Goal: Use online tool/utility: Utilize a website feature to perform a specific function

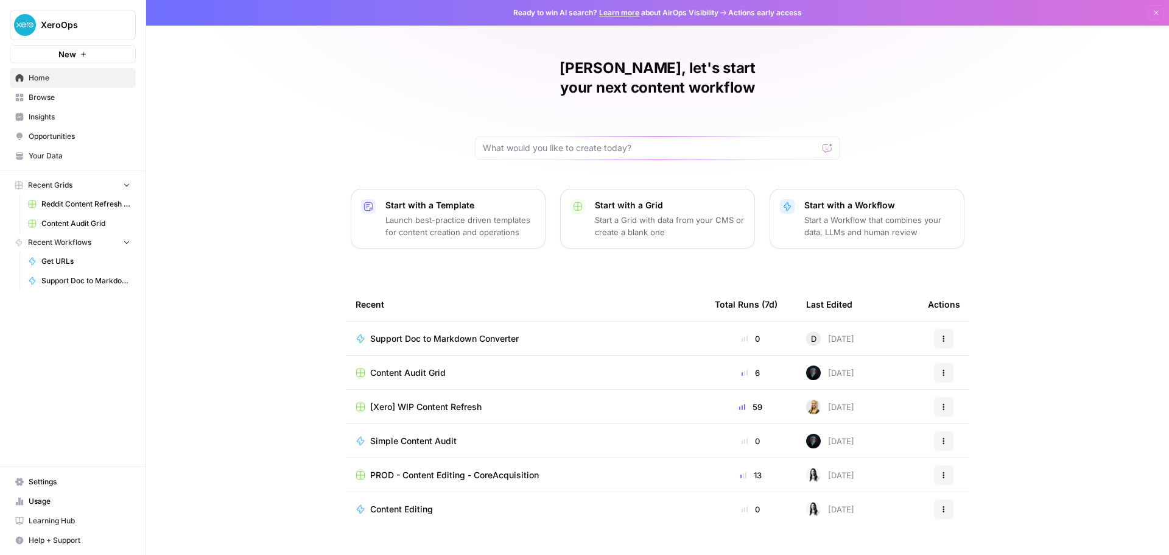
click at [55, 152] on span "Your Data" at bounding box center [80, 155] width 102 height 11
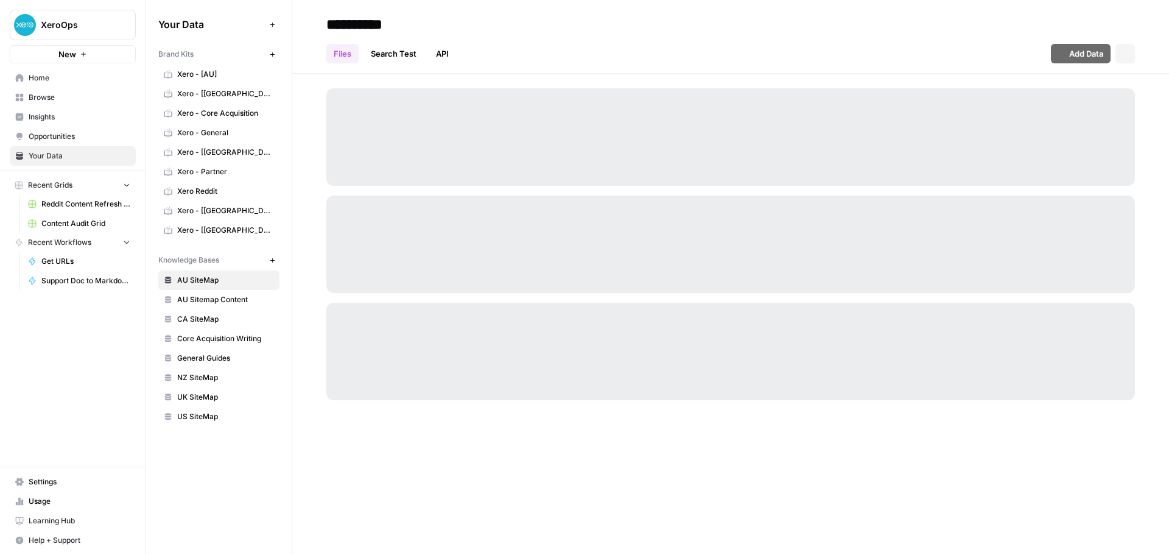
click at [231, 300] on span "AU Sitemap Content" at bounding box center [225, 299] width 97 height 11
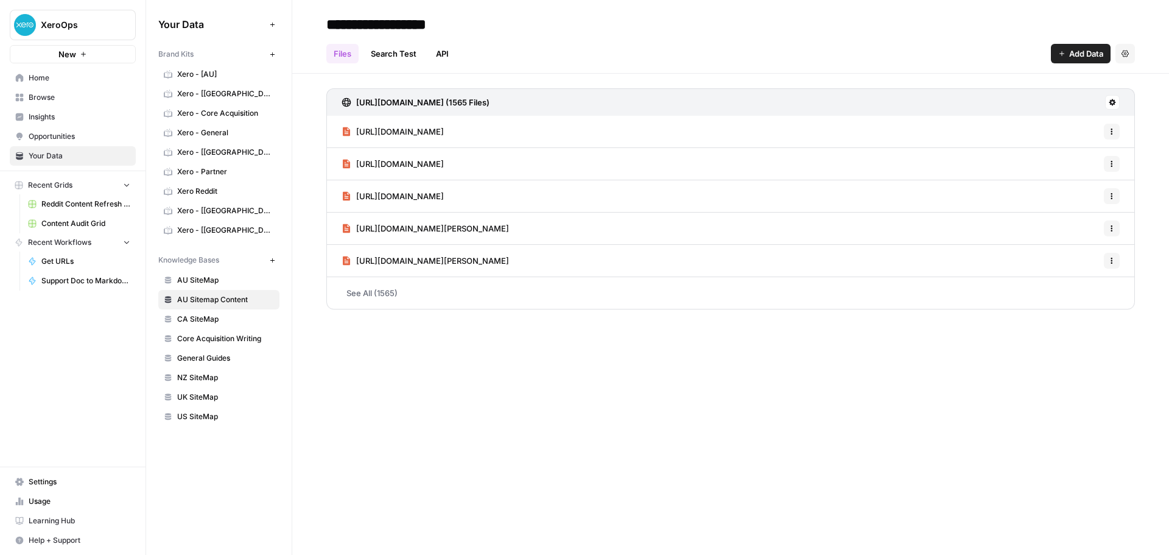
click at [444, 136] on span "[URL][DOMAIN_NAME]" at bounding box center [400, 131] width 88 height 12
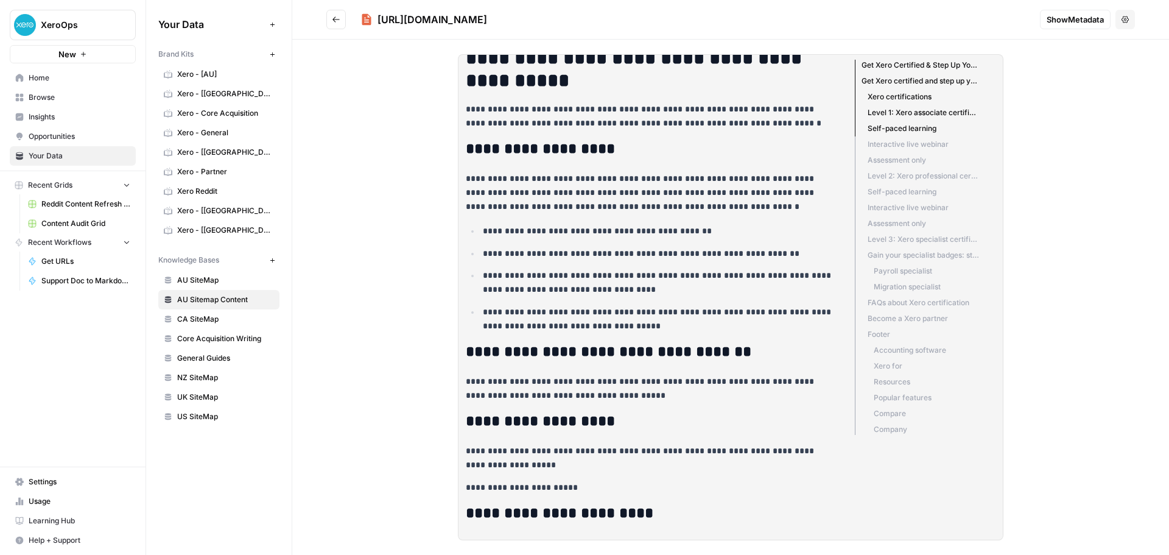
scroll to position [102, 0]
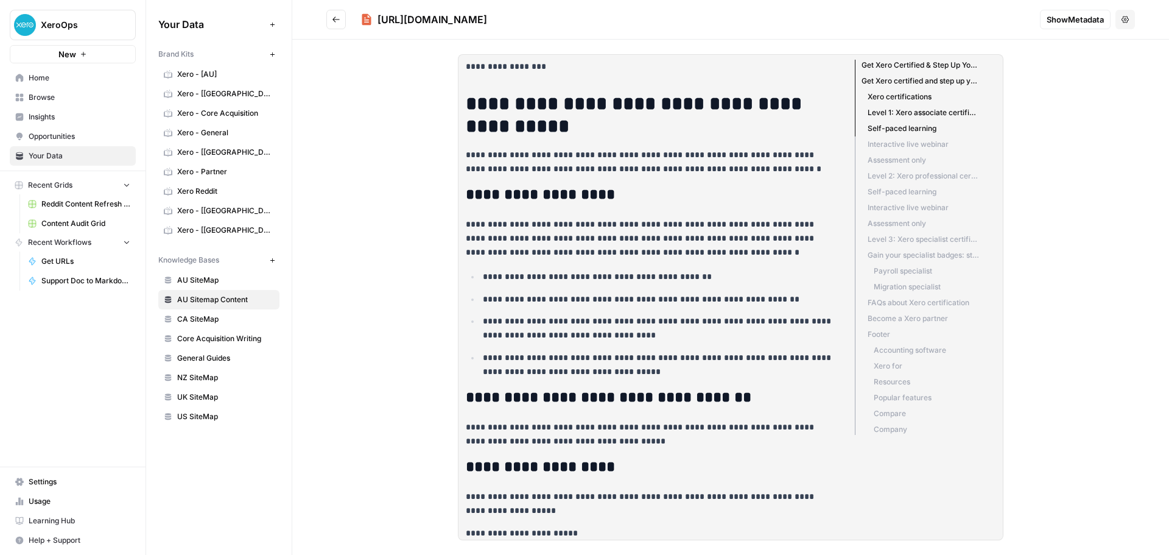
click at [327, 19] on button "Go back" at bounding box center [335, 19] width 19 height 19
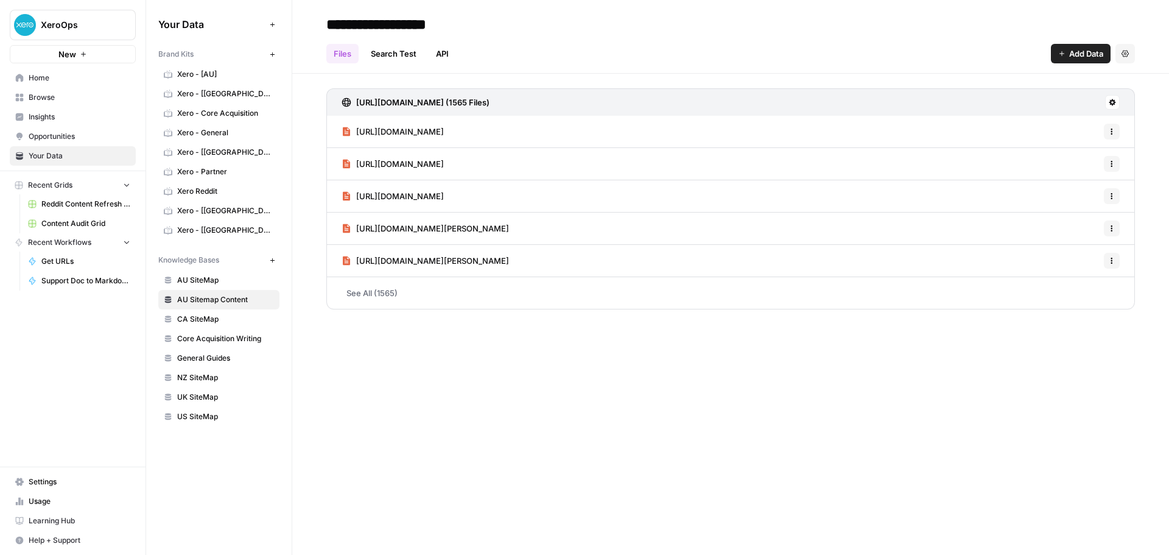
click at [443, 297] on link "See All (1565)" at bounding box center [730, 293] width 809 height 32
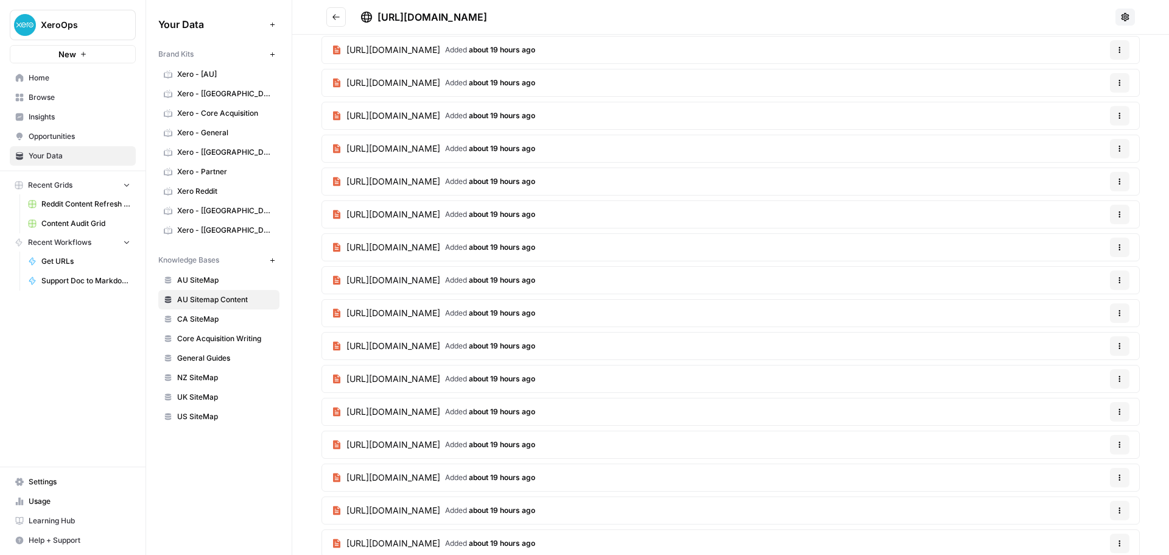
scroll to position [4831, 0]
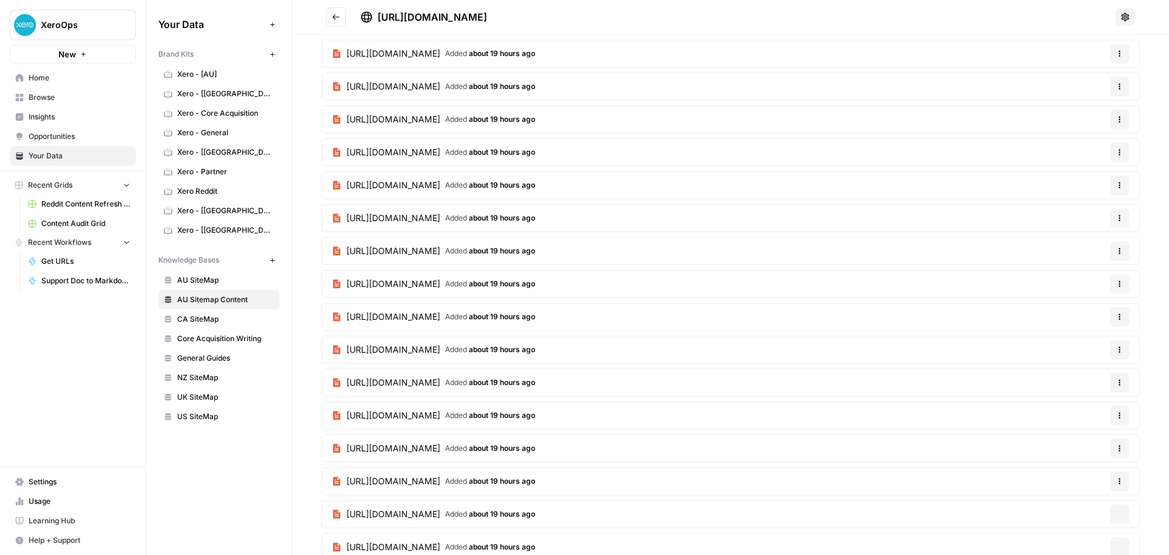
click at [440, 387] on span "[URL][DOMAIN_NAME]" at bounding box center [394, 382] width 94 height 12
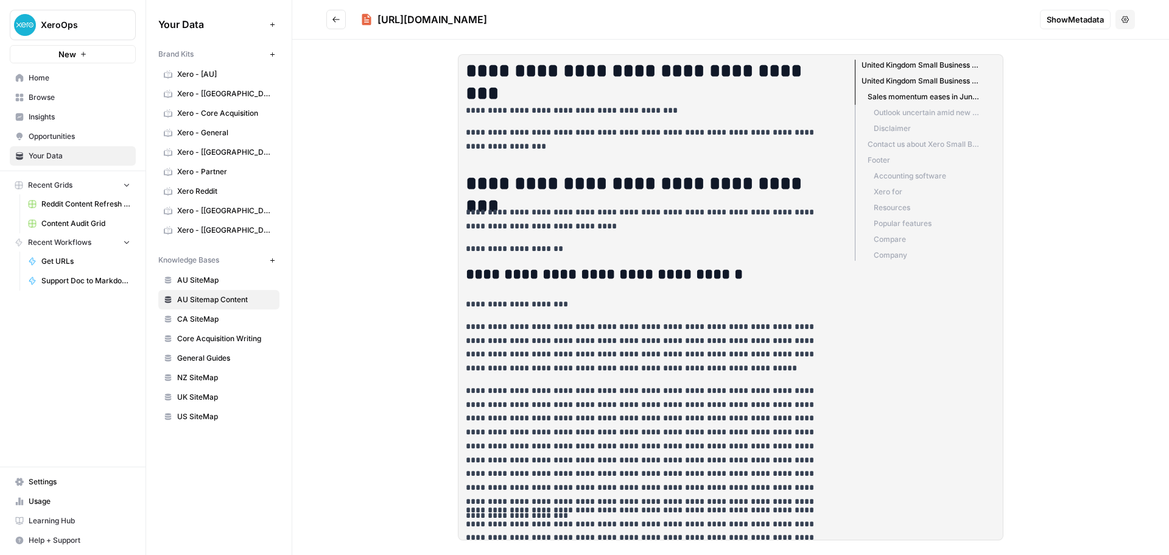
click at [336, 20] on icon "Go back" at bounding box center [336, 19] width 9 height 9
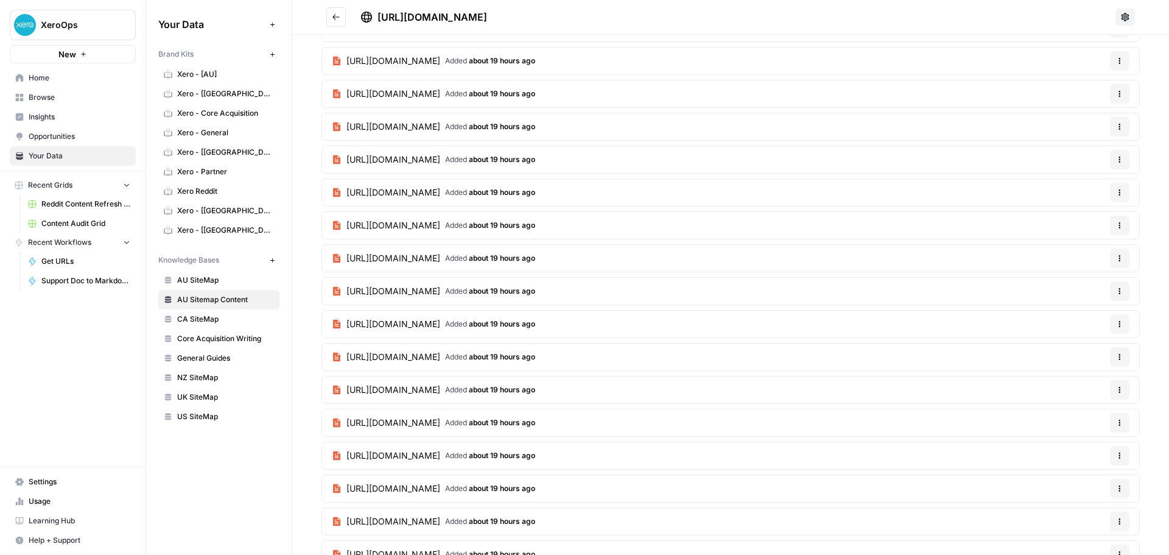
scroll to position [9435, 0]
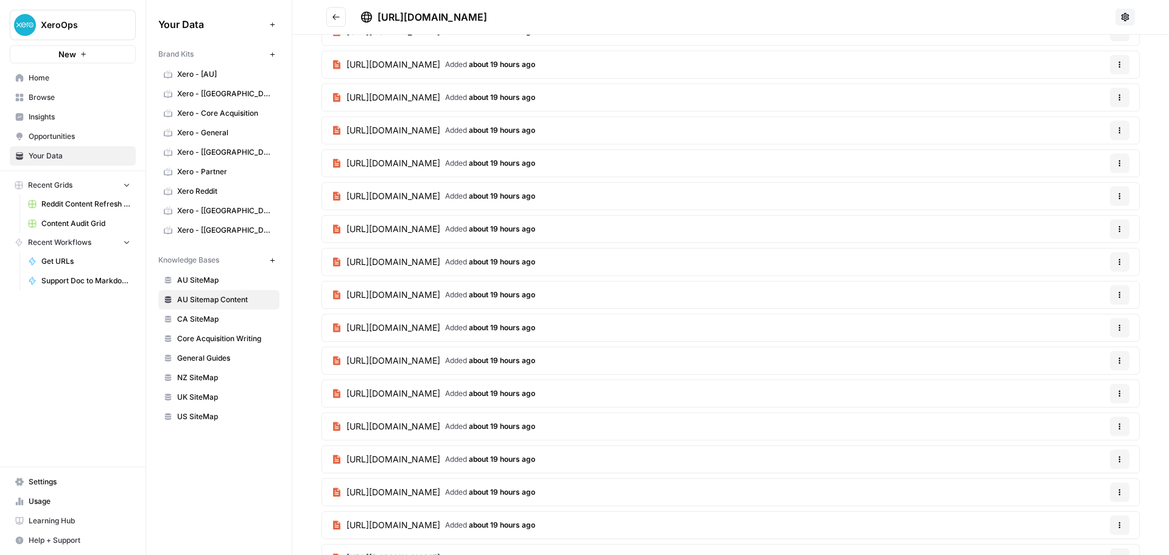
click at [711, 384] on article "[URL][DOMAIN_NAME] Added about 19 hours ago Options" at bounding box center [731, 393] width 818 height 28
click at [535, 390] on span "about 19 hours ago" at bounding box center [502, 393] width 66 height 9
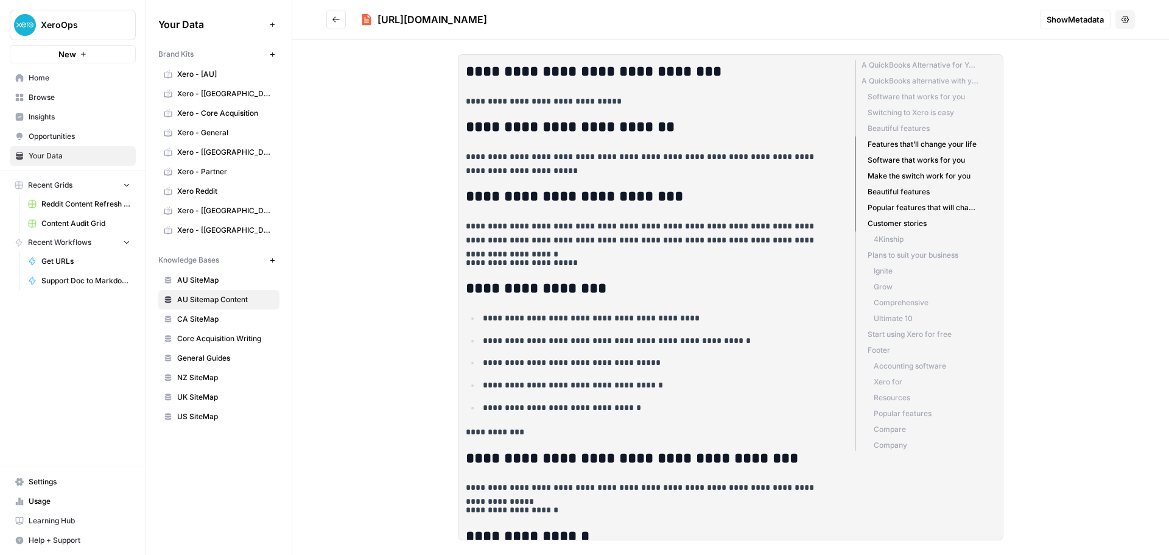
scroll to position [426, 0]
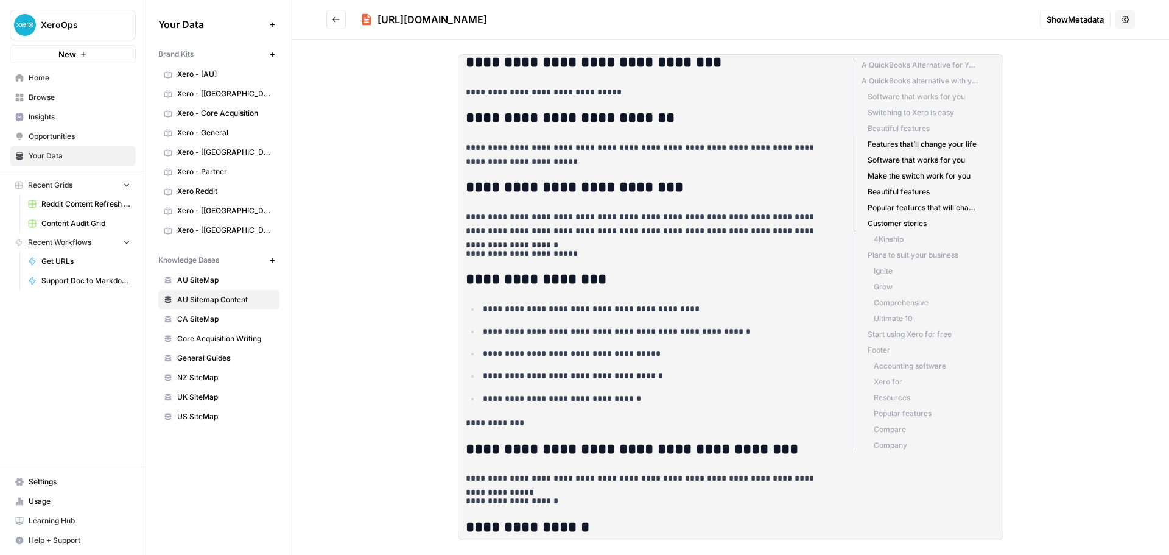
click at [330, 19] on button "Go back" at bounding box center [335, 19] width 19 height 19
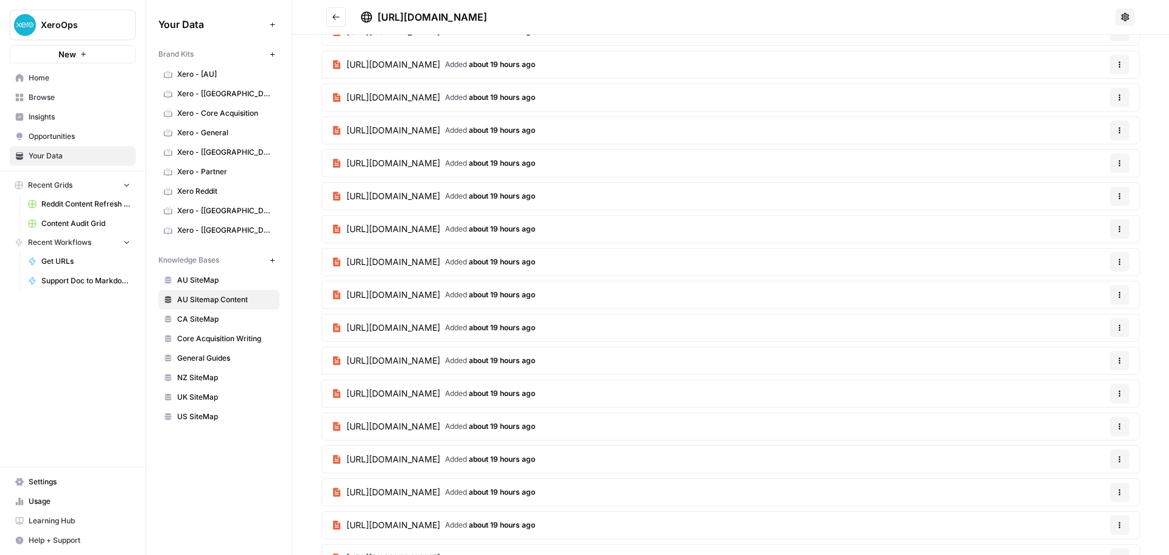
scroll to position [14952, 0]
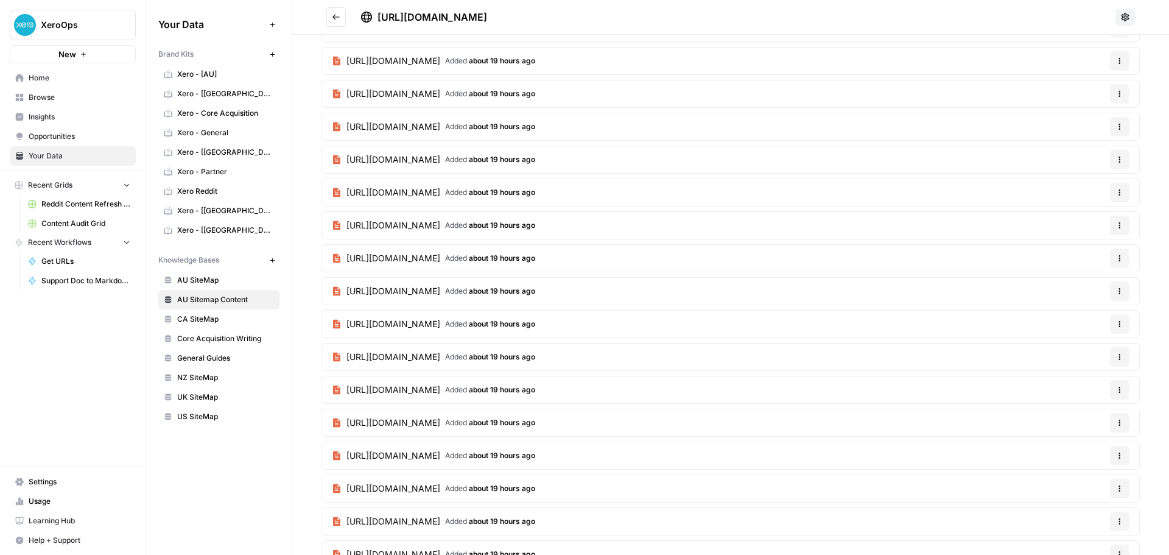
click at [440, 351] on span "[URL][DOMAIN_NAME]" at bounding box center [394, 357] width 94 height 12
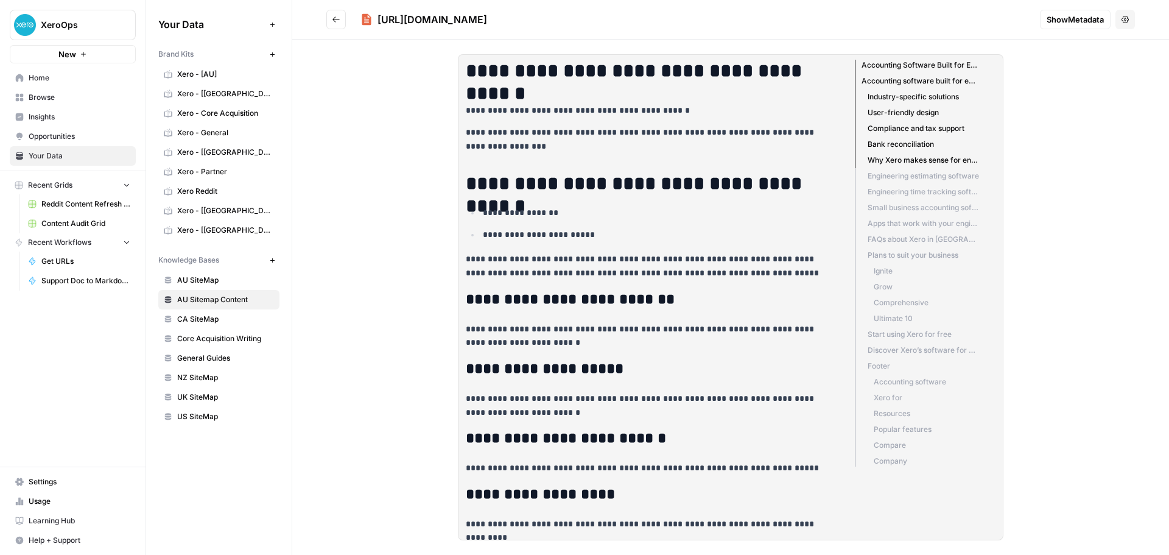
click at [206, 283] on span "AU SiteMap" at bounding box center [225, 280] width 97 height 11
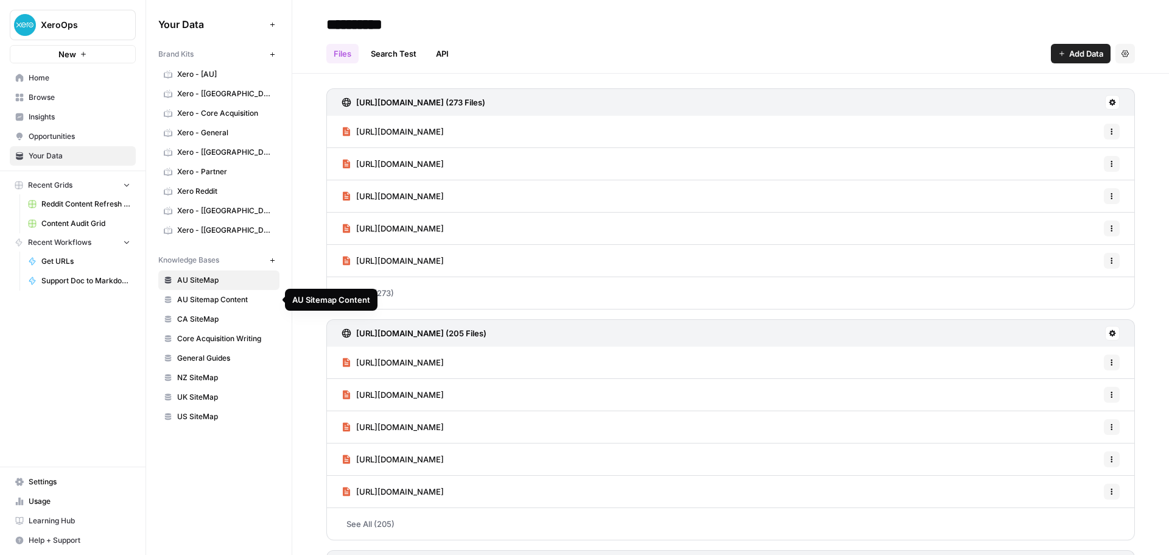
click at [444, 262] on span "[URL][DOMAIN_NAME]" at bounding box center [400, 261] width 88 height 12
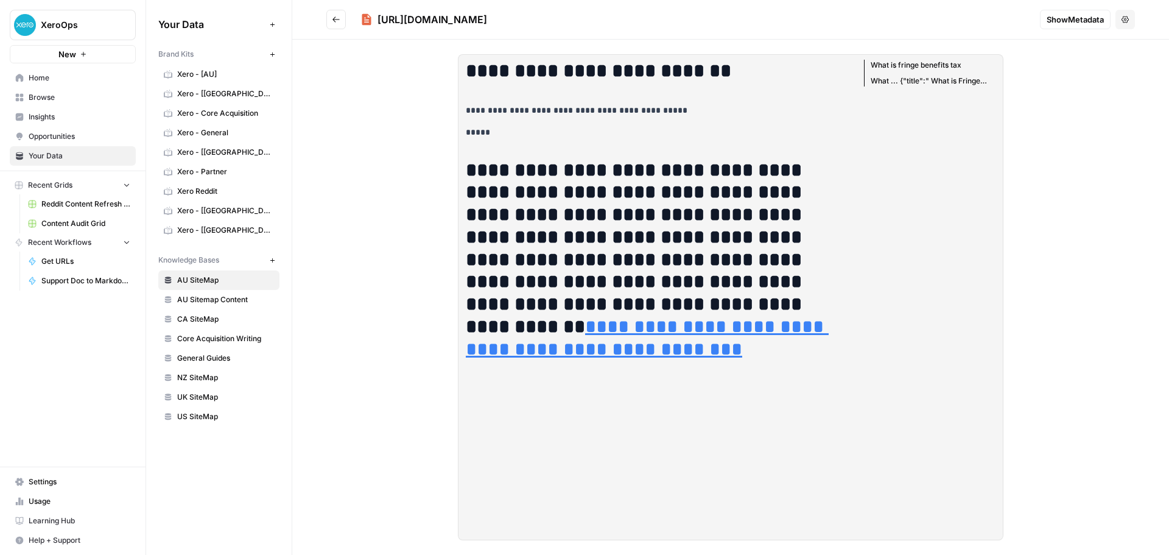
click at [340, 15] on icon "Go back" at bounding box center [336, 19] width 9 height 9
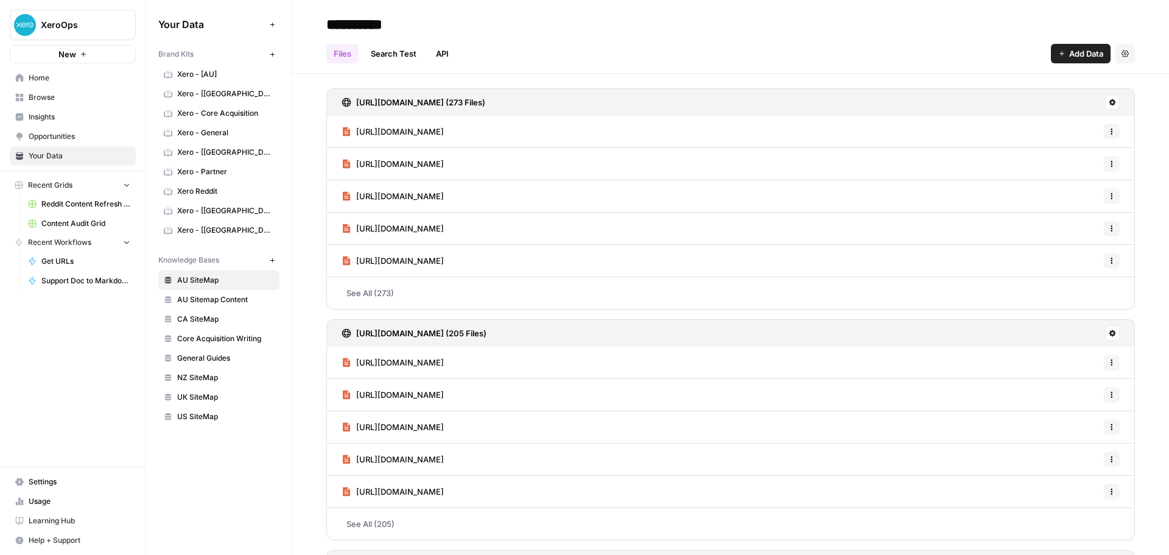
click at [533, 364] on div "[URL][DOMAIN_NAME] Options" at bounding box center [730, 363] width 809 height 32
click at [444, 362] on span "[URL][DOMAIN_NAME]" at bounding box center [400, 362] width 88 height 12
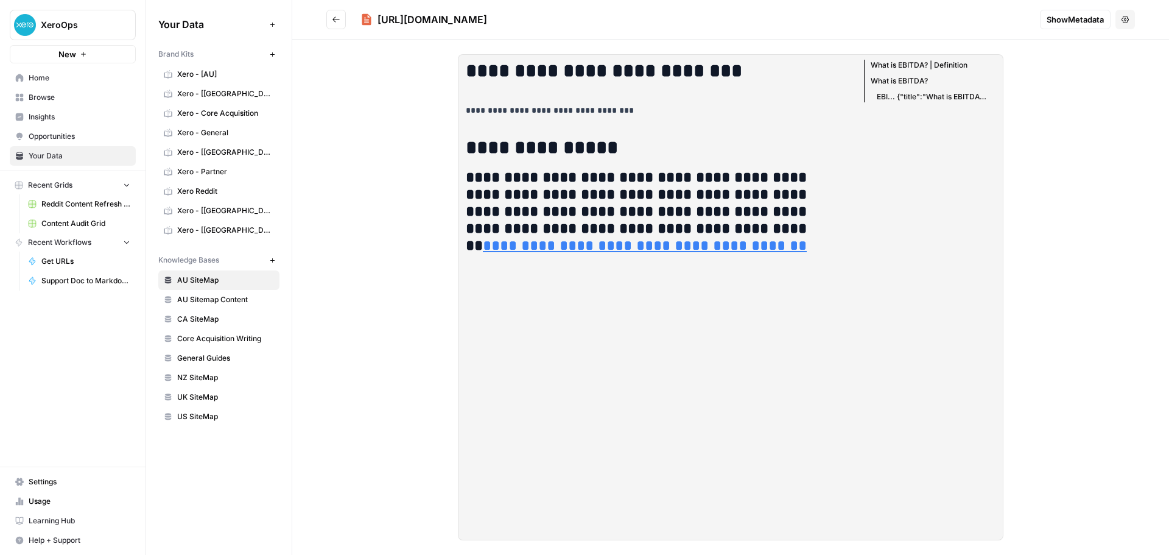
click at [333, 21] on icon "Go back" at bounding box center [336, 19] width 9 height 9
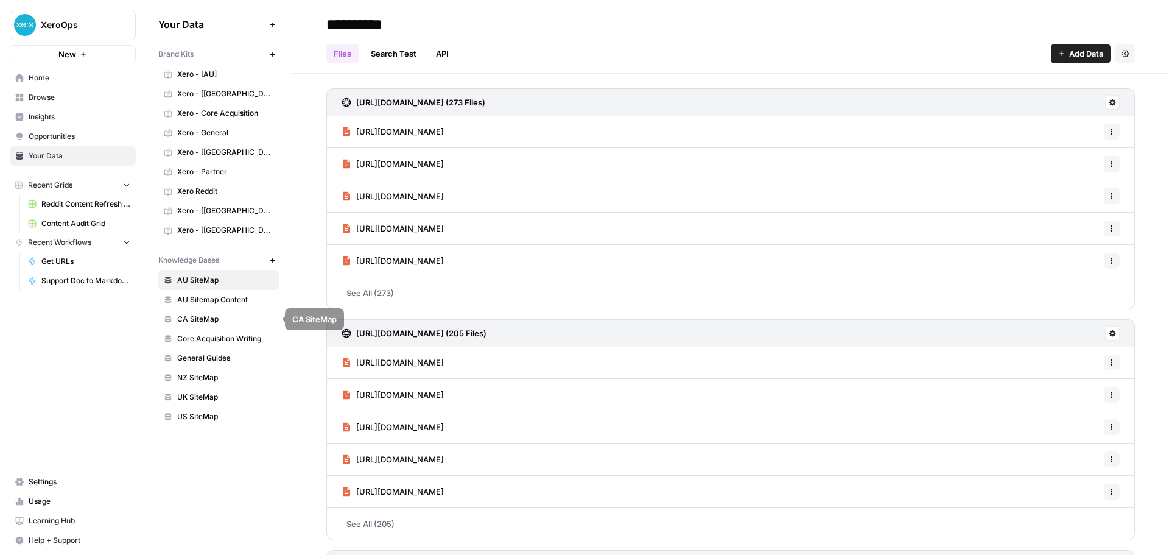
click at [229, 300] on span "AU Sitemap Content" at bounding box center [225, 299] width 97 height 11
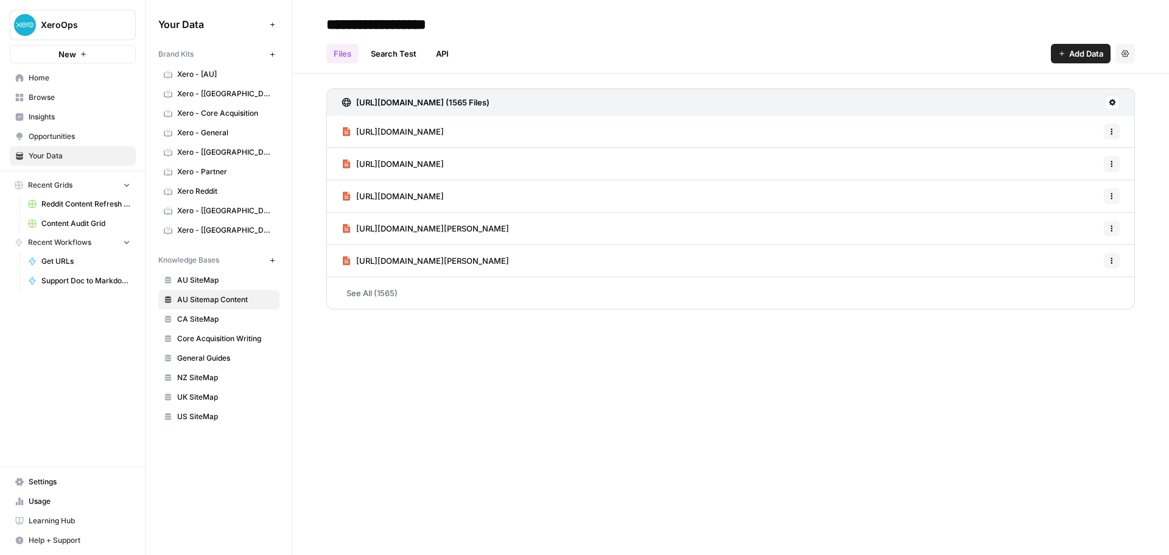
click at [85, 499] on span "Usage" at bounding box center [80, 501] width 102 height 11
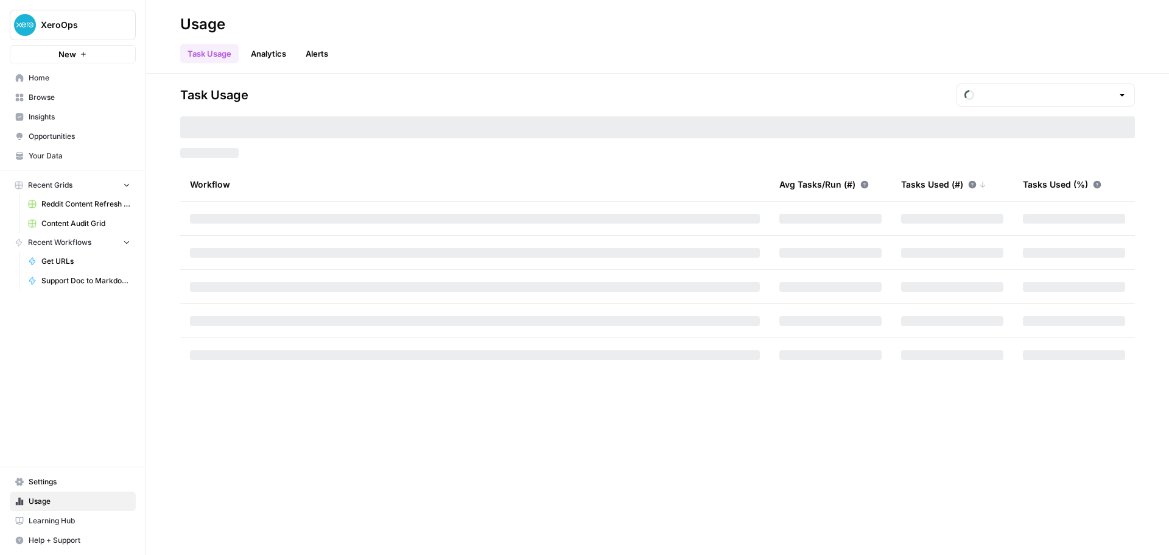
type input "October Tasks"
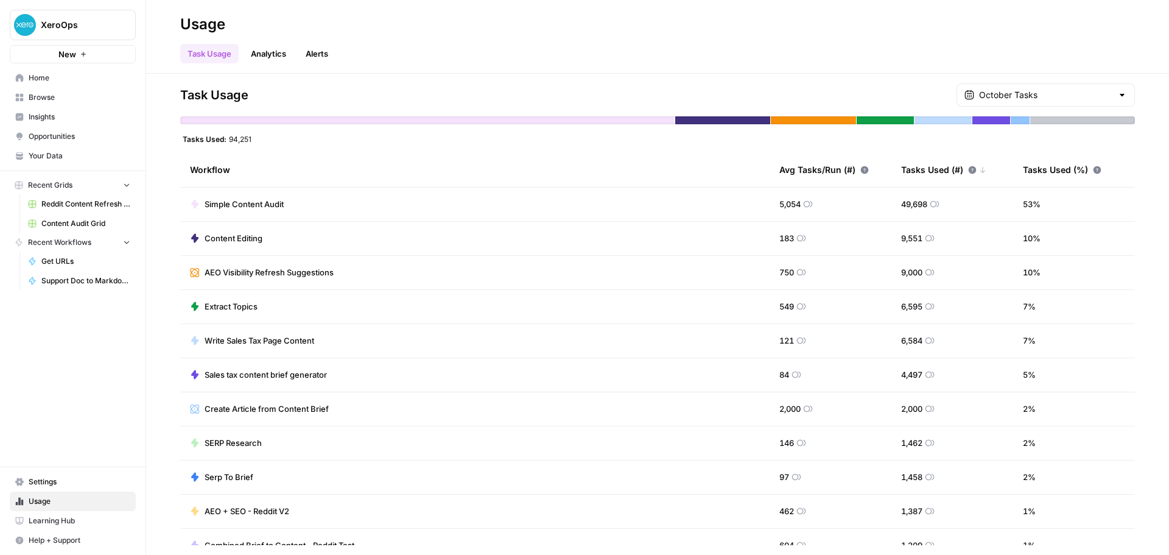
click at [278, 63] on link "Analytics" at bounding box center [269, 53] width 50 height 19
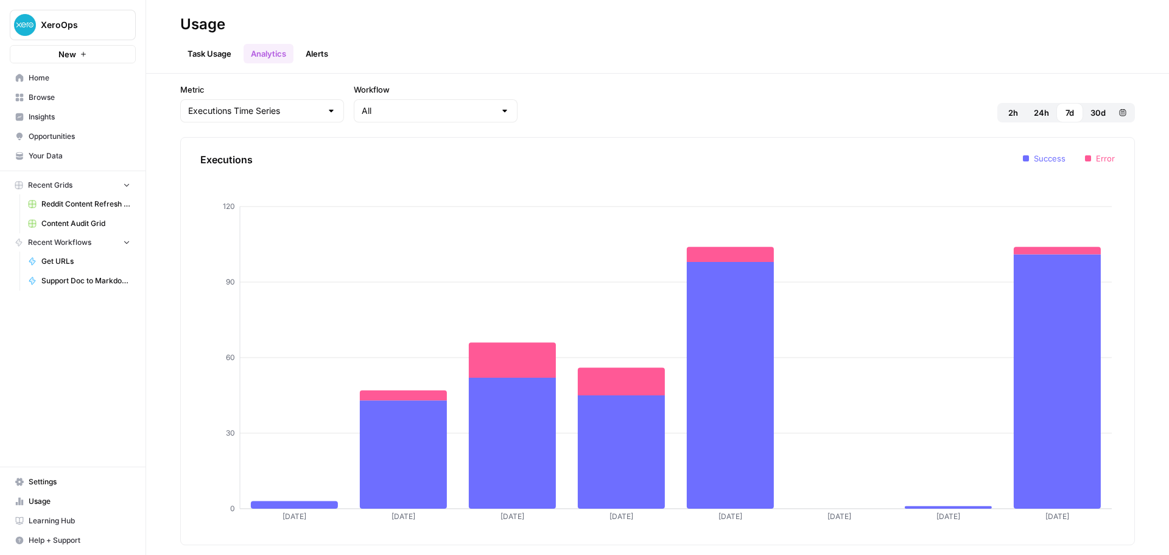
click at [321, 55] on link "Alerts" at bounding box center [316, 53] width 37 height 19
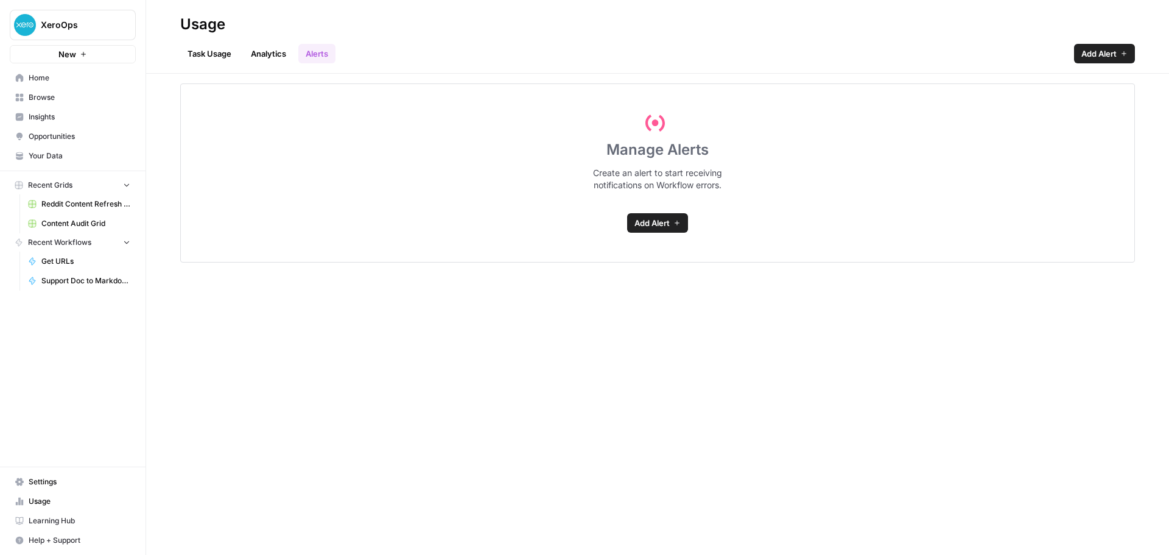
click at [255, 52] on link "Analytics" at bounding box center [269, 53] width 50 height 19
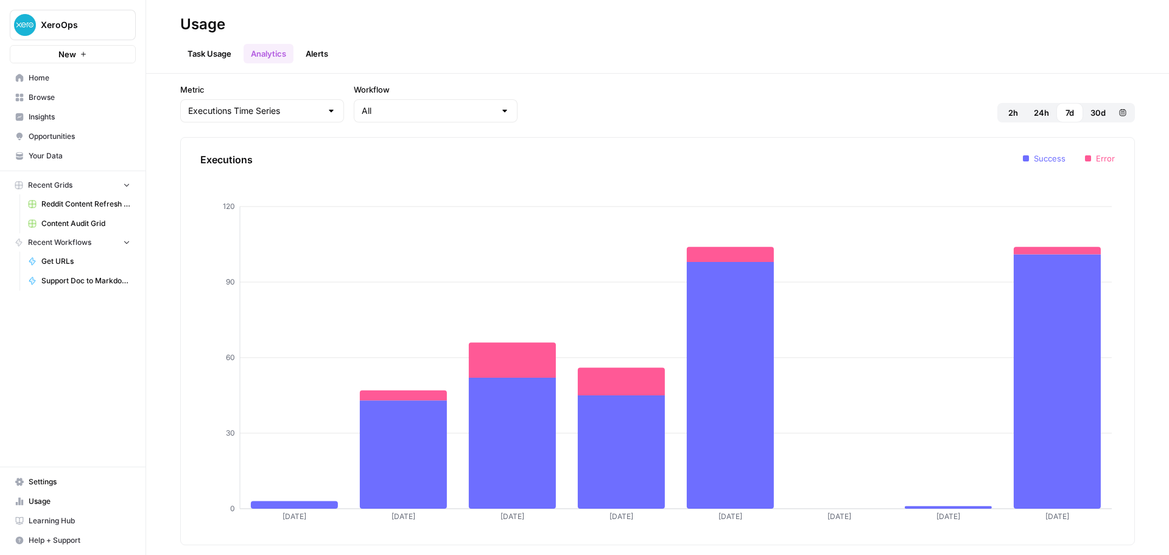
click at [199, 52] on link "Task Usage" at bounding box center [209, 53] width 58 height 19
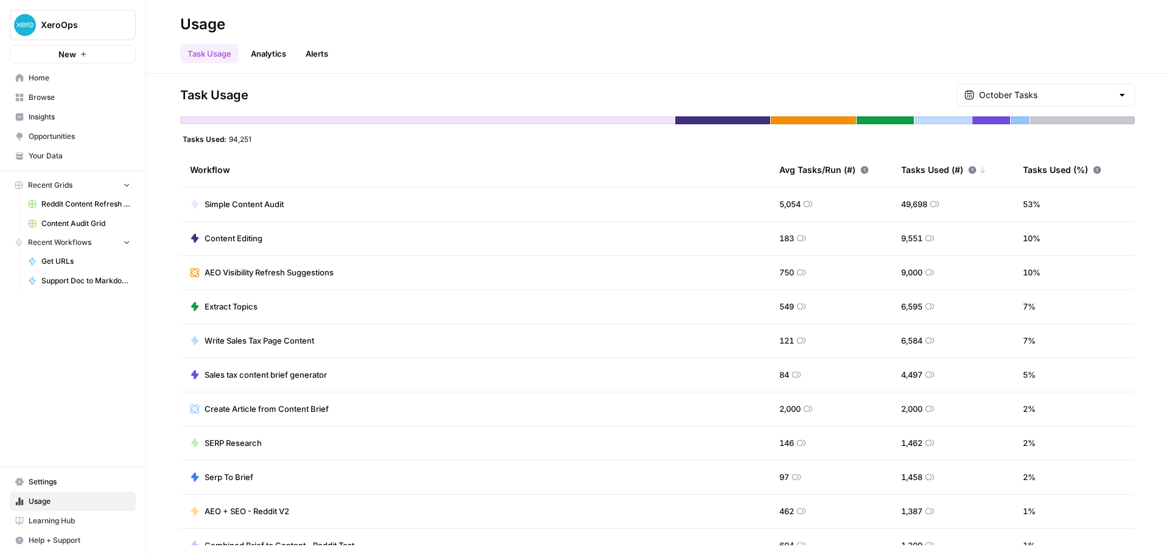
click at [261, 51] on link "Analytics" at bounding box center [269, 53] width 50 height 19
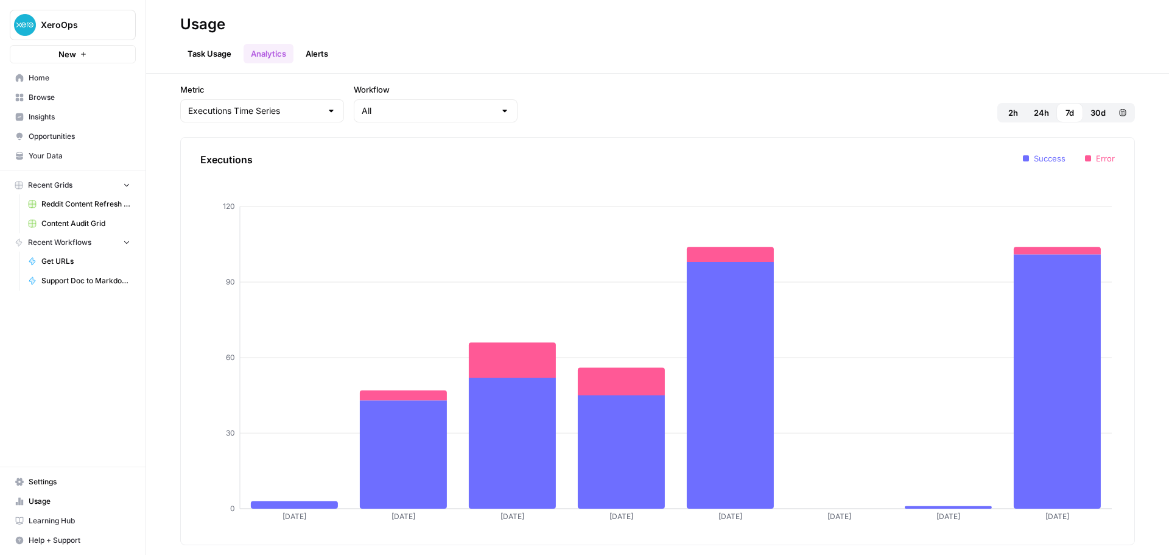
click at [214, 57] on link "Task Usage" at bounding box center [209, 53] width 58 height 19
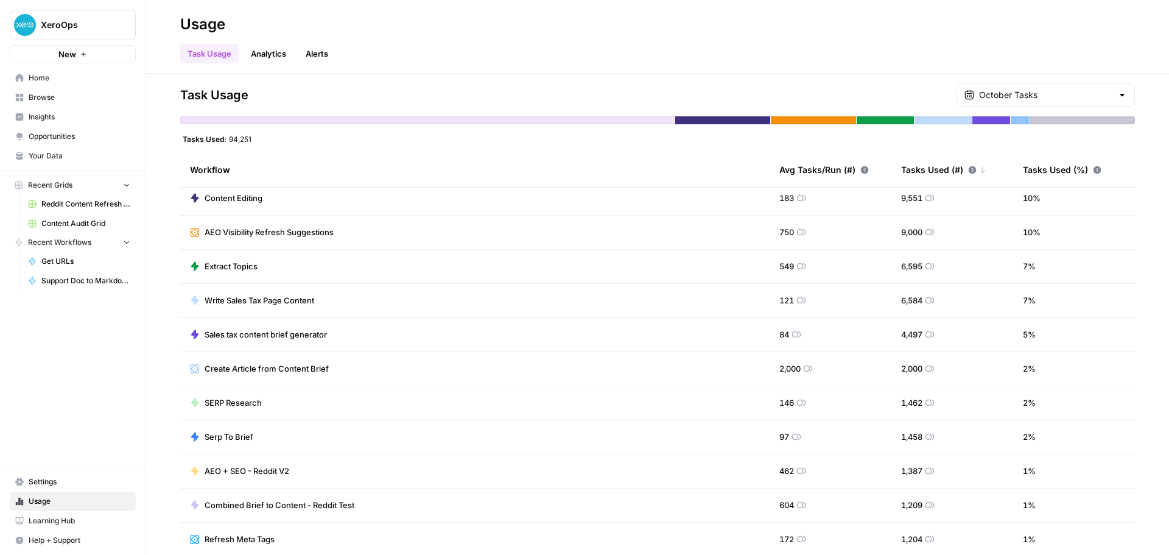
scroll to position [122, 0]
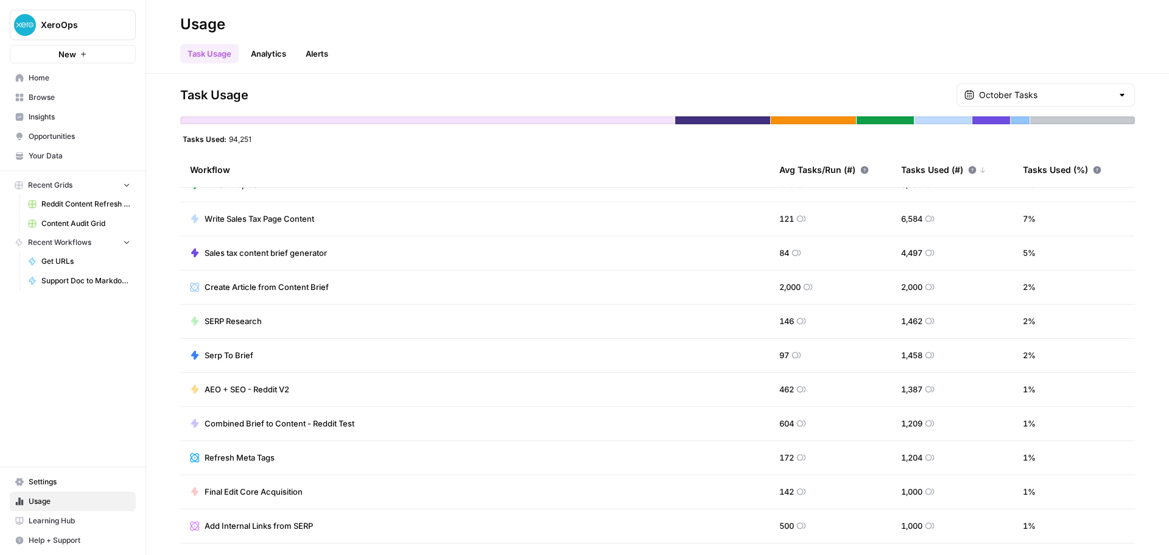
click at [35, 155] on span "Your Data" at bounding box center [80, 155] width 102 height 11
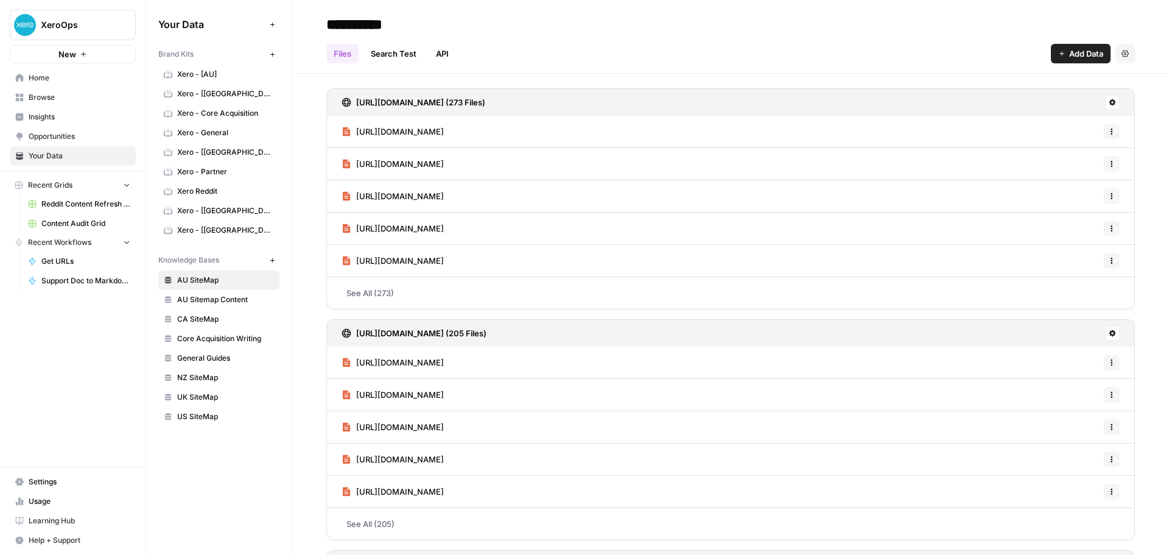
click at [230, 297] on span "AU Sitemap Content" at bounding box center [225, 299] width 97 height 11
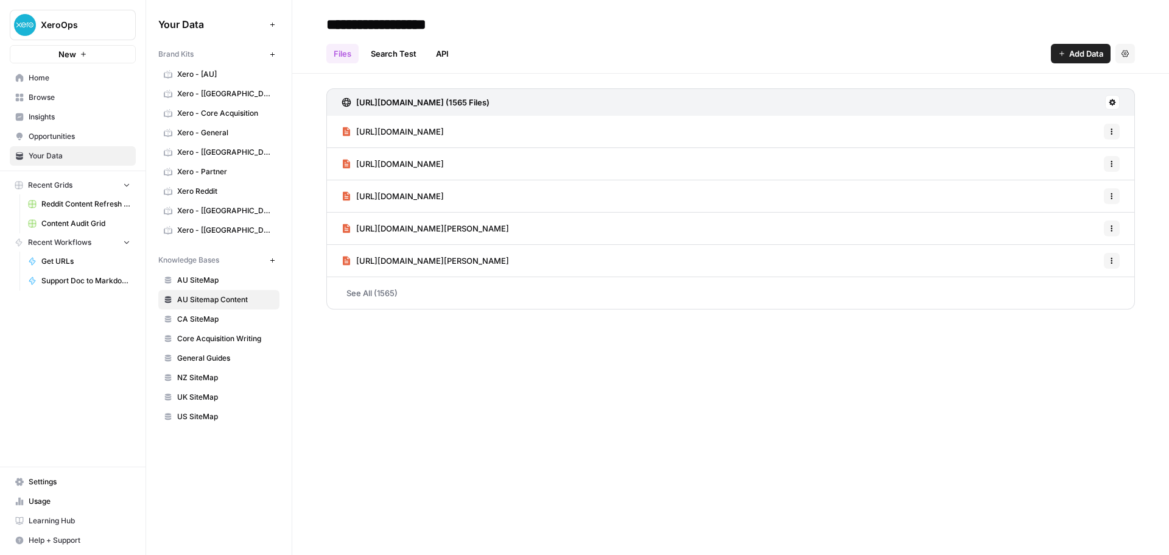
click at [382, 296] on link "See All (1565)" at bounding box center [730, 293] width 809 height 32
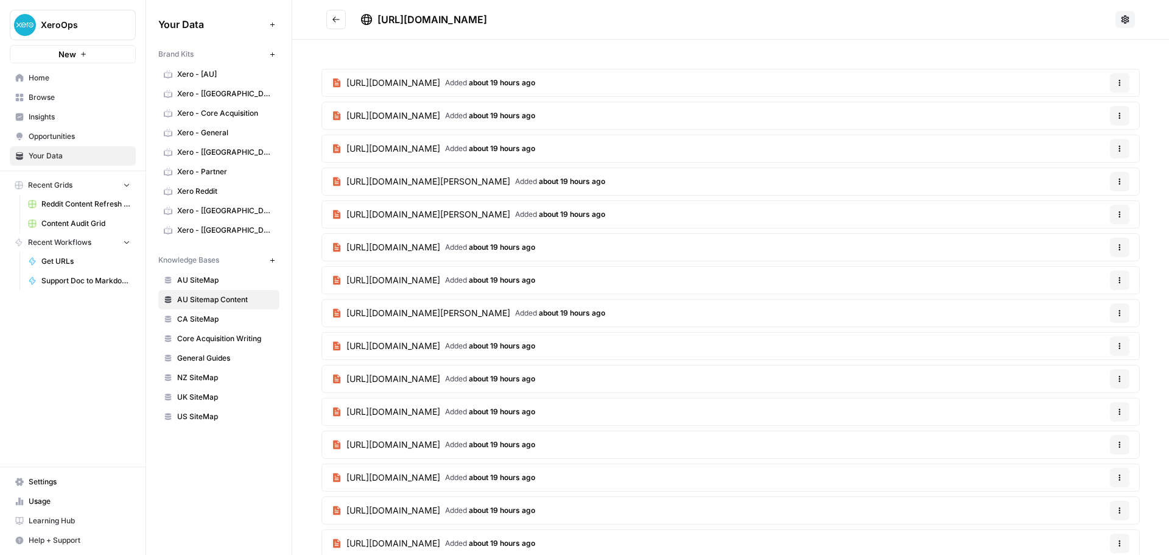
click at [236, 299] on span "AU Sitemap Content" at bounding box center [225, 299] width 97 height 11
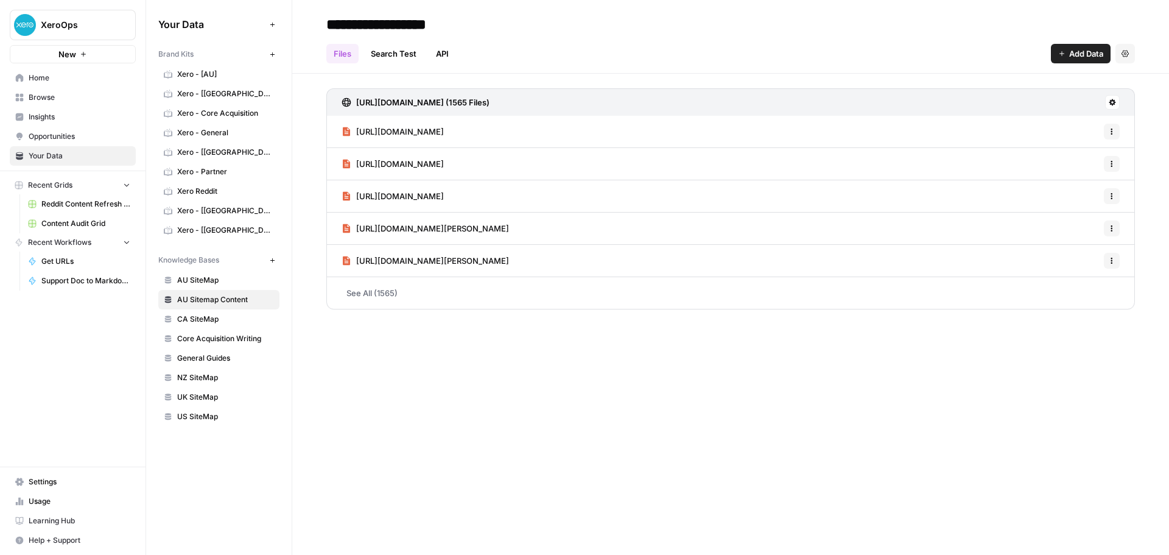
click at [1129, 53] on button "Settings" at bounding box center [1125, 53] width 19 height 19
click at [1128, 53] on icon "button" at bounding box center [1125, 53] width 7 height 7
click at [444, 28] on input "**********" at bounding box center [419, 24] width 195 height 24
drag, startPoint x: 488, startPoint y: 23, endPoint x: 355, endPoint y: 20, distance: 133.4
click at [355, 20] on input "**********" at bounding box center [419, 24] width 195 height 24
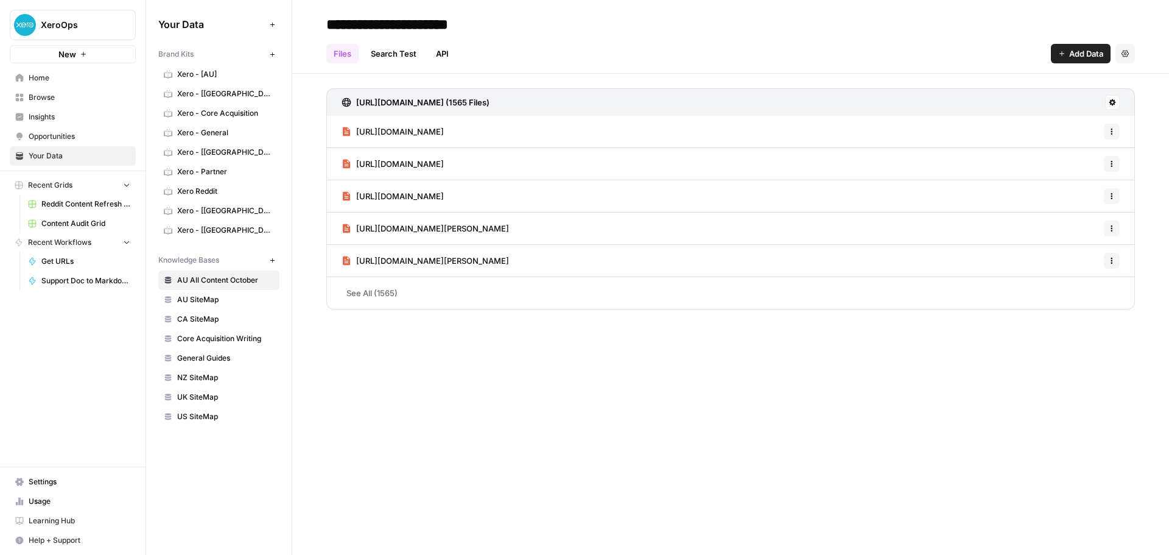
type input "**********"
click at [439, 392] on div "**********" at bounding box center [730, 277] width 877 height 555
click at [398, 61] on link "Search Test" at bounding box center [394, 53] width 60 height 19
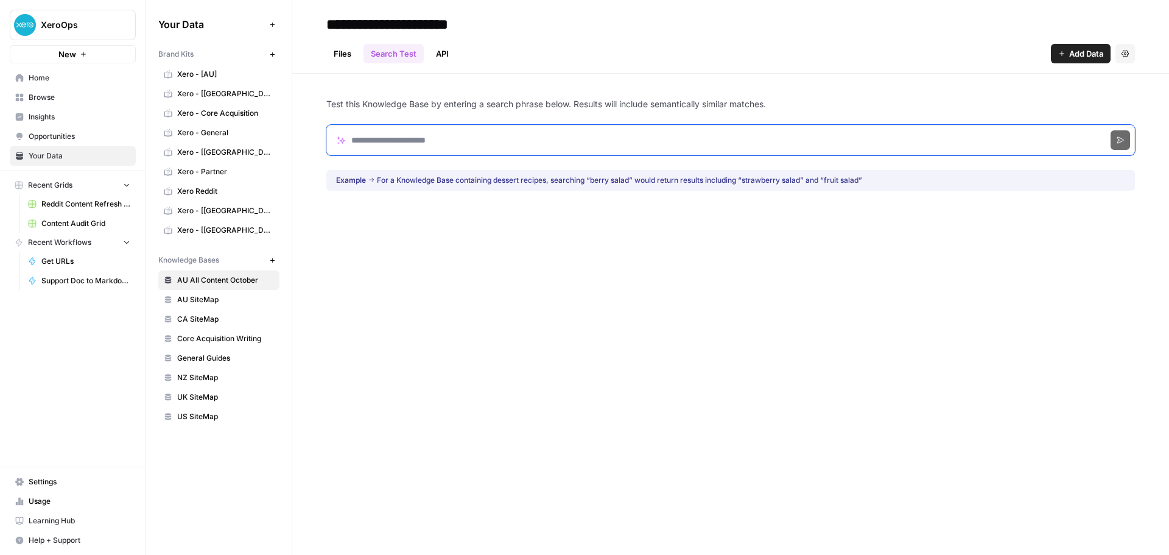
click at [390, 140] on input "Search phrase" at bounding box center [730, 140] width 809 height 30
click button "Search" at bounding box center [1120, 139] width 19 height 19
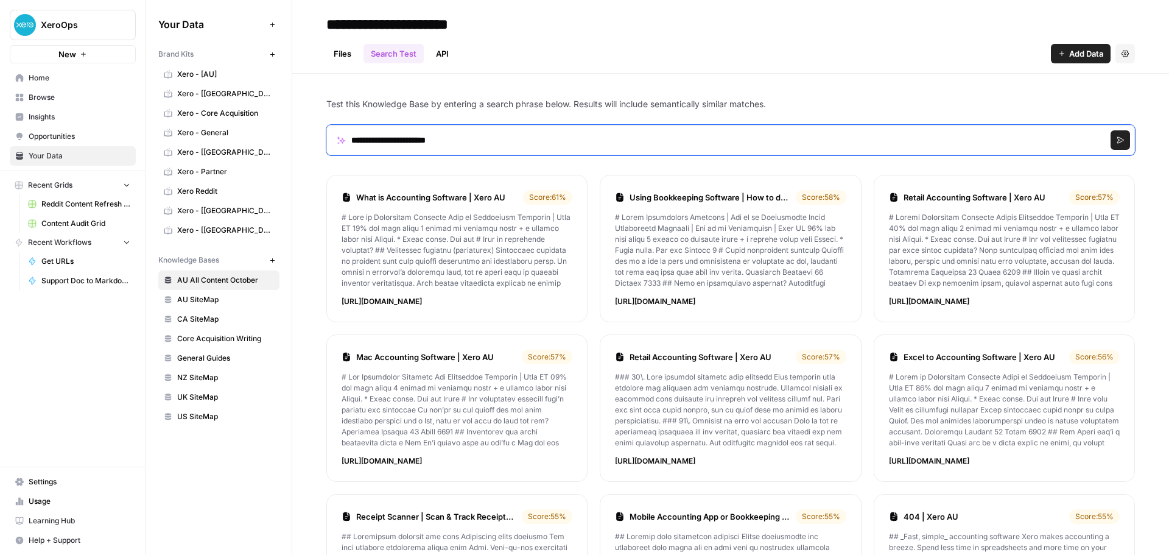
click button "Search" at bounding box center [1120, 139] width 19 height 19
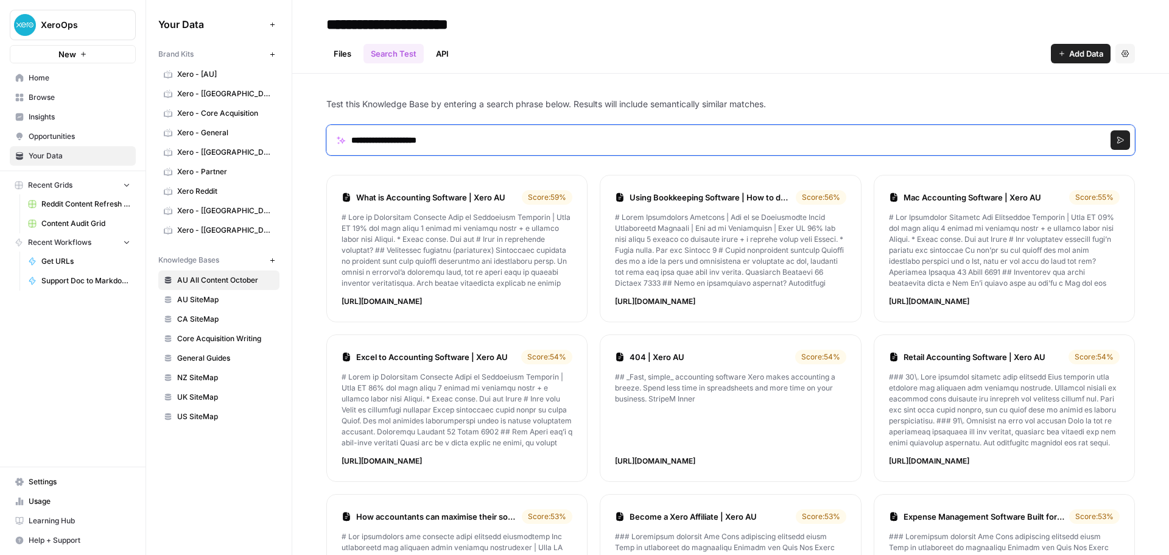
click button "Search" at bounding box center [1120, 139] width 19 height 19
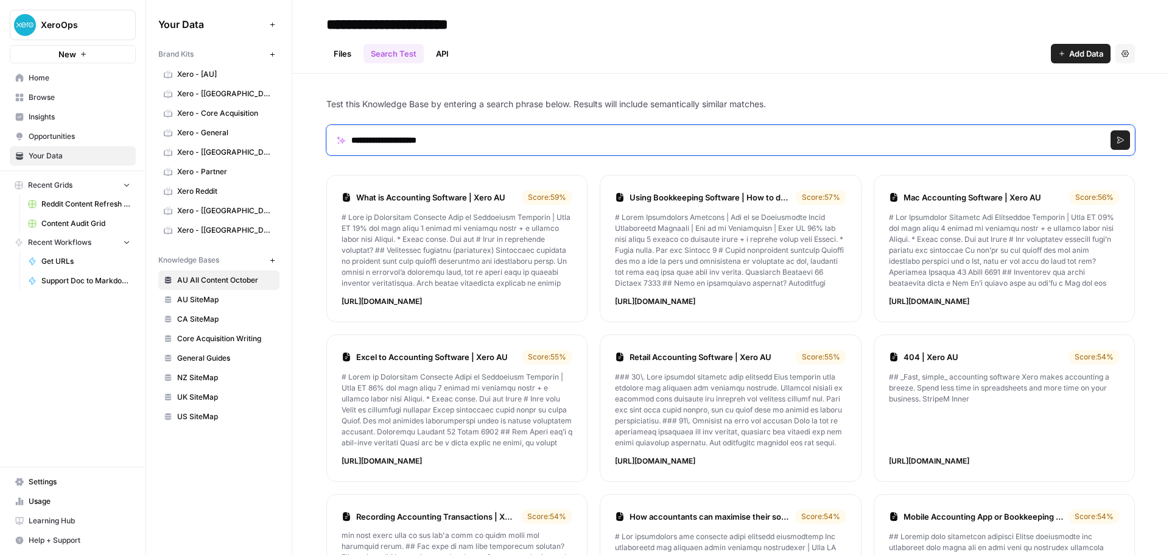
drag, startPoint x: 462, startPoint y: 137, endPoint x: 180, endPoint y: 131, distance: 282.0
click at [180, 131] on div "**********" at bounding box center [657, 277] width 1023 height 555
click button "Search" at bounding box center [1120, 139] width 19 height 19
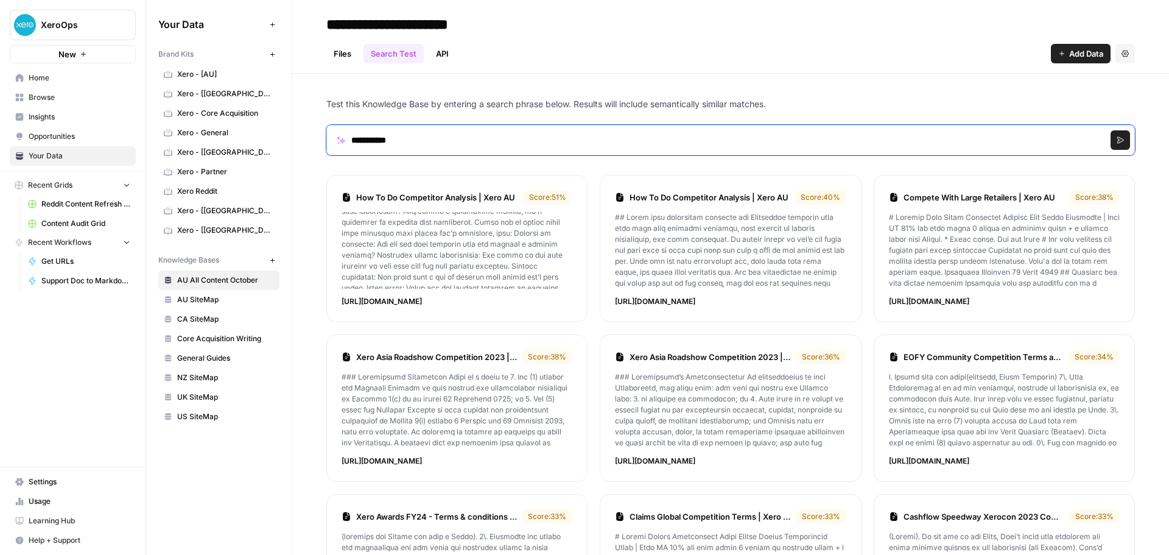
drag, startPoint x: 432, startPoint y: 135, endPoint x: 241, endPoint y: 134, distance: 191.2
click at [241, 134] on div "**********" at bounding box center [657, 277] width 1023 height 555
click button "Search" at bounding box center [1120, 139] width 19 height 19
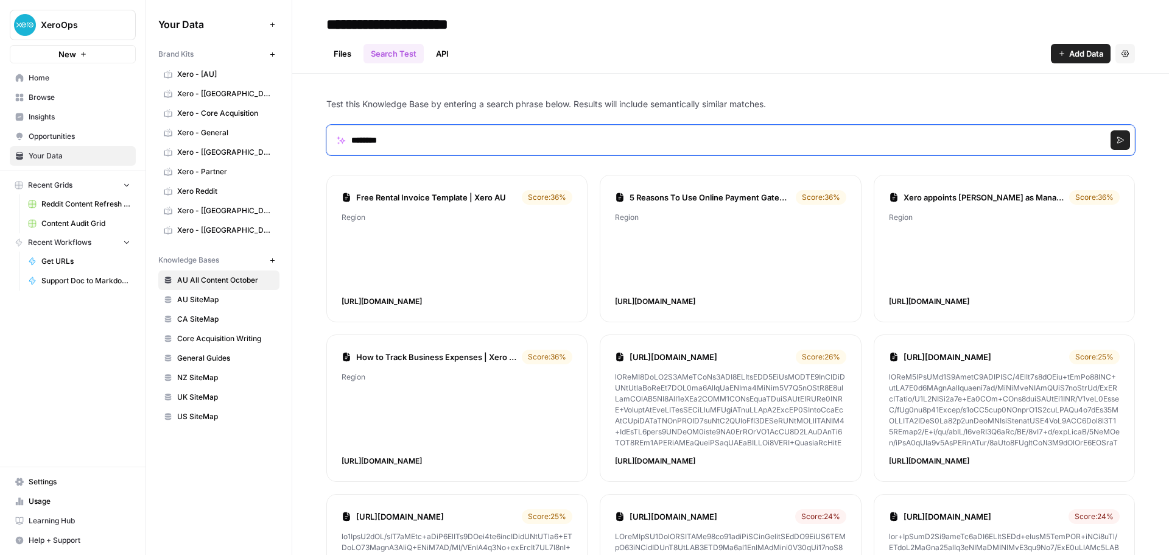
drag, startPoint x: 498, startPoint y: 147, endPoint x: 0, endPoint y: 149, distance: 497.6
click at [0, 149] on div "**********" at bounding box center [584, 277] width 1169 height 555
type input "*******"
click button "Search" at bounding box center [1120, 139] width 19 height 19
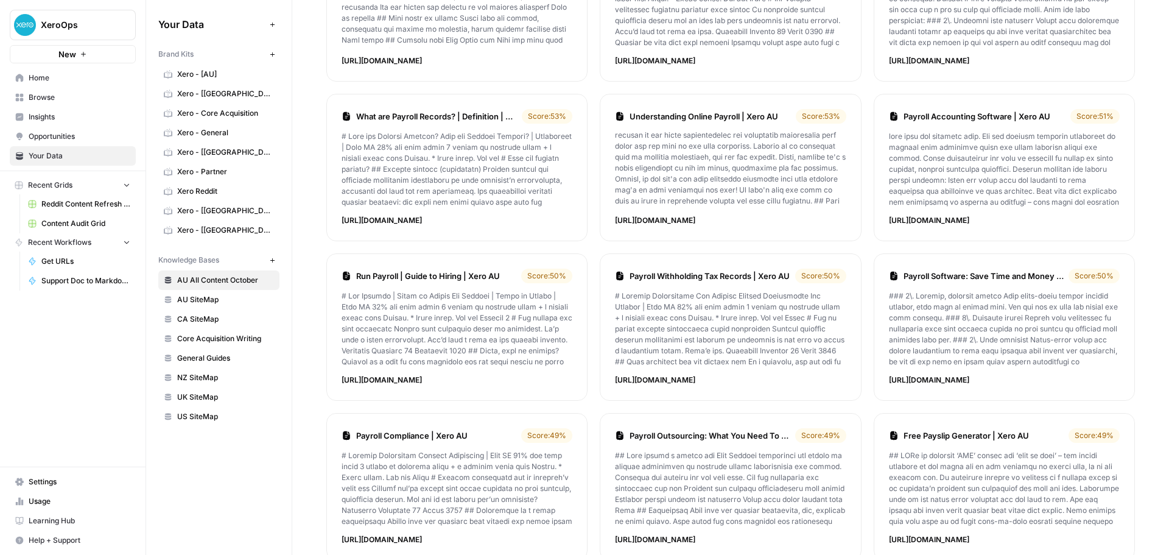
scroll to position [270, 0]
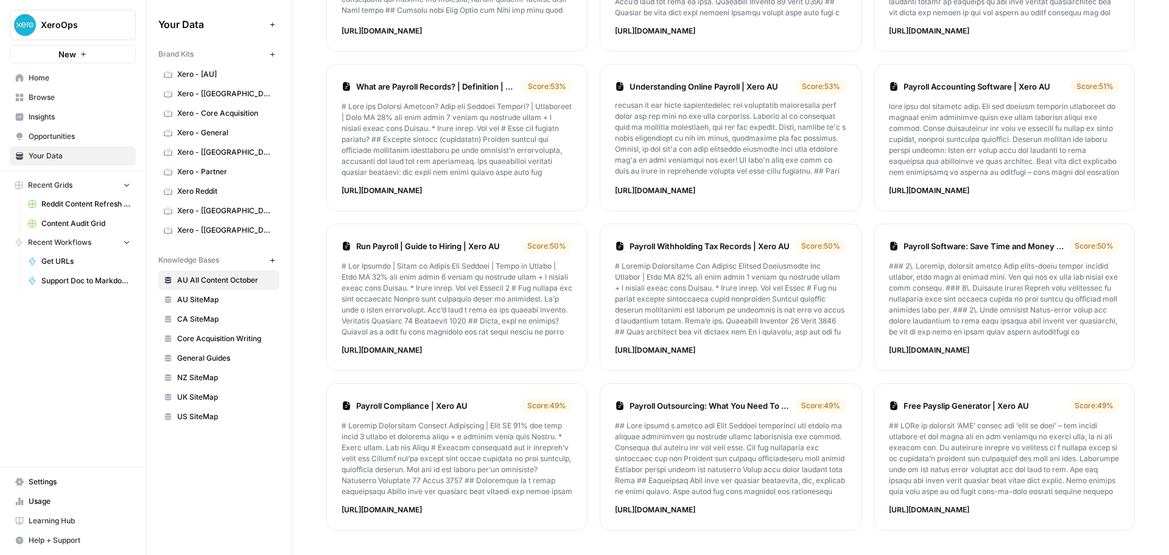
click at [239, 282] on span "AU All Content October" at bounding box center [225, 280] width 97 height 11
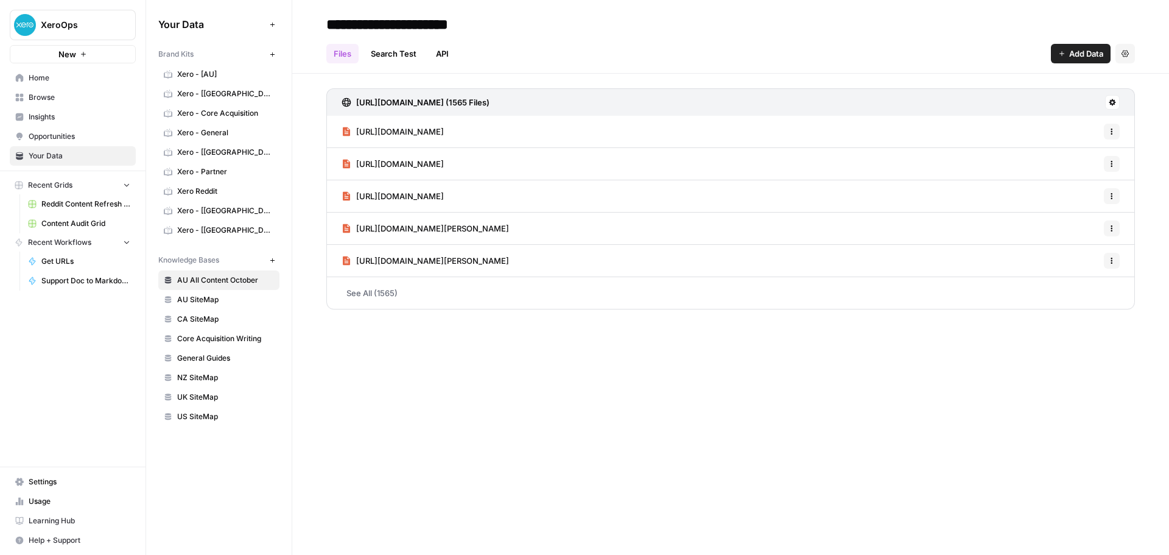
click at [417, 301] on link "See All (1565)" at bounding box center [730, 293] width 809 height 32
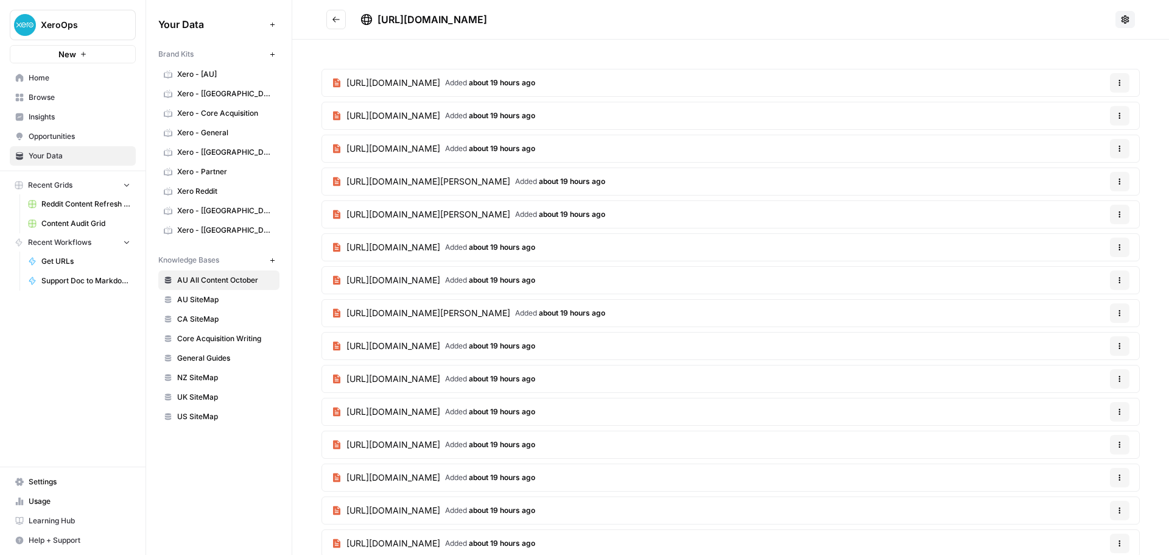
click at [1121, 19] on icon at bounding box center [1126, 20] width 10 height 10
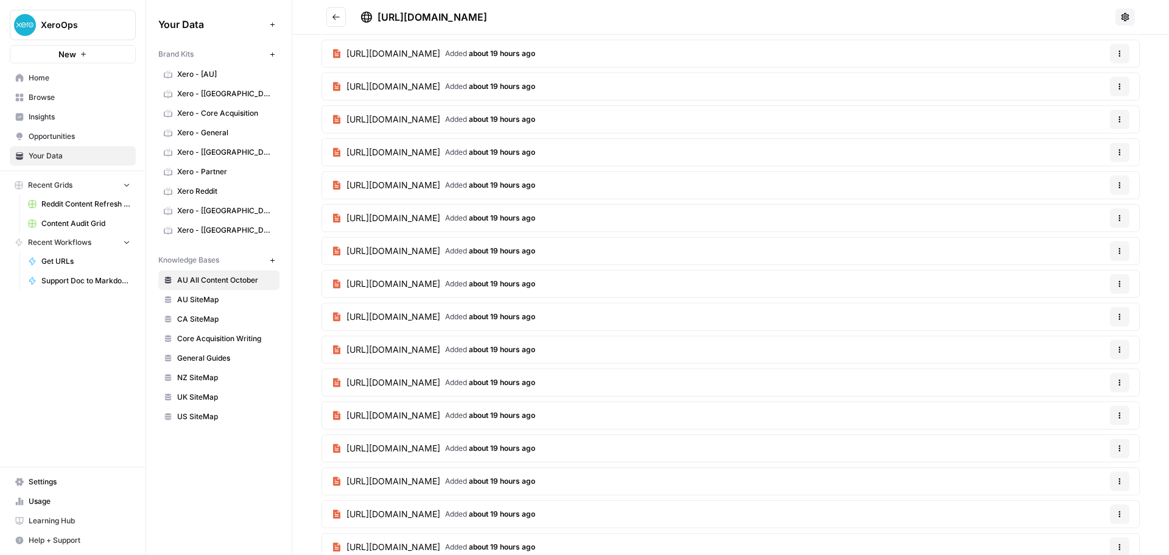
scroll to position [32698, 0]
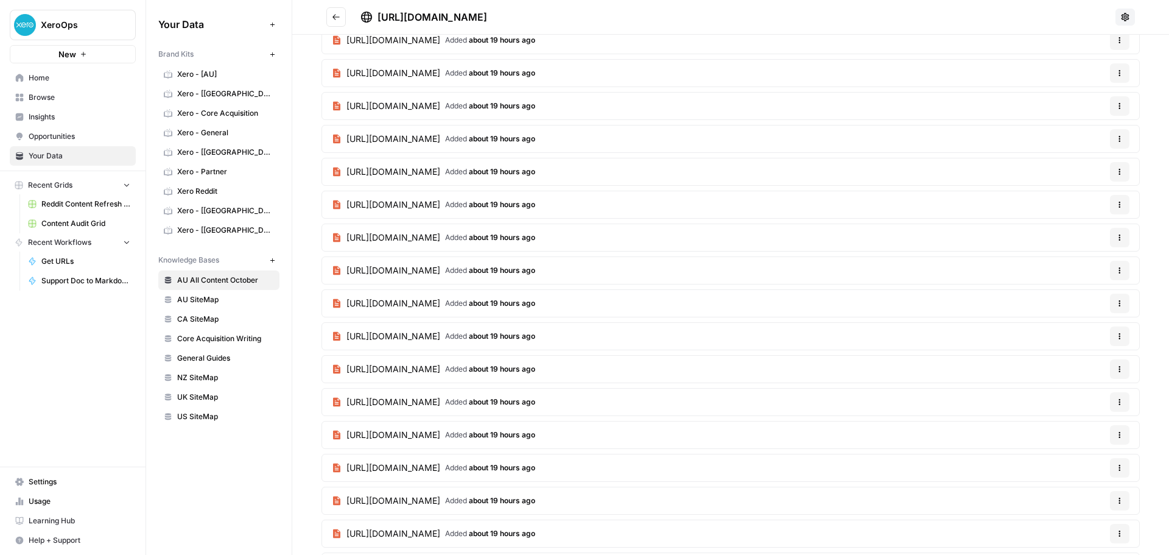
click at [30, 112] on span "Insights" at bounding box center [80, 116] width 102 height 11
click at [34, 113] on span "Insights" at bounding box center [80, 116] width 102 height 11
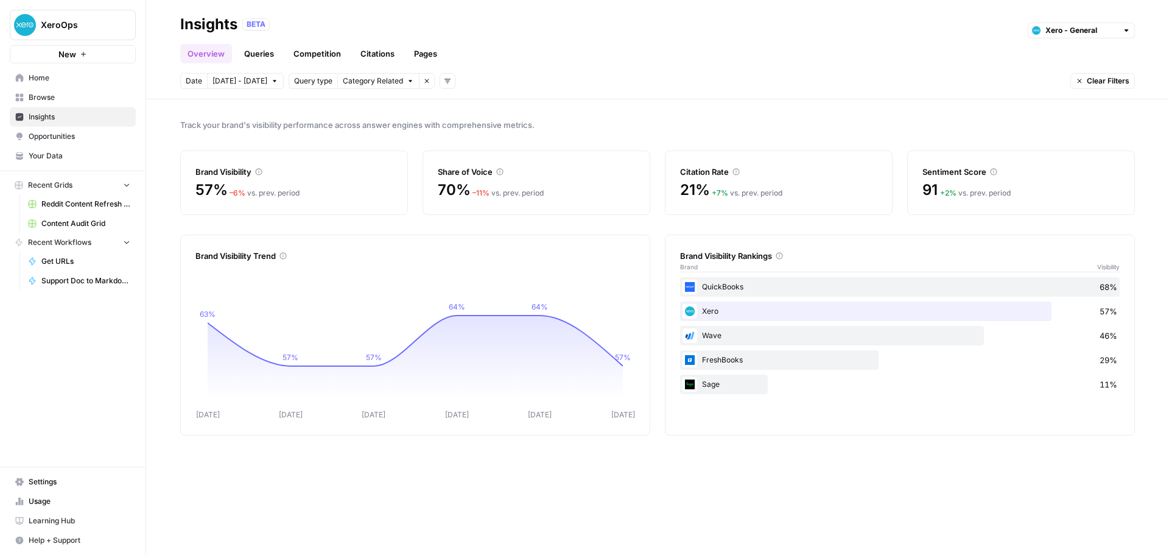
click at [423, 57] on link "Pages" at bounding box center [426, 53] width 38 height 19
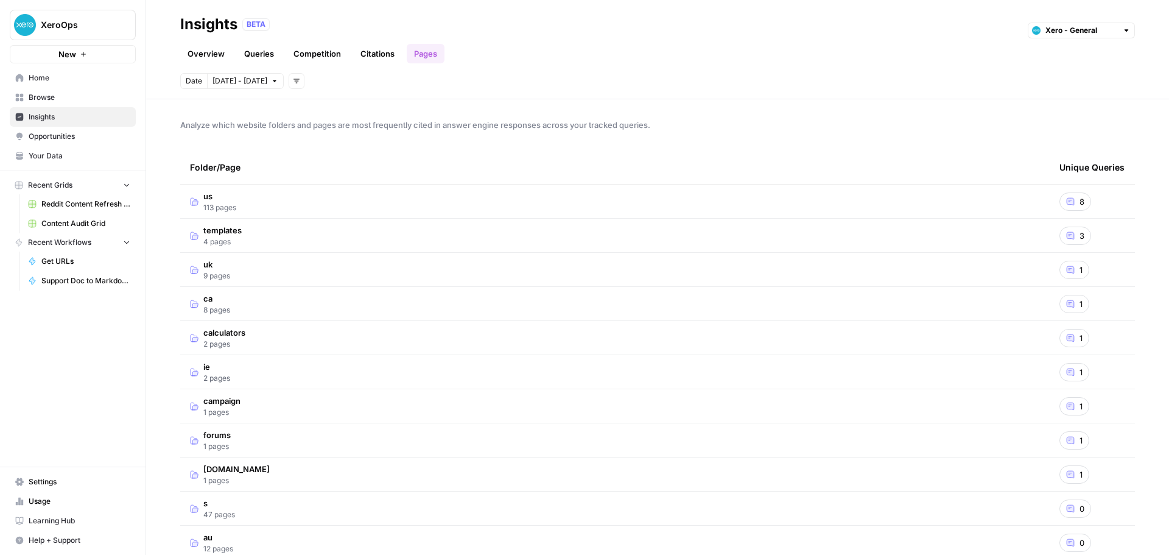
click at [53, 97] on span "Browse" at bounding box center [80, 97] width 102 height 11
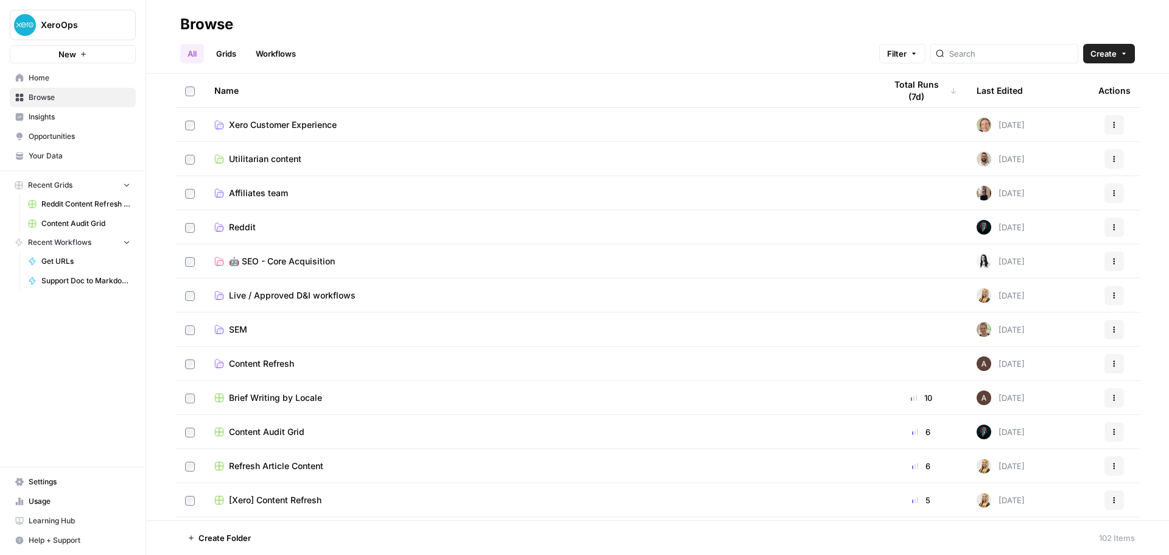
click at [274, 63] on header "Browse All Grids Workflows Filter Create" at bounding box center [657, 37] width 1023 height 74
click at [272, 56] on link "Workflows" at bounding box center [275, 53] width 55 height 19
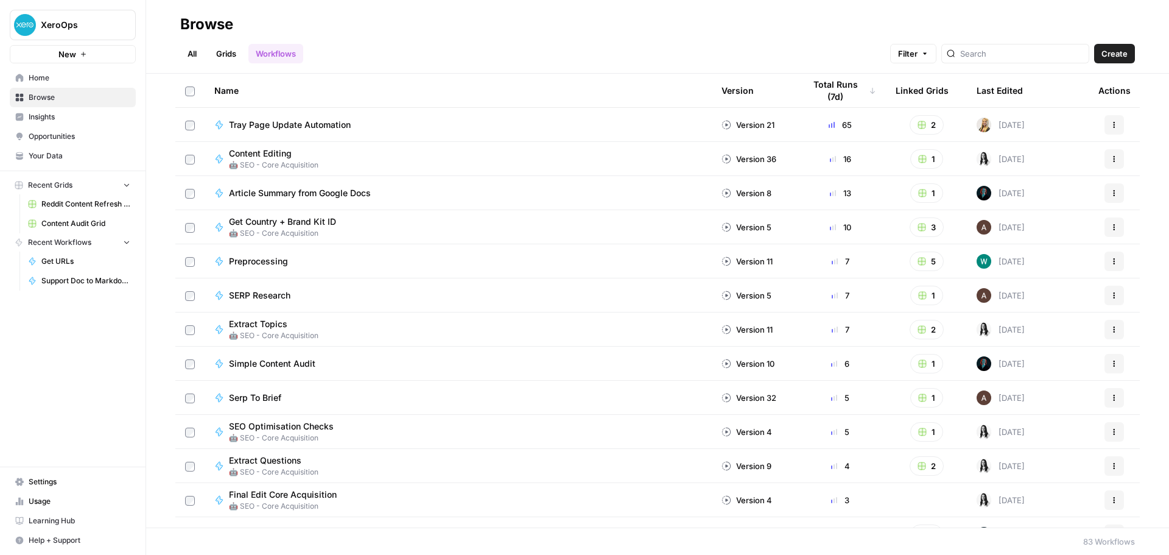
click at [68, 80] on span "Home" at bounding box center [80, 77] width 102 height 11
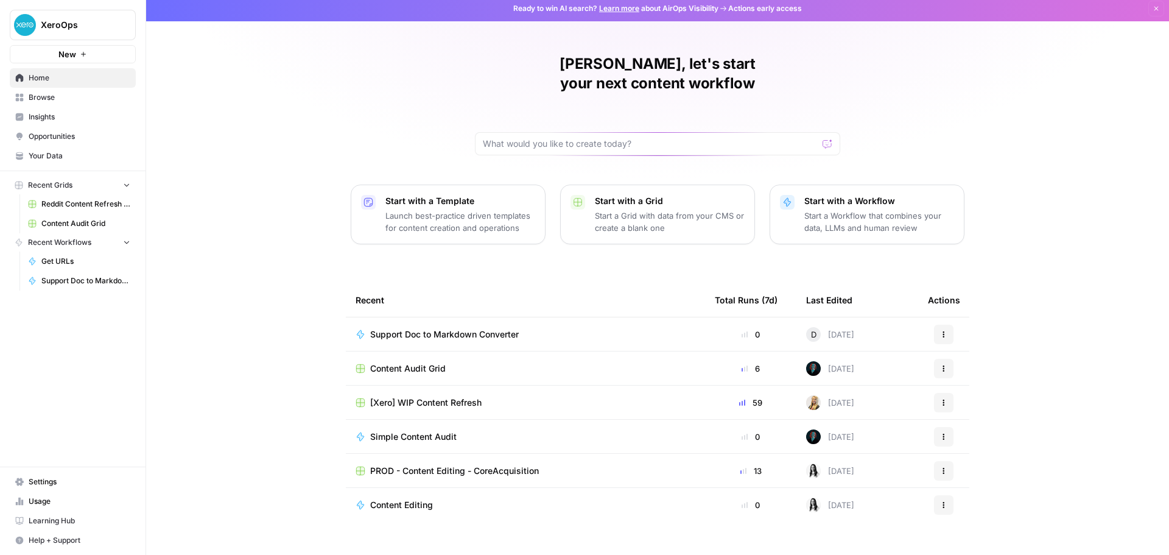
scroll to position [5, 0]
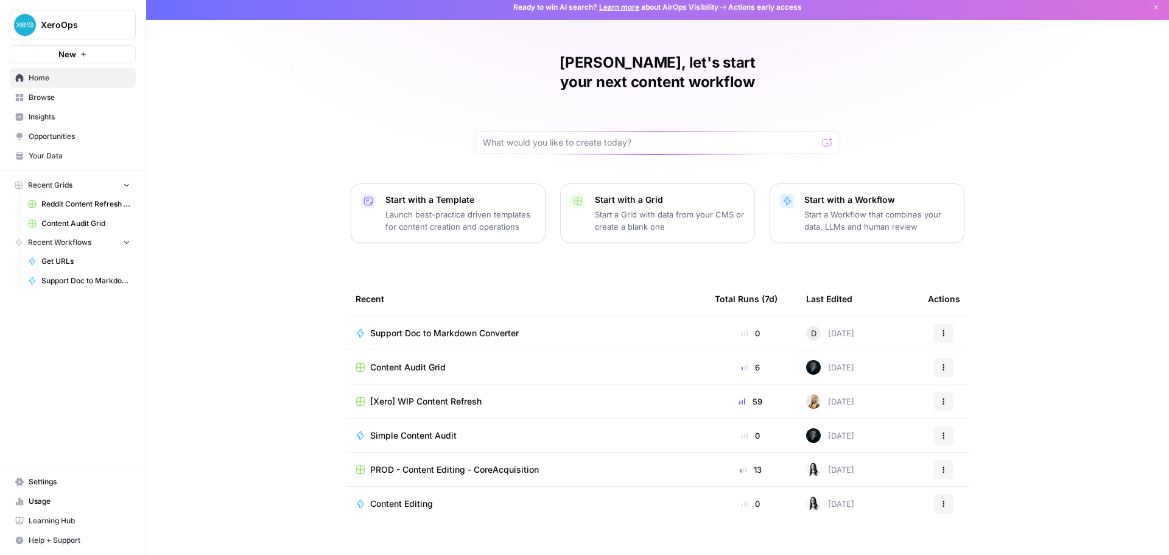
click at [457, 327] on span "Support Doc to Markdown Converter" at bounding box center [444, 333] width 149 height 12
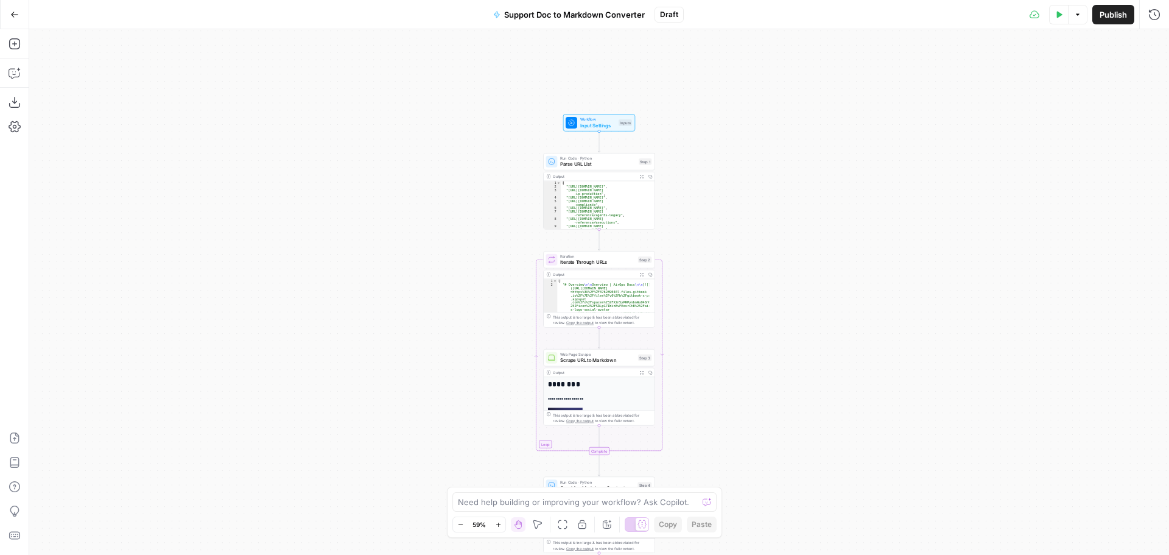
click at [16, 12] on icon "button" at bounding box center [14, 14] width 9 height 9
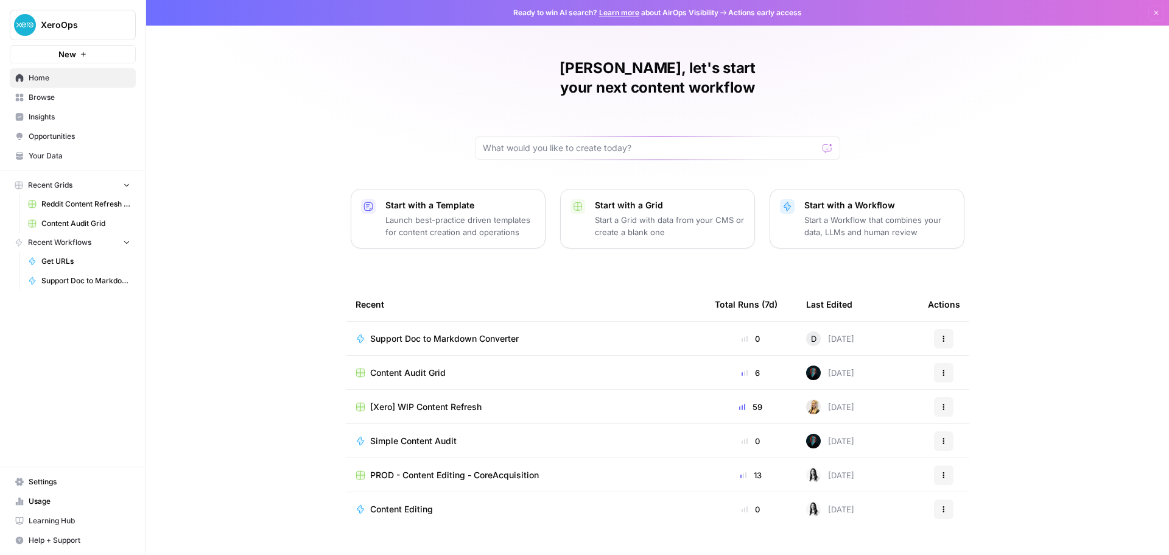
click at [412, 214] on p "Launch best-practice driven templates for content creation and operations" at bounding box center [460, 226] width 150 height 24
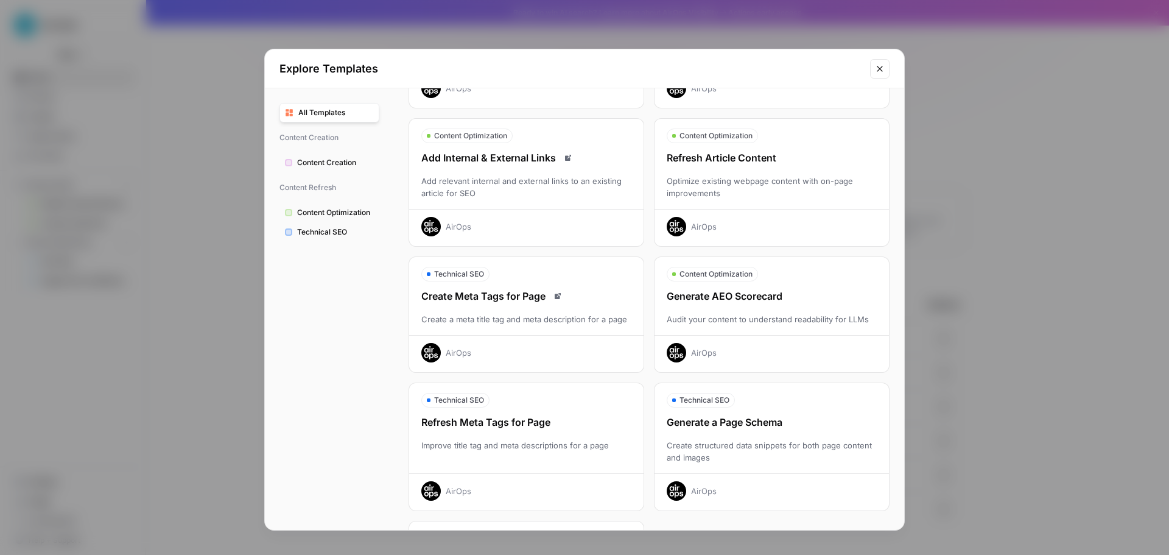
scroll to position [279, 0]
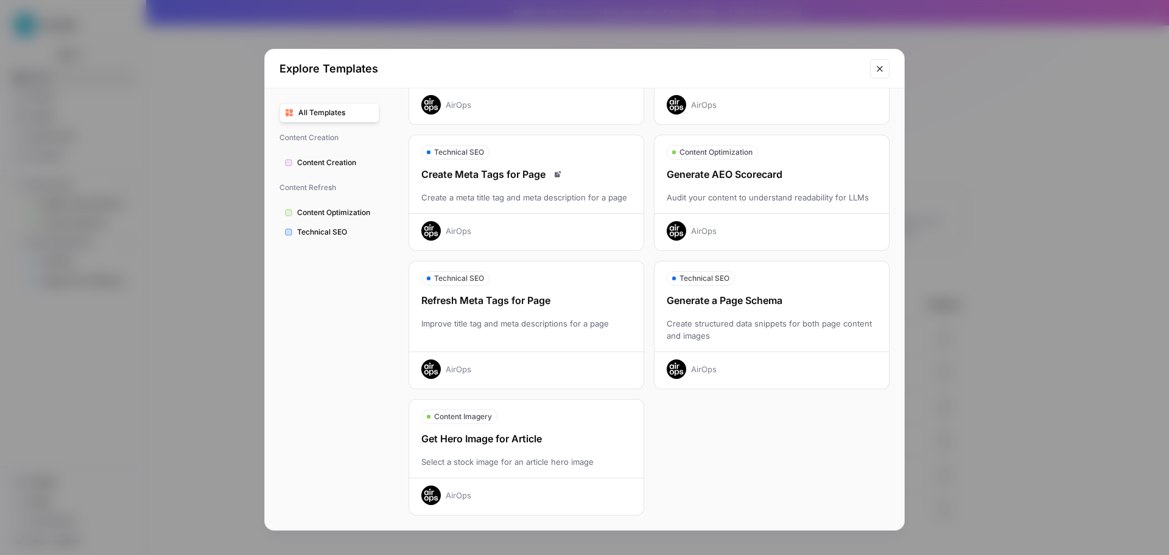
click at [776, 333] on div "Create structured data snippets for both page content and images" at bounding box center [772, 329] width 234 height 24
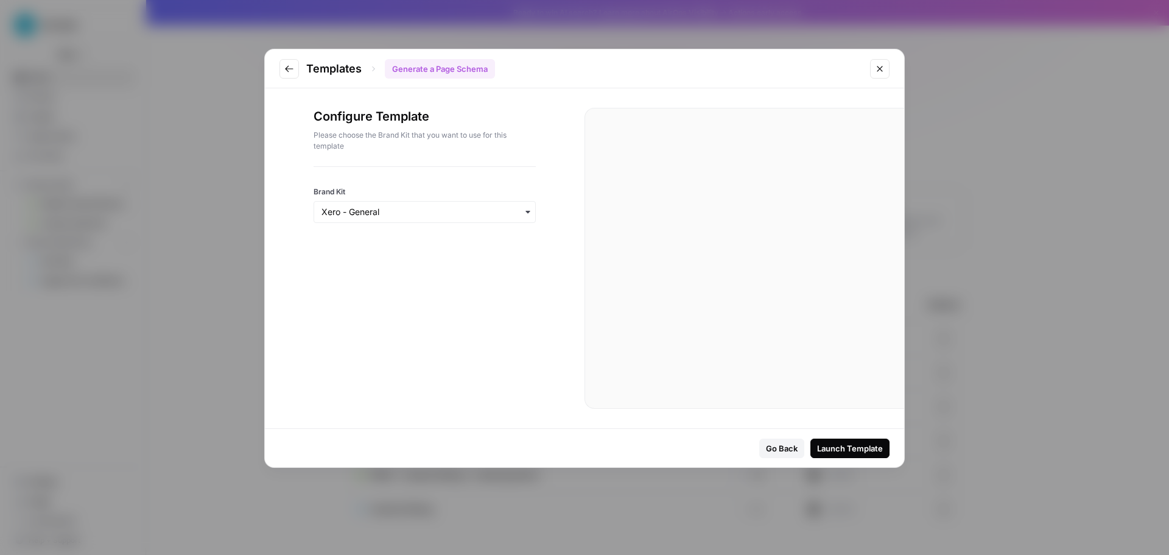
click at [287, 70] on icon "Go to previous step" at bounding box center [289, 68] width 8 height 7
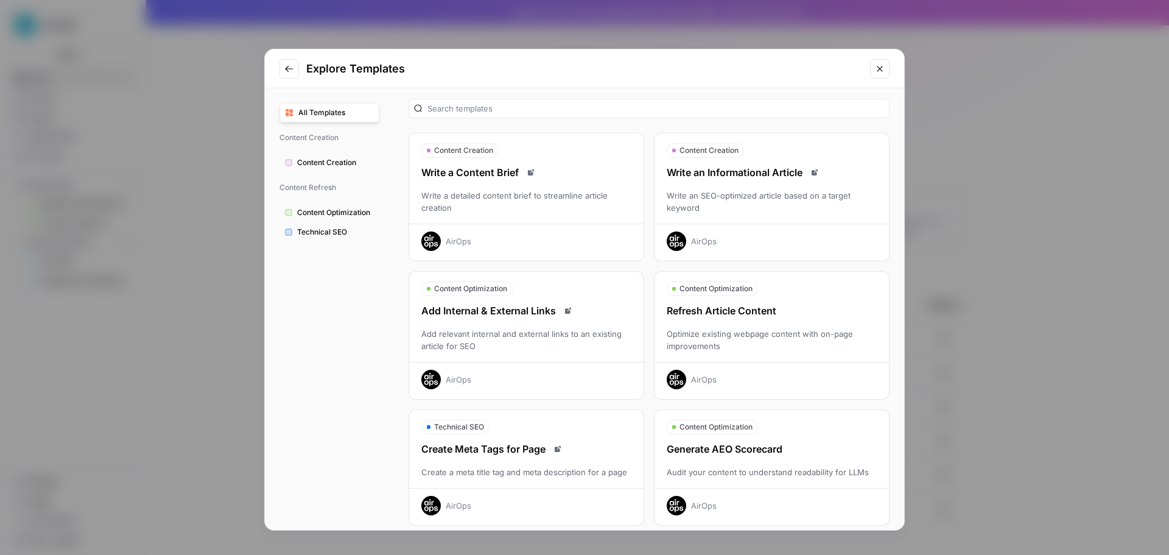
scroll to position [0, 0]
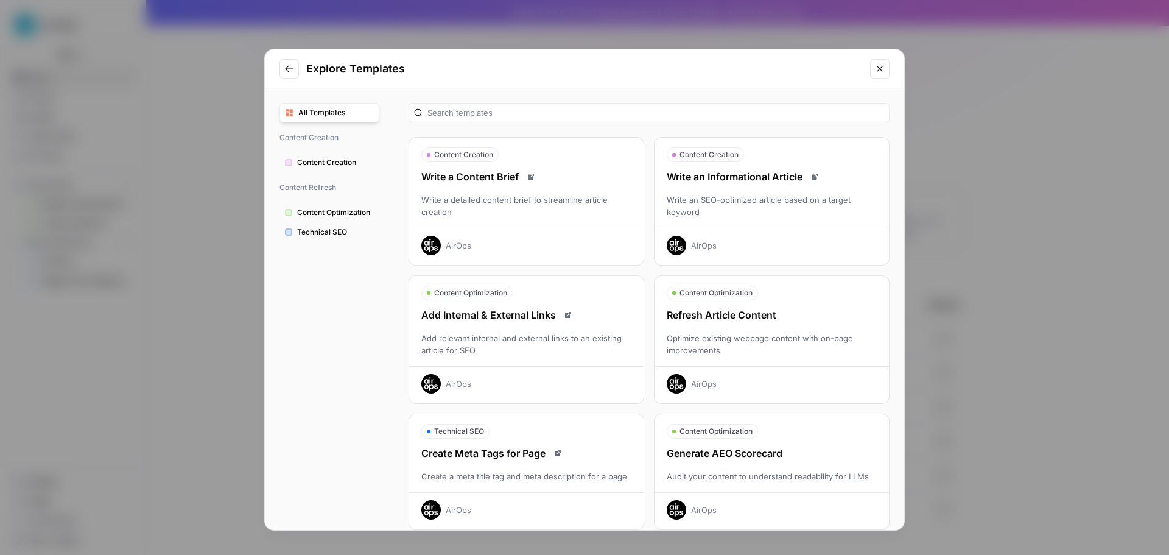
click at [314, 225] on button "Technical SEO" at bounding box center [330, 231] width 100 height 19
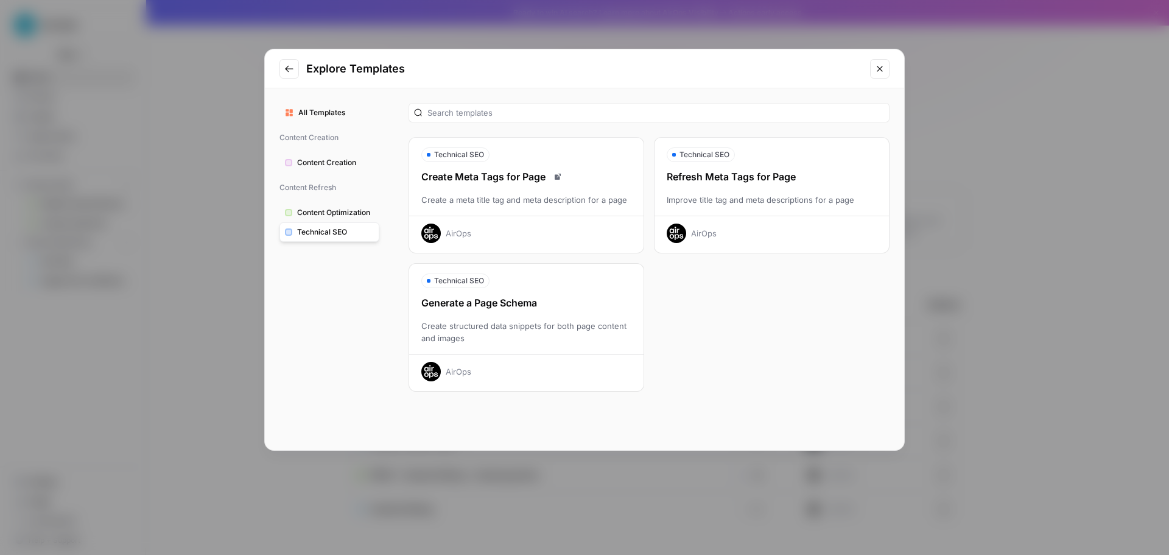
click at [317, 163] on span "Content Creation" at bounding box center [335, 162] width 77 height 11
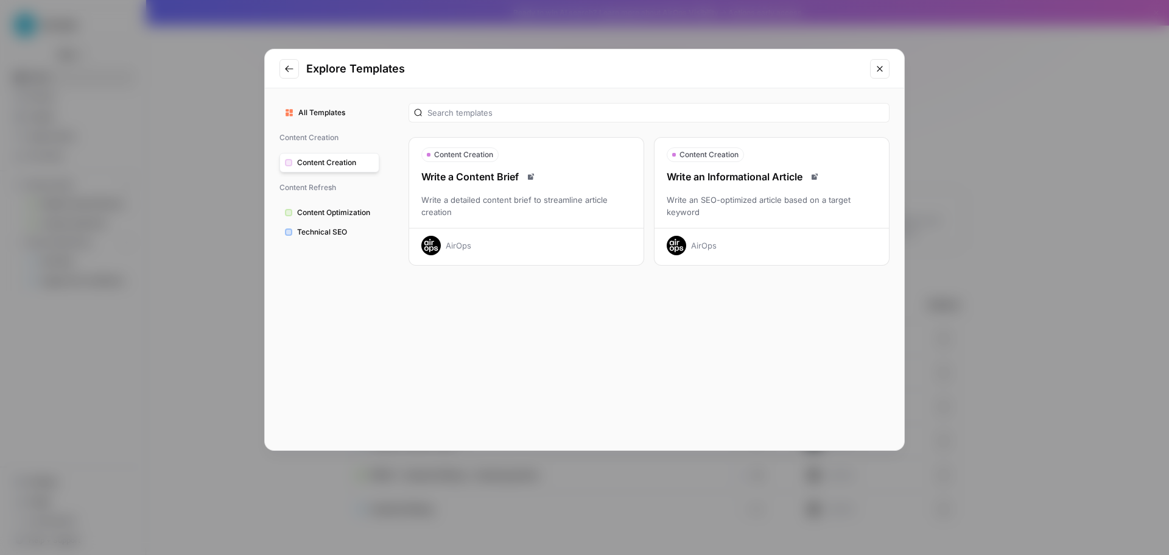
click at [314, 208] on span "Content Optimization" at bounding box center [335, 212] width 77 height 11
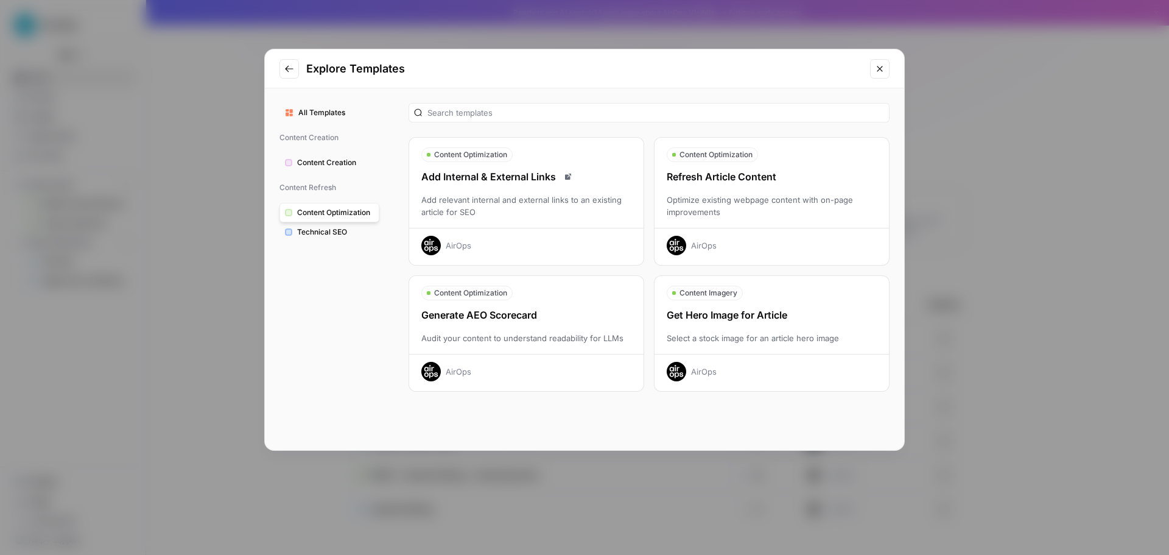
click at [328, 229] on span "Technical SEO" at bounding box center [335, 232] width 77 height 11
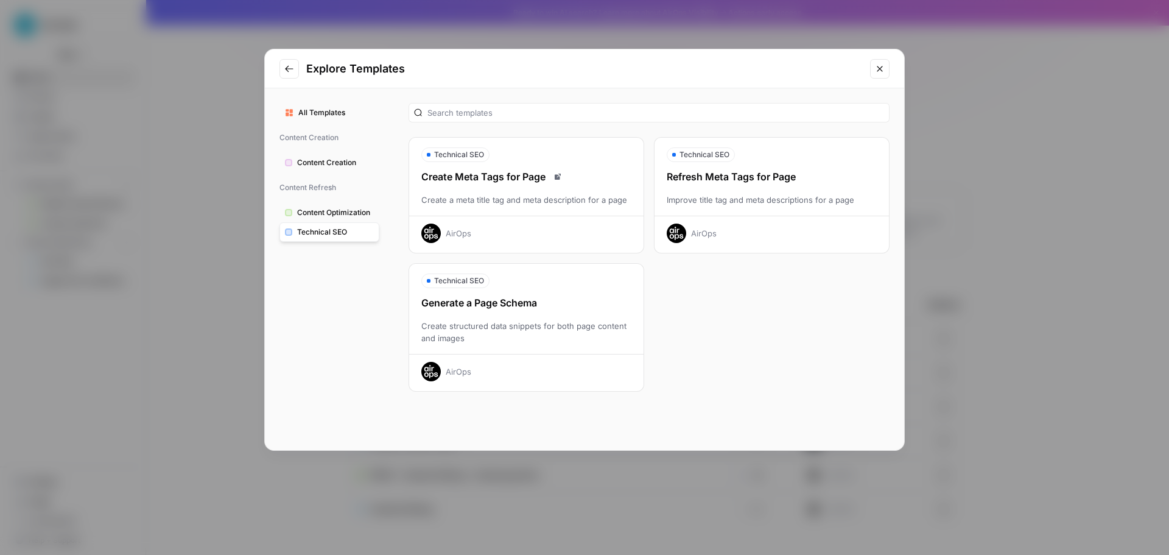
click at [319, 216] on span "Content Optimization" at bounding box center [335, 212] width 77 height 11
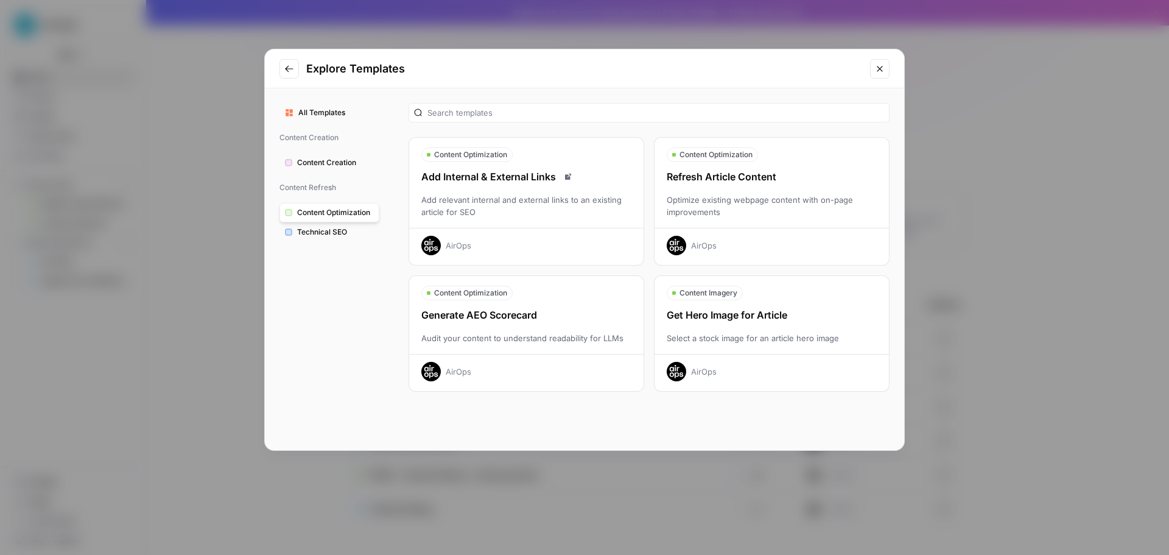
click at [314, 233] on span "Technical SEO" at bounding box center [335, 232] width 77 height 11
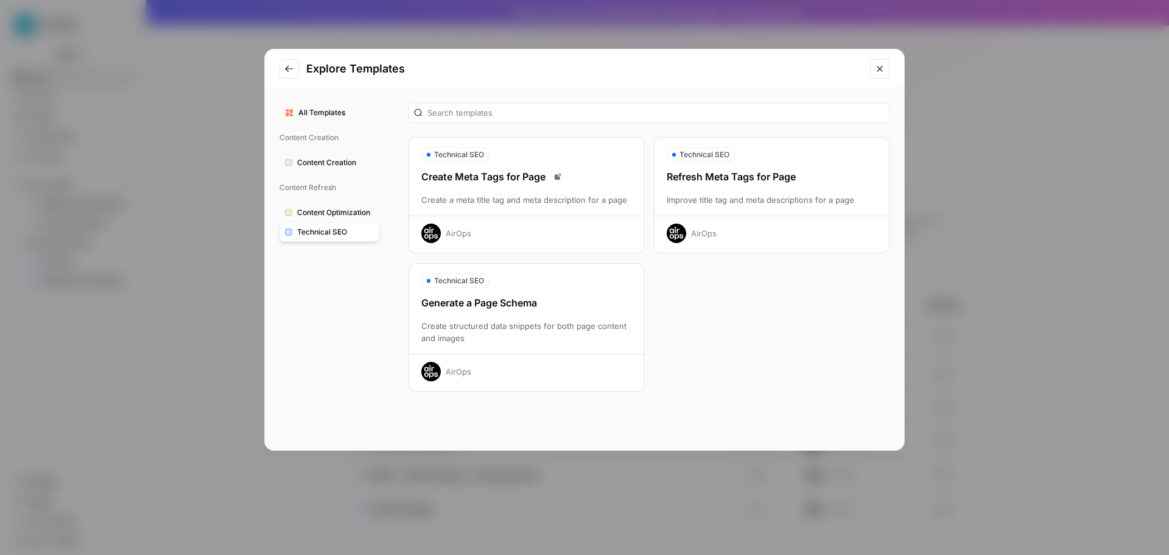
click at [333, 211] on span "Content Optimization" at bounding box center [335, 212] width 77 height 11
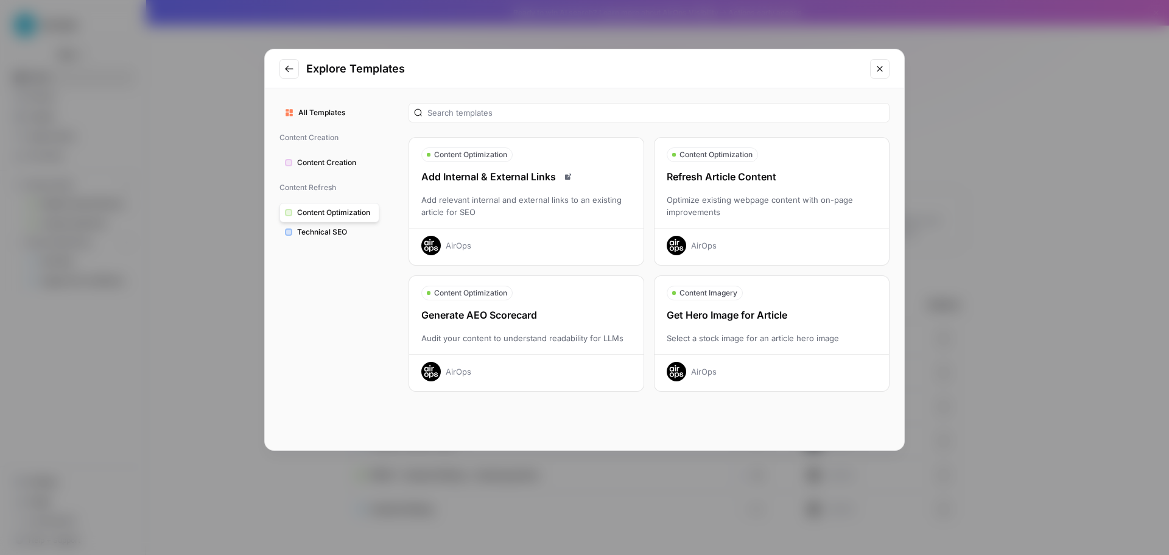
click at [511, 206] on div "Add relevant internal and external links to an existing article for SEO" at bounding box center [526, 206] width 234 height 24
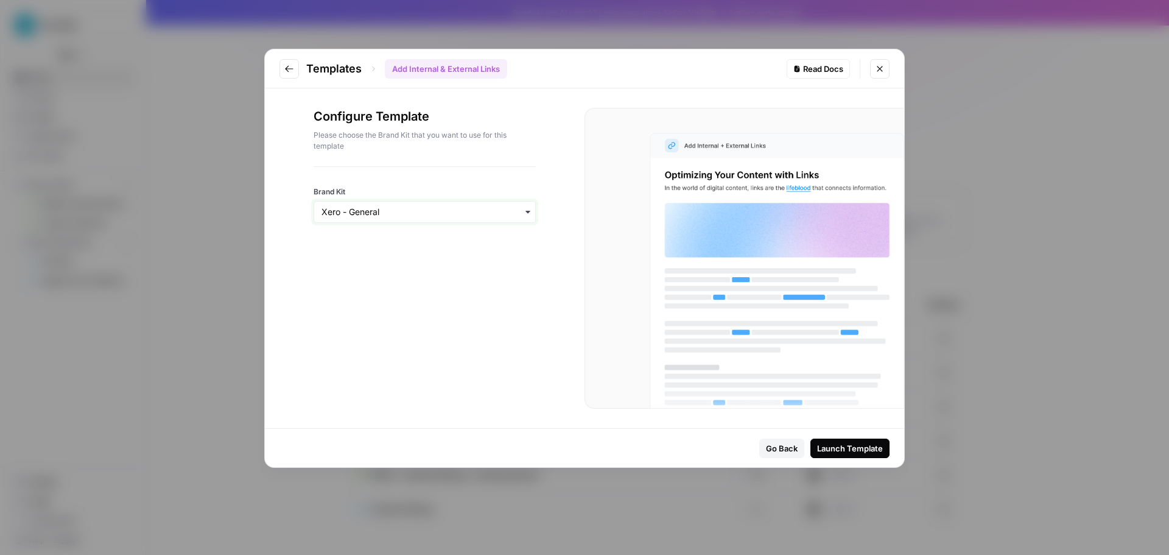
click at [509, 216] on input "Brand Kit" at bounding box center [425, 212] width 206 height 12
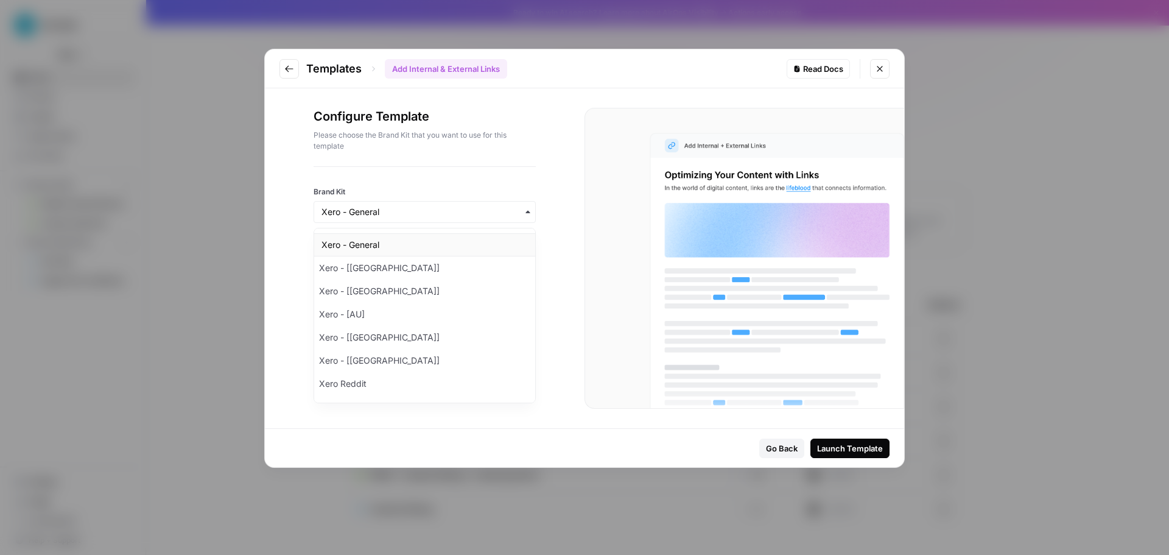
click at [471, 247] on div "Xero - General" at bounding box center [424, 244] width 221 height 23
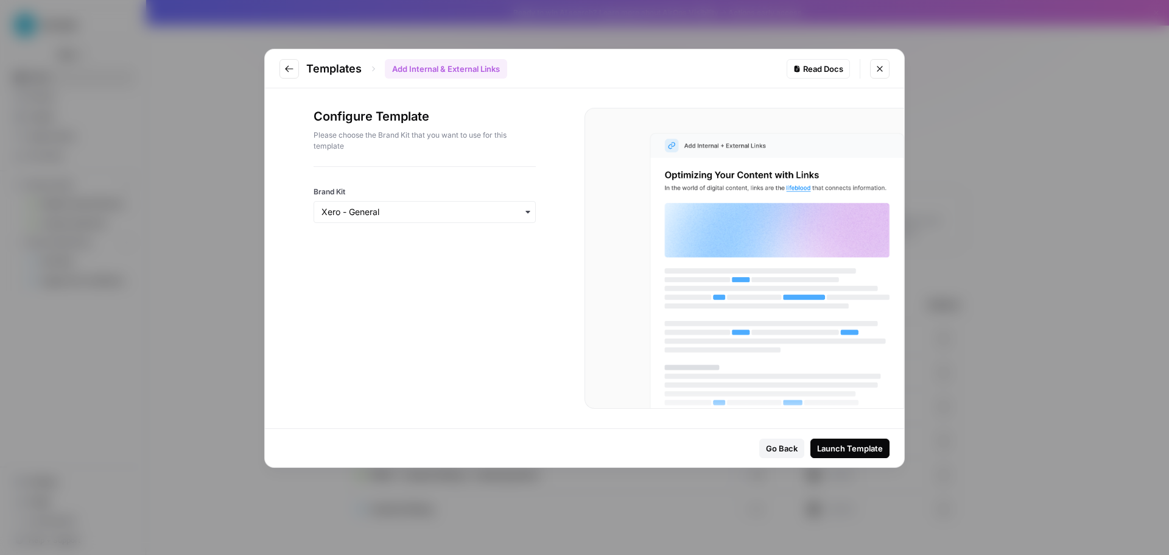
click at [527, 259] on div "Configure Template Please choose the Brand Kit that you want to use for this te…" at bounding box center [425, 258] width 320 height 340
click at [491, 214] on input "Brand Kit" at bounding box center [425, 212] width 206 height 12
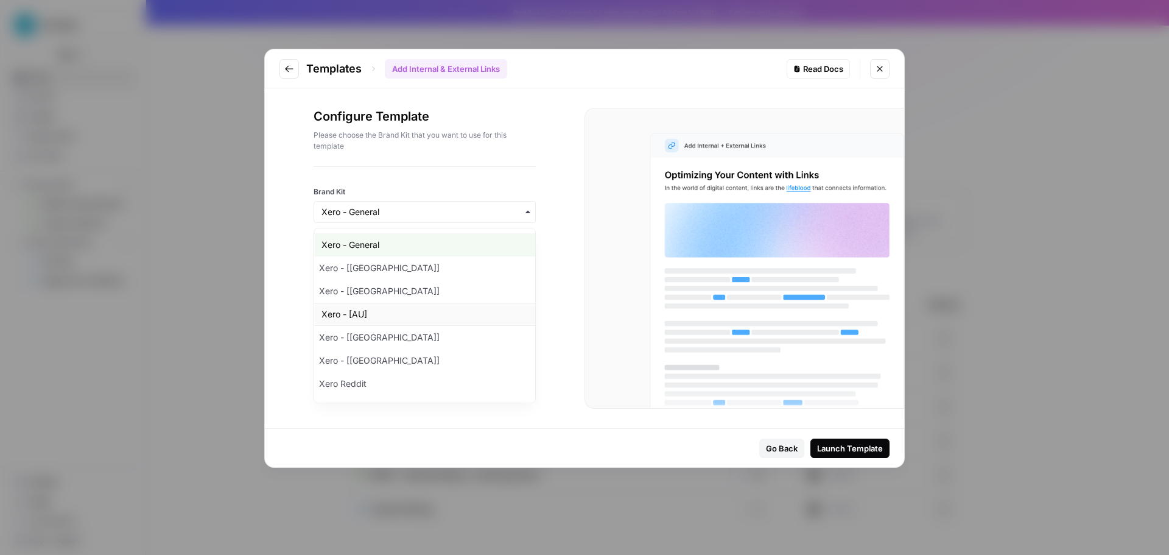
click at [448, 316] on div "Xero - [AU]" at bounding box center [424, 314] width 221 height 23
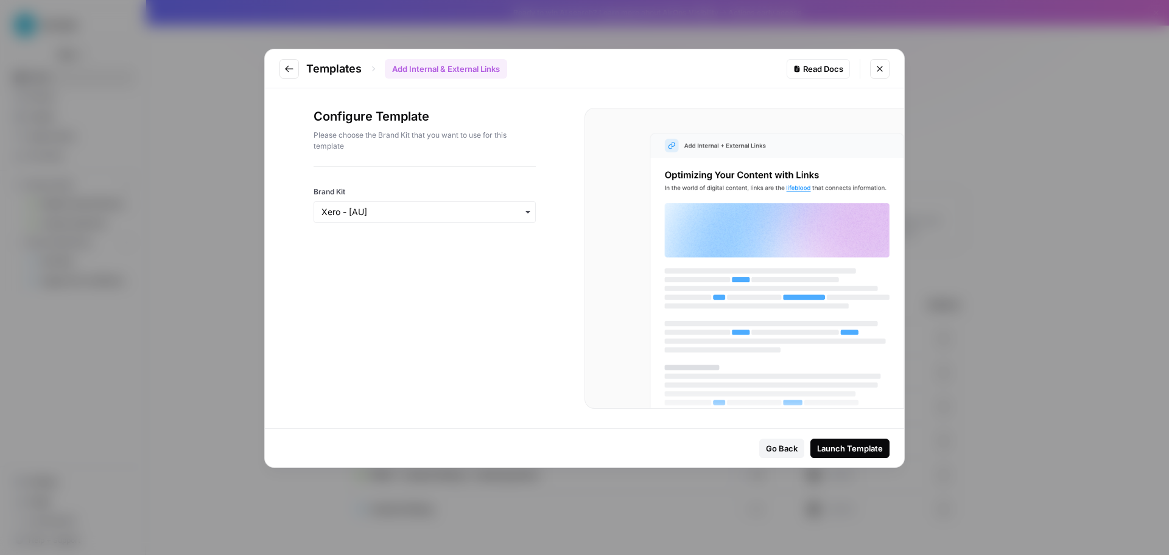
click at [530, 303] on div "Configure Template Please choose the Brand Kit that you want to use for this te…" at bounding box center [425, 258] width 320 height 340
click at [850, 449] on div "Launch Template" at bounding box center [850, 448] width 66 height 12
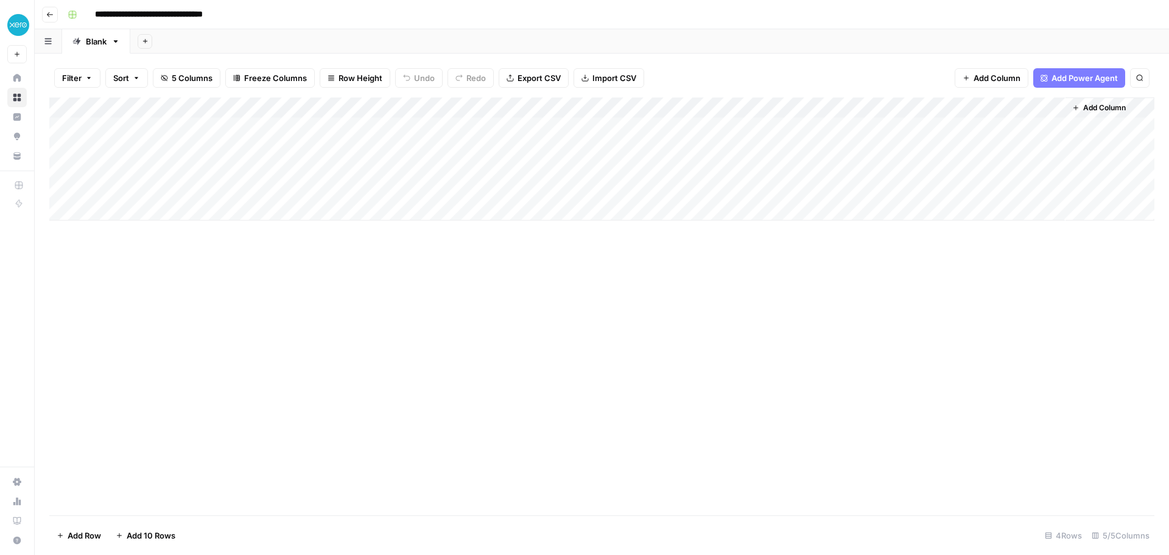
click at [105, 121] on div "Add Column" at bounding box center [601, 158] width 1105 height 123
click at [310, 128] on div "Add Column" at bounding box center [601, 158] width 1105 height 123
click at [259, 119] on div "Add Column" at bounding box center [601, 158] width 1105 height 123
click at [258, 122] on div "Add Column" at bounding box center [601, 158] width 1105 height 123
click at [258, 122] on div "**********" at bounding box center [193, 130] width 205 height 21
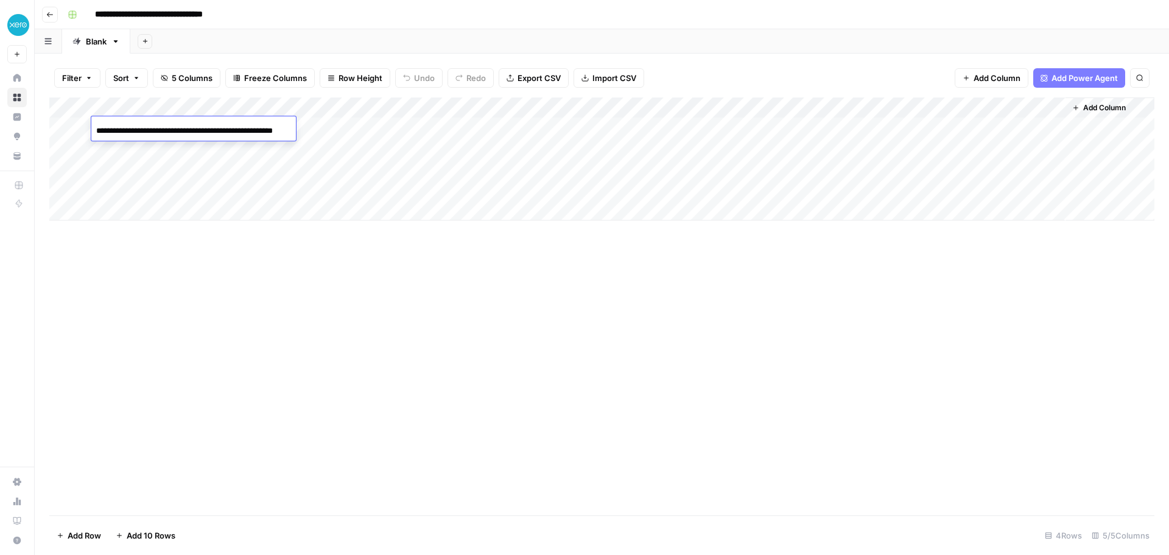
click at [251, 161] on div "Add Column" at bounding box center [601, 158] width 1105 height 123
click at [253, 122] on div "Add Column" at bounding box center [601, 158] width 1105 height 123
click at [225, 121] on div "Add Column" at bounding box center [601, 158] width 1105 height 123
type input "**********"
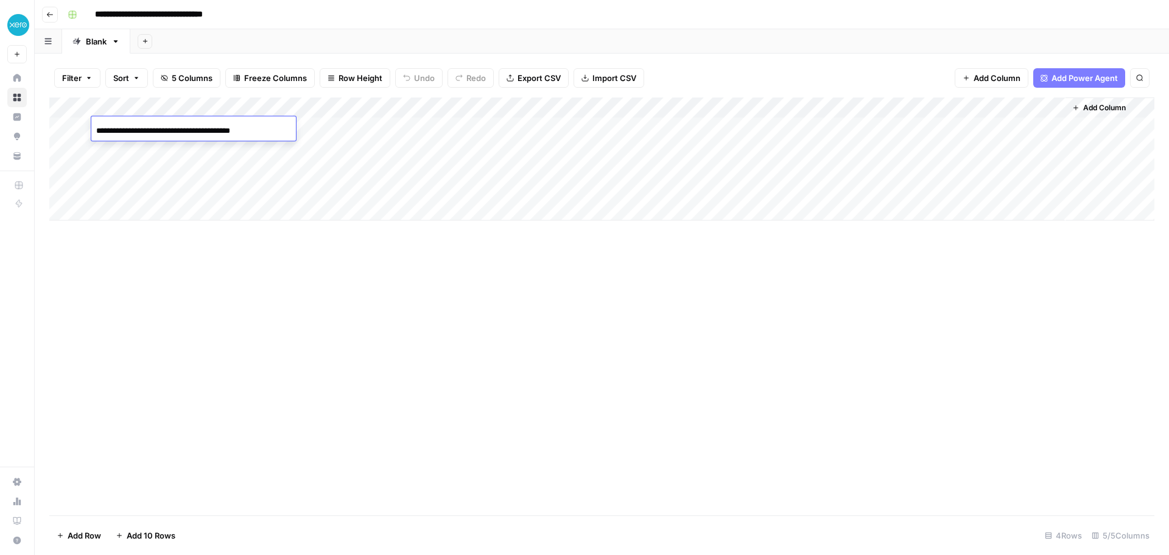
scroll to position [0, 0]
click at [311, 284] on div "Add Column" at bounding box center [601, 306] width 1105 height 418
click at [305, 124] on div "Add Column" at bounding box center [601, 158] width 1105 height 123
click at [248, 139] on div "Add Column" at bounding box center [601, 158] width 1105 height 123
click at [257, 163] on div "Add Column" at bounding box center [601, 158] width 1105 height 123
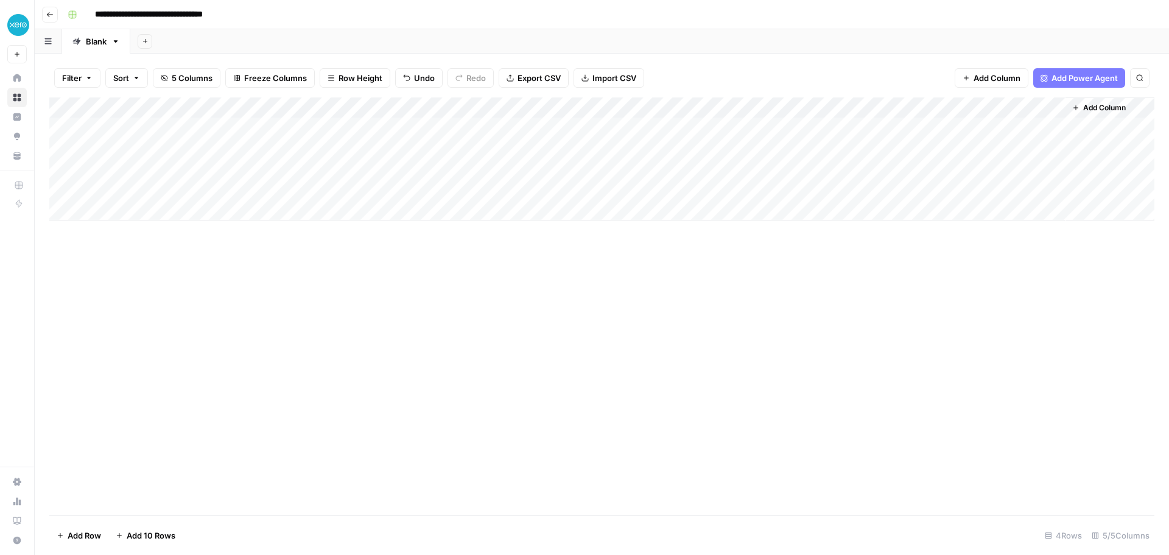
click at [261, 183] on div "Add Column" at bounding box center [601, 158] width 1105 height 123
click at [261, 121] on div "Add Column" at bounding box center [601, 158] width 1105 height 123
click at [96, 47] on div "Blank" at bounding box center [96, 41] width 21 height 12
click at [113, 42] on icon "button" at bounding box center [115, 41] width 9 height 9
click at [313, 24] on div "**********" at bounding box center [610, 14] width 1094 height 19
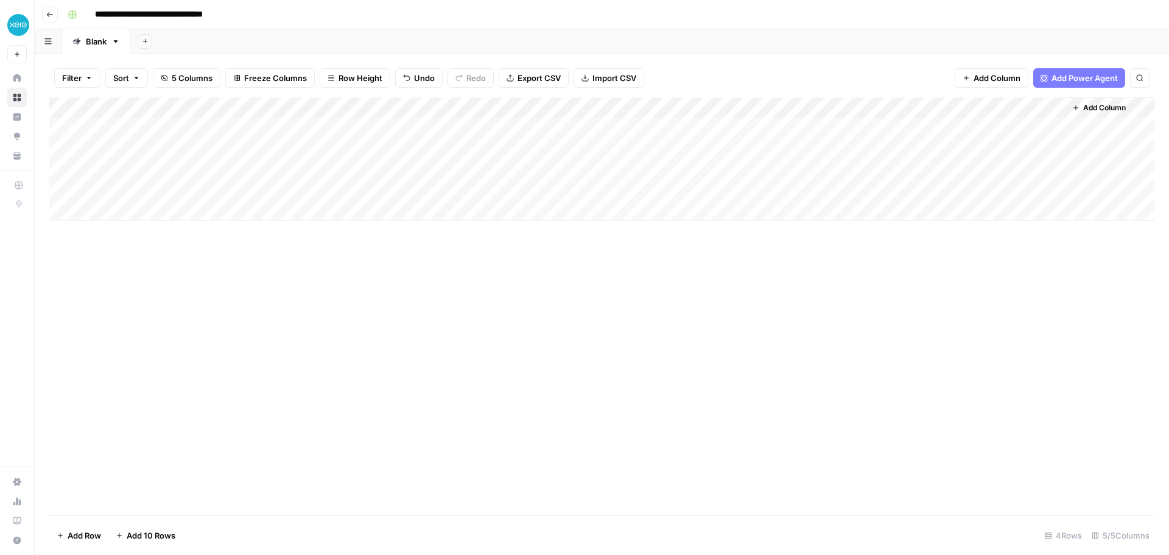
click at [304, 126] on div "Add Column" at bounding box center [601, 158] width 1105 height 123
click at [185, 102] on div "Add Column" at bounding box center [601, 158] width 1105 height 123
click at [172, 164] on span "URL" at bounding box center [163, 166] width 94 height 12
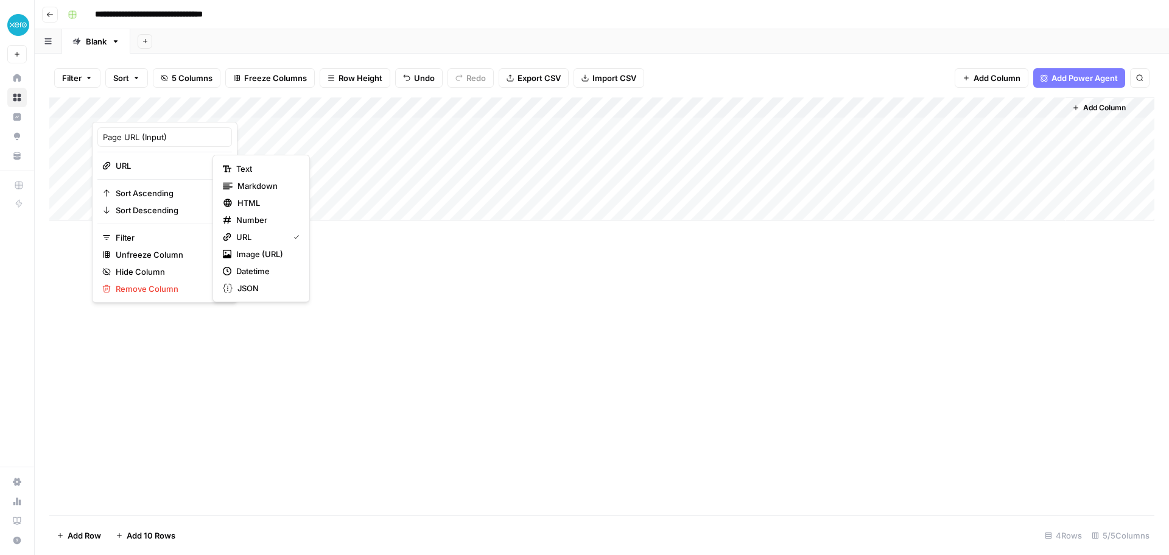
click at [436, 295] on div "Add Column" at bounding box center [601, 306] width 1105 height 418
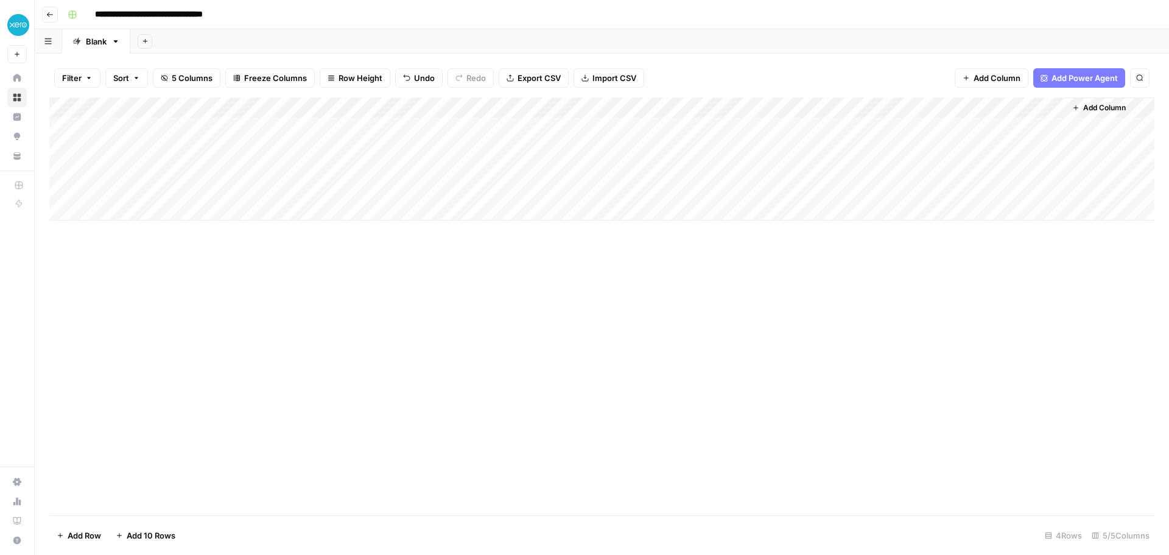
click at [205, 124] on div "Add Column" at bounding box center [601, 158] width 1105 height 123
click at [280, 127] on div "Add Column" at bounding box center [601, 158] width 1105 height 123
click at [425, 131] on div "Add Column" at bounding box center [601, 158] width 1105 height 123
click at [1053, 519] on div "content_input_value can't be blank" at bounding box center [1069, 516] width 150 height 12
click at [371, 128] on div "Add Column" at bounding box center [601, 158] width 1105 height 123
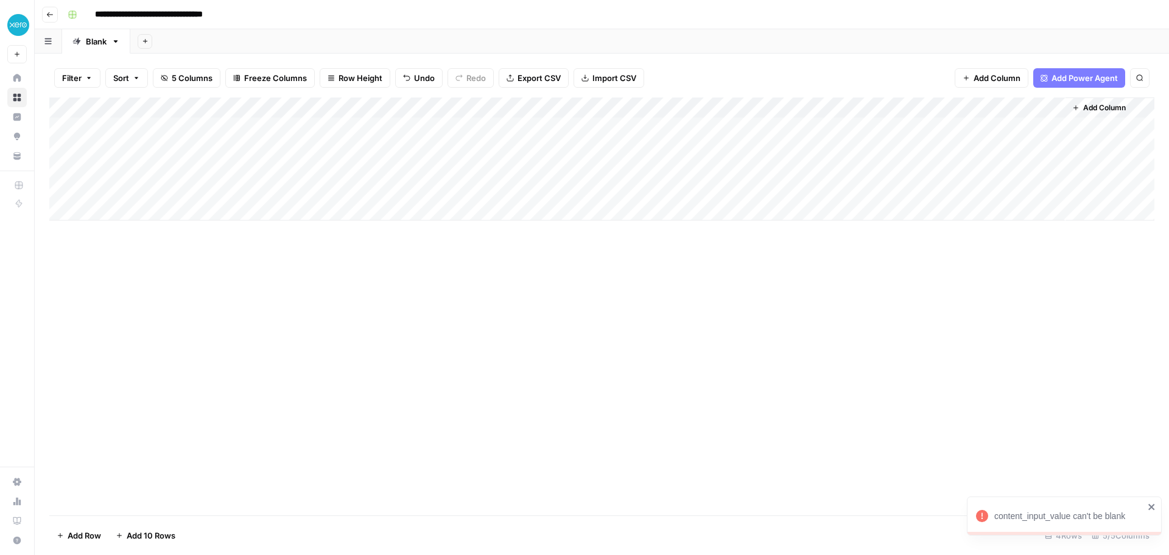
click at [1062, 507] on div "content_input_value can't be blank" at bounding box center [1060, 515] width 175 height 19
click at [514, 127] on div "Add Column" at bounding box center [601, 158] width 1105 height 123
click at [423, 125] on div "Add Column" at bounding box center [601, 158] width 1105 height 123
click at [422, 126] on button "button" at bounding box center [382, 127] width 180 height 21
drag, startPoint x: 325, startPoint y: 130, endPoint x: 307, endPoint y: 128, distance: 17.8
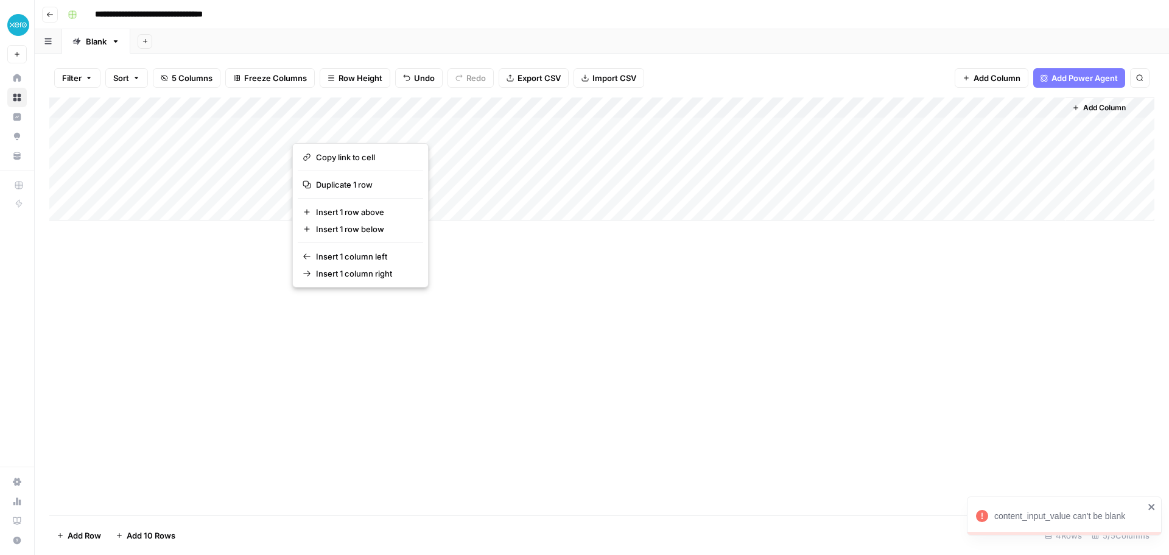
click at [307, 128] on button "button" at bounding box center [382, 127] width 180 height 21
click at [465, 107] on div "Add Column" at bounding box center [601, 158] width 1105 height 123
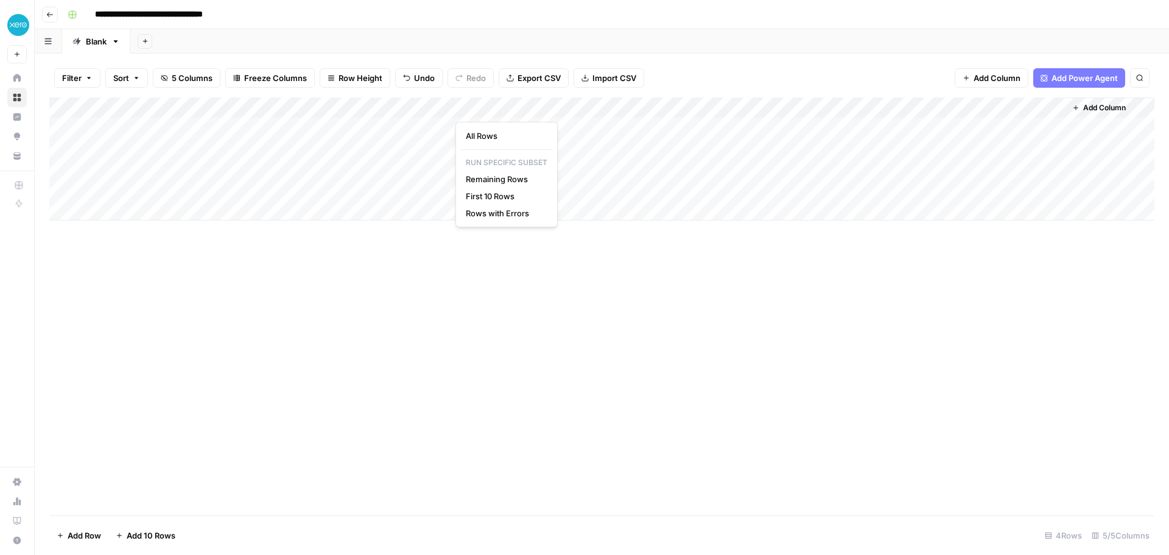
click at [451, 106] on div "Add Column" at bounding box center [601, 158] width 1105 height 123
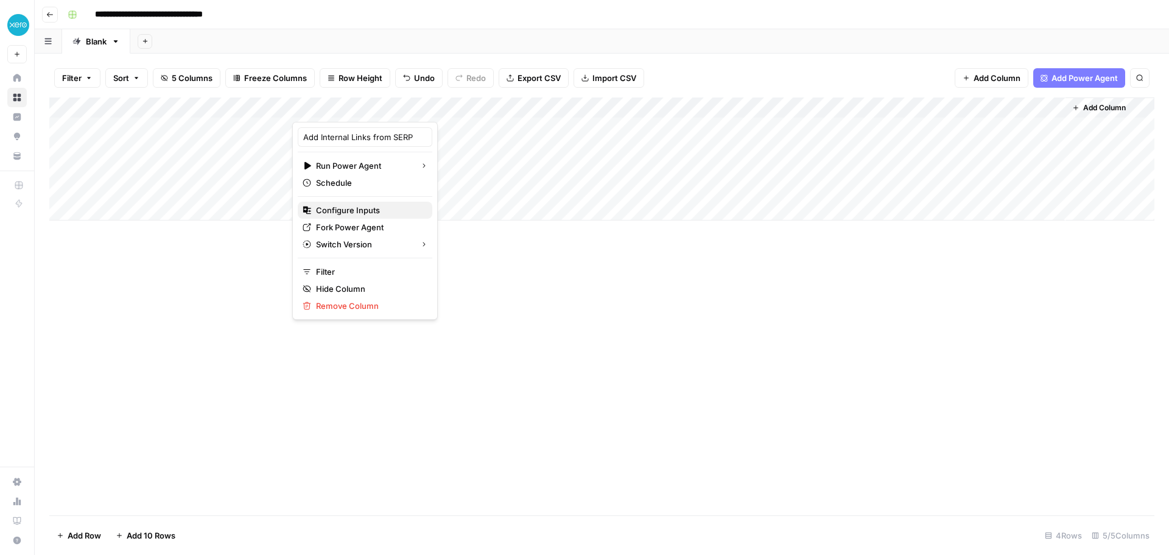
click at [392, 214] on span "Configure Inputs" at bounding box center [369, 210] width 107 height 12
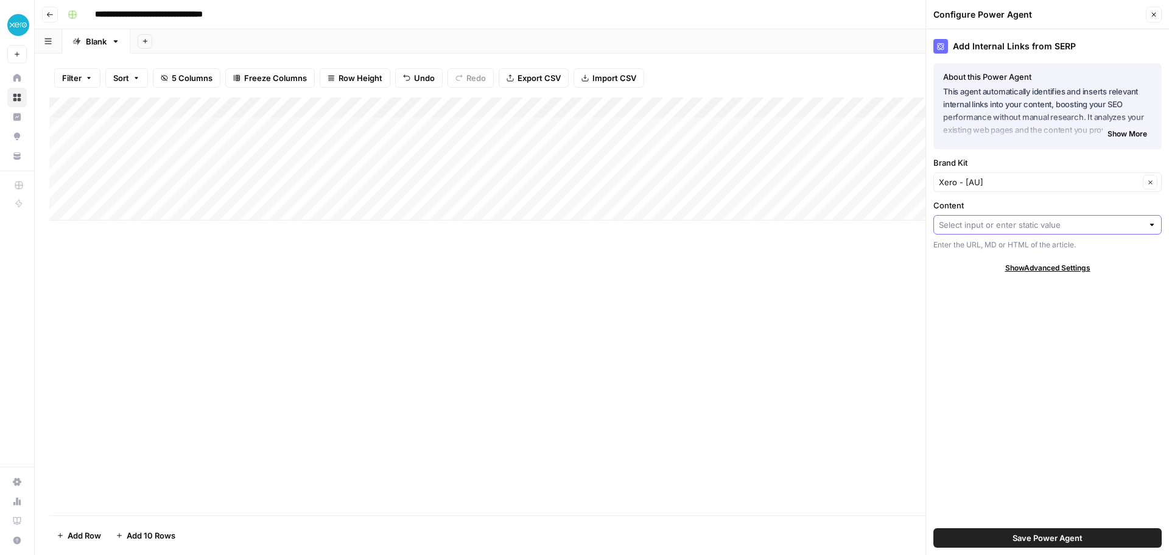
click at [1007, 223] on input "Content" at bounding box center [1041, 225] width 204 height 12
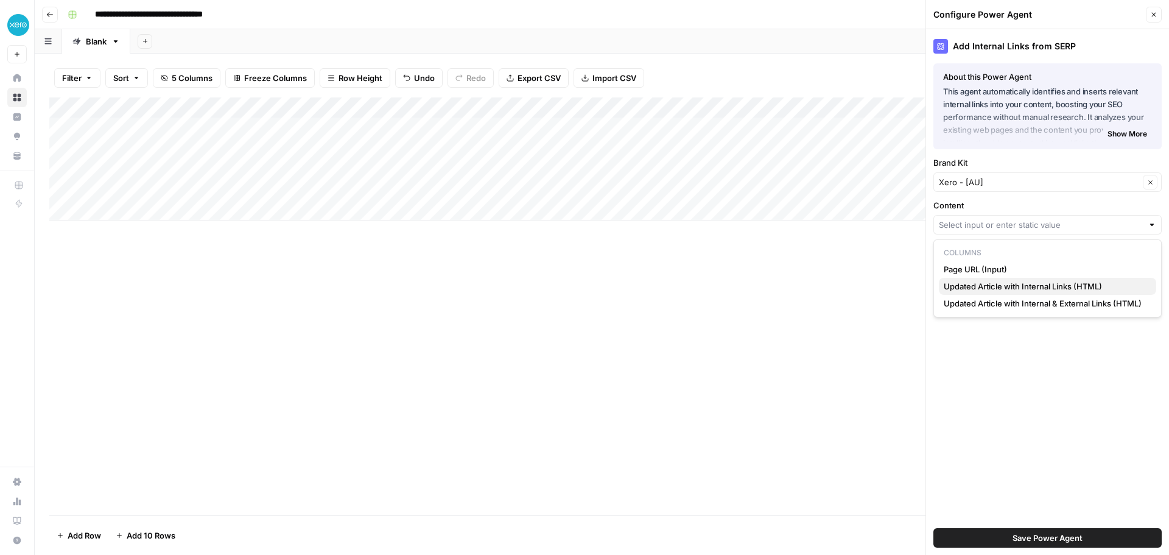
click at [1029, 287] on span "Updated Article with Internal Links (HTML)" at bounding box center [1045, 286] width 203 height 12
type input "Updated Article with Internal Links (HTML)"
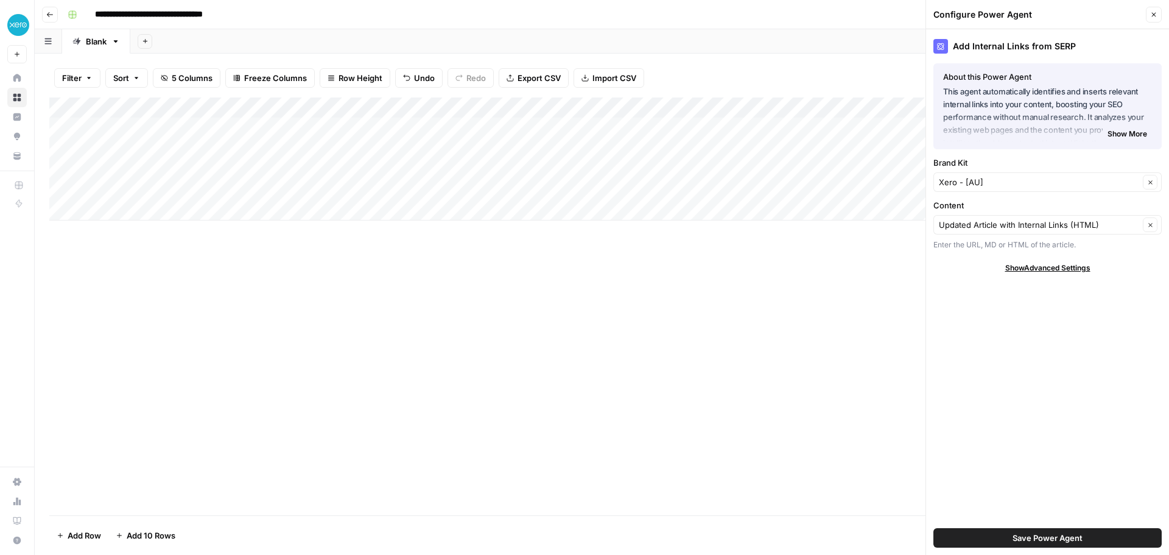
click at [1026, 538] on span "Save Power Agent" at bounding box center [1048, 538] width 70 height 12
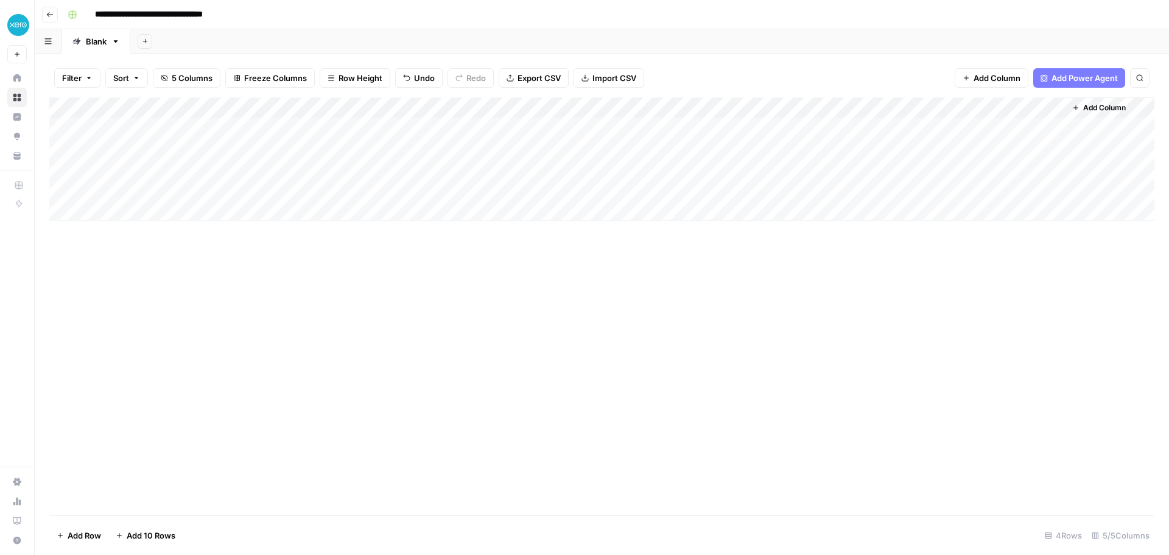
click at [383, 126] on div "Add Column" at bounding box center [601, 158] width 1105 height 123
click at [429, 125] on div "Add Column" at bounding box center [601, 158] width 1105 height 123
click at [219, 121] on div "Add Column" at bounding box center [601, 158] width 1105 height 123
click at [220, 119] on div "Add Column" at bounding box center [601, 158] width 1105 height 123
click at [107, 128] on div "Add Column" at bounding box center [601, 158] width 1105 height 123
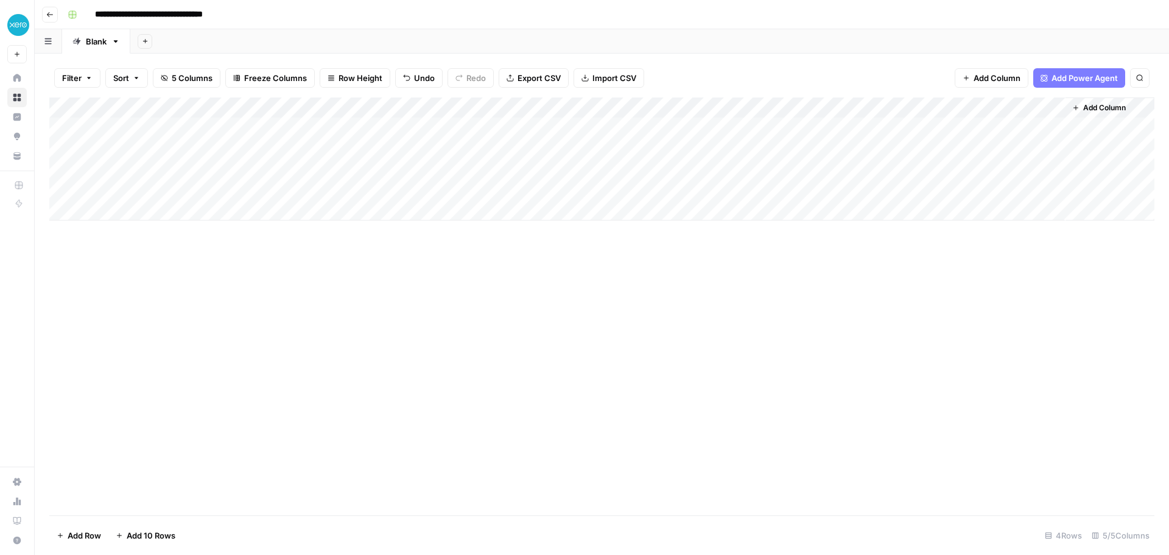
click at [354, 128] on div "Add Column" at bounding box center [601, 158] width 1105 height 123
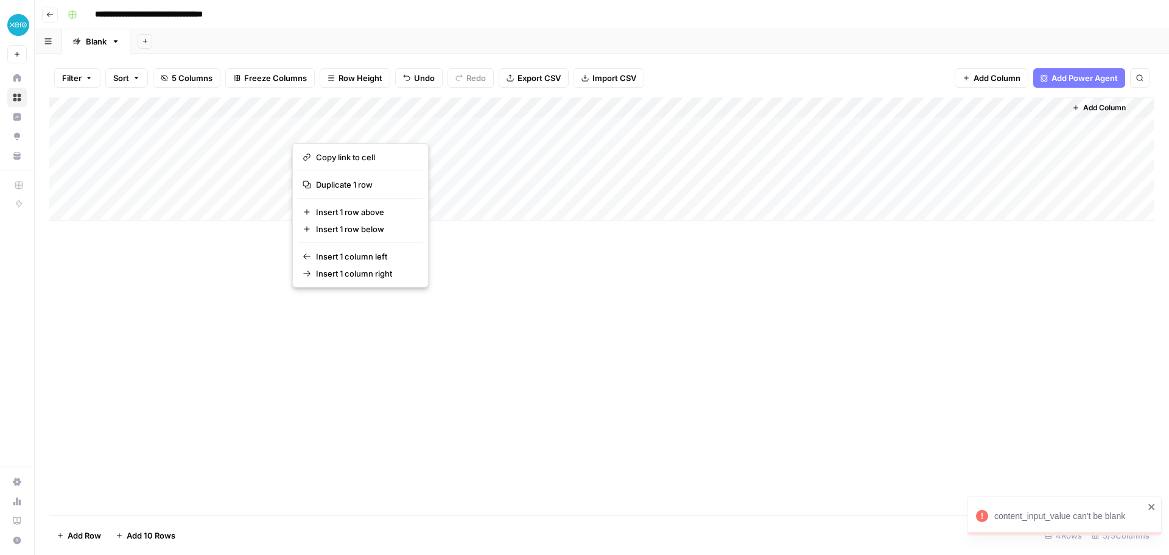
click at [463, 107] on div "Add Column" at bounding box center [601, 158] width 1105 height 123
click at [410, 106] on div "Add Column" at bounding box center [601, 158] width 1105 height 123
click at [444, 105] on div at bounding box center [382, 109] width 180 height 24
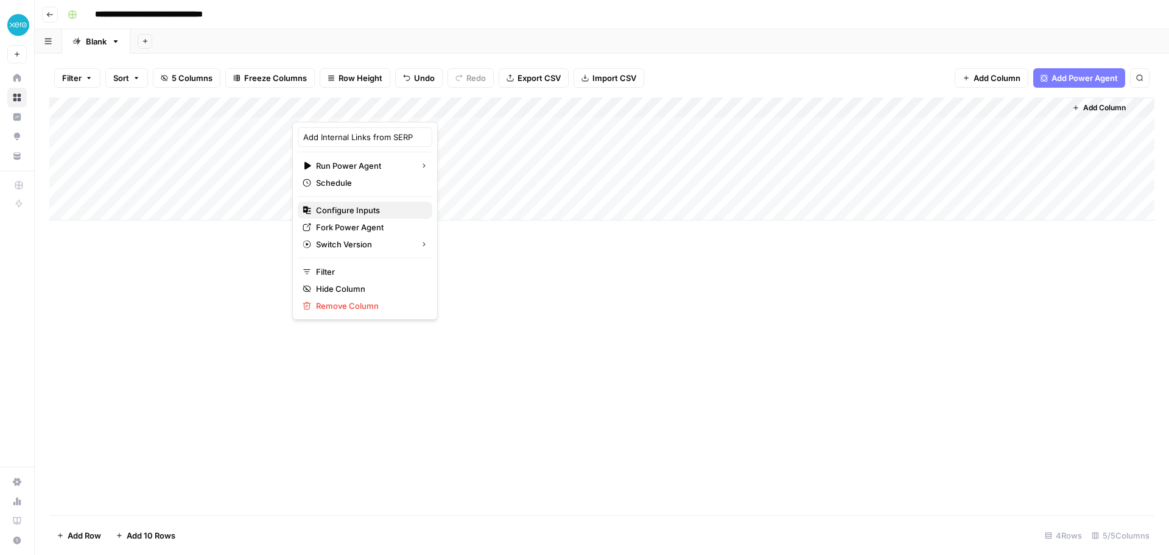
click at [356, 213] on span "Configure Inputs" at bounding box center [369, 210] width 107 height 12
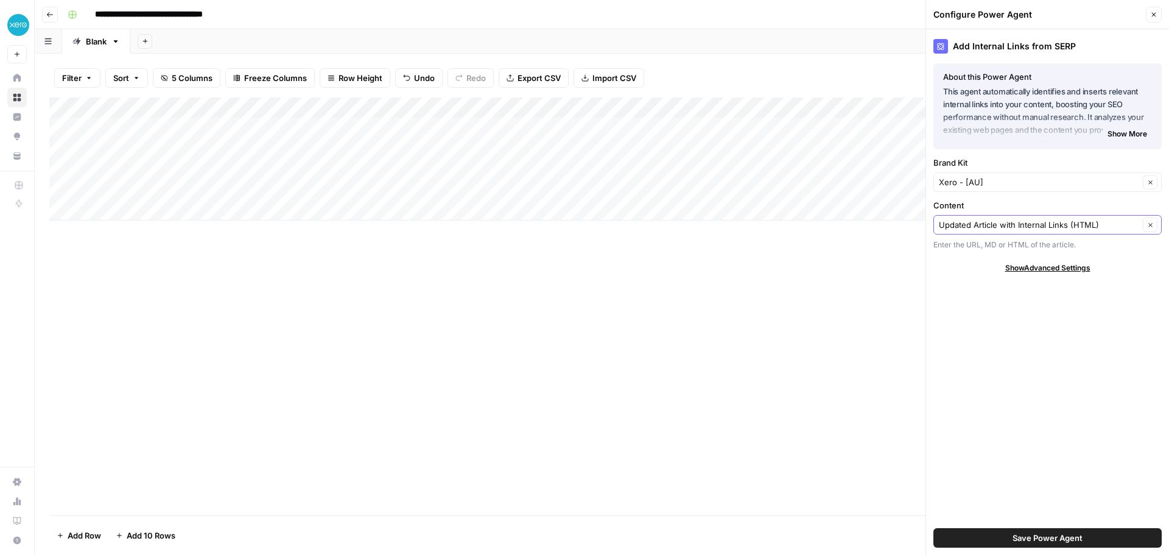
click at [1147, 225] on icon "button" at bounding box center [1150, 225] width 7 height 7
click at [1124, 225] on input "Content" at bounding box center [1039, 225] width 200 height 12
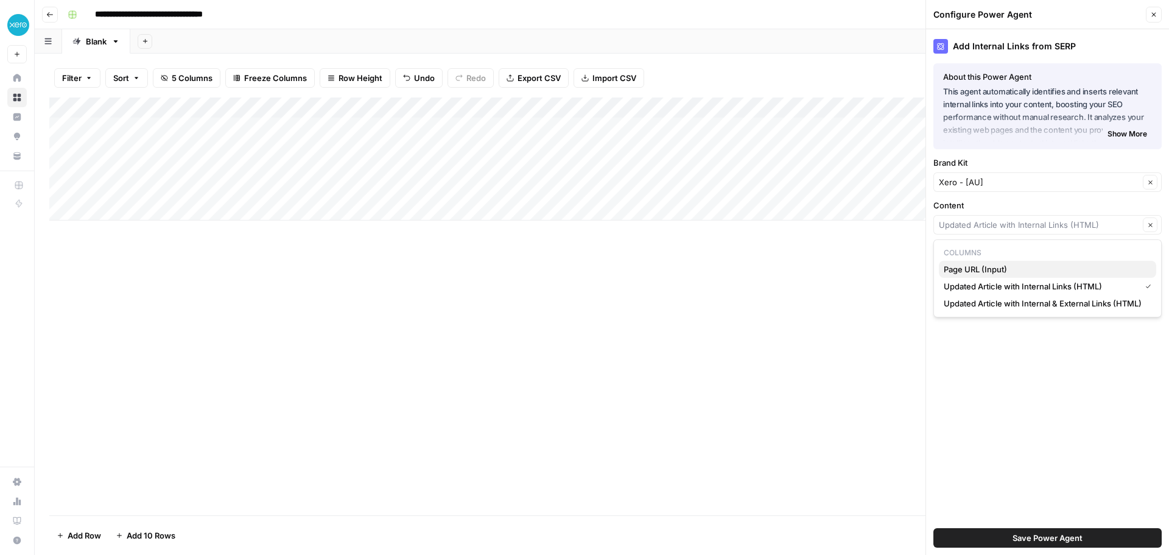
click at [1013, 267] on span "Page URL (Input)" at bounding box center [1045, 269] width 203 height 12
type input "Page URL (Input)"
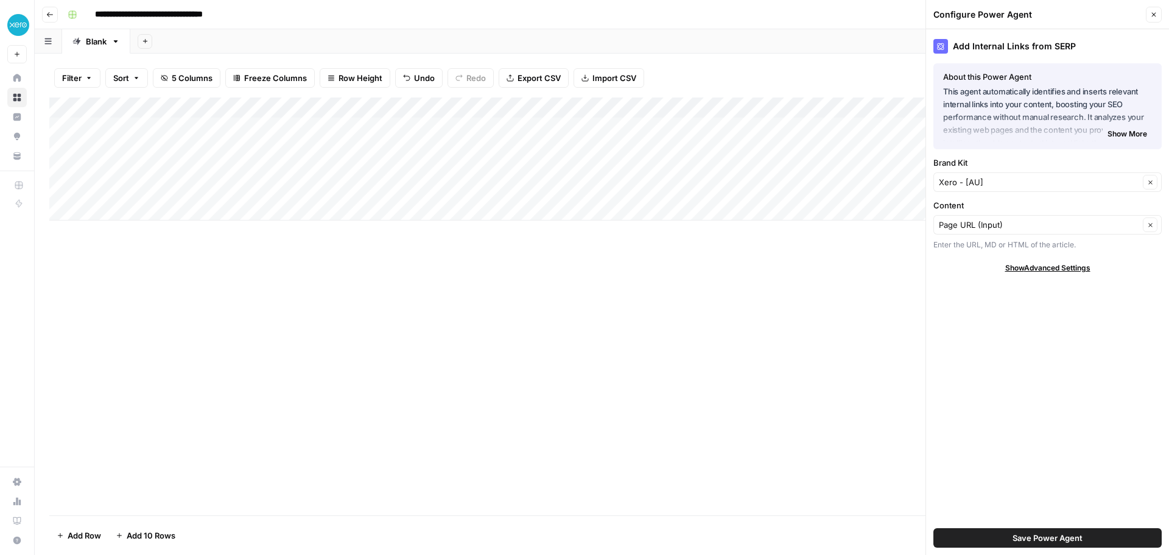
click at [1037, 537] on span "Save Power Agent" at bounding box center [1048, 538] width 70 height 12
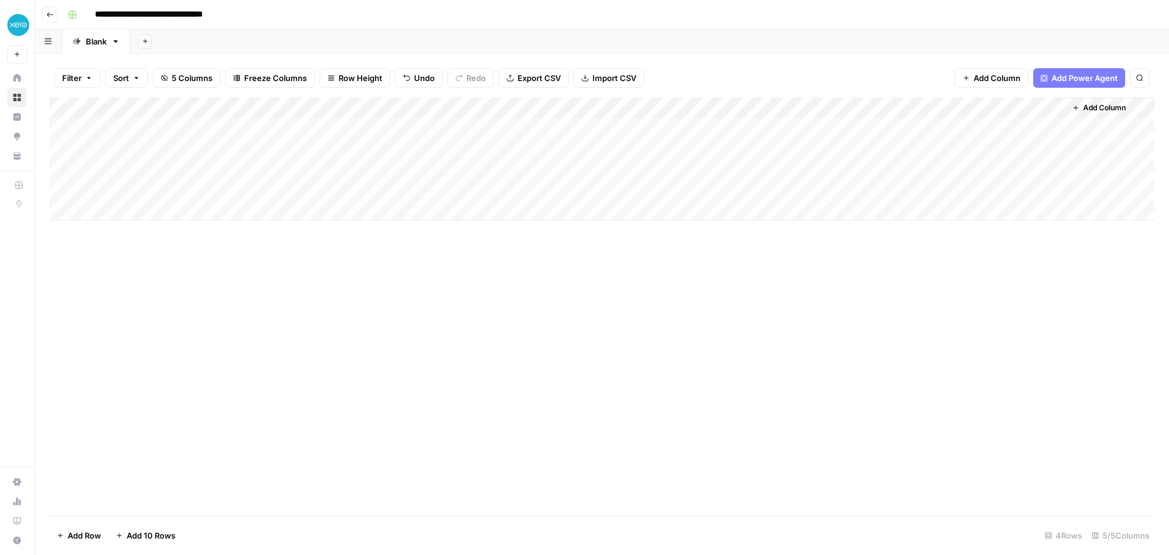
click at [381, 125] on div "Add Column" at bounding box center [601, 158] width 1105 height 123
drag, startPoint x: 423, startPoint y: 110, endPoint x: 400, endPoint y: 108, distance: 23.3
click at [400, 108] on div "Add Column" at bounding box center [601, 158] width 1105 height 123
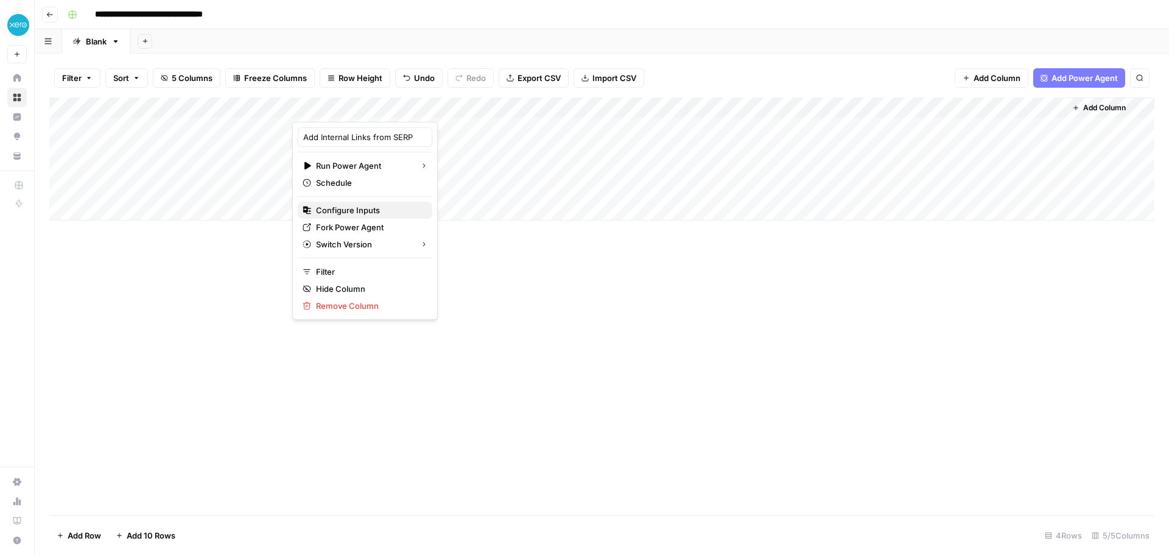
click at [355, 215] on span "Configure Inputs" at bounding box center [369, 210] width 107 height 12
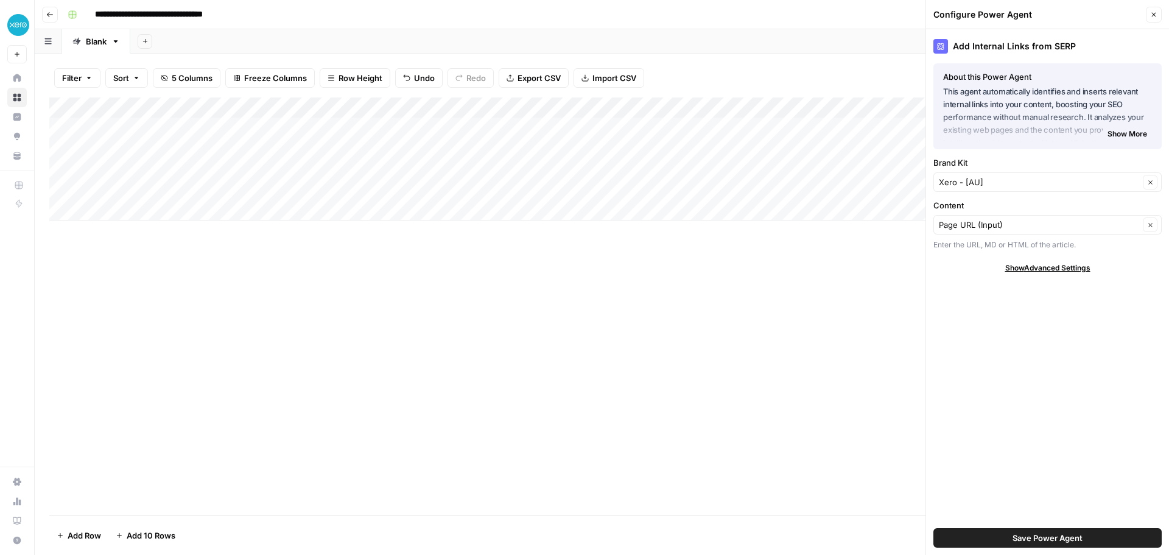
click at [1130, 132] on span "Show More" at bounding box center [1128, 133] width 40 height 11
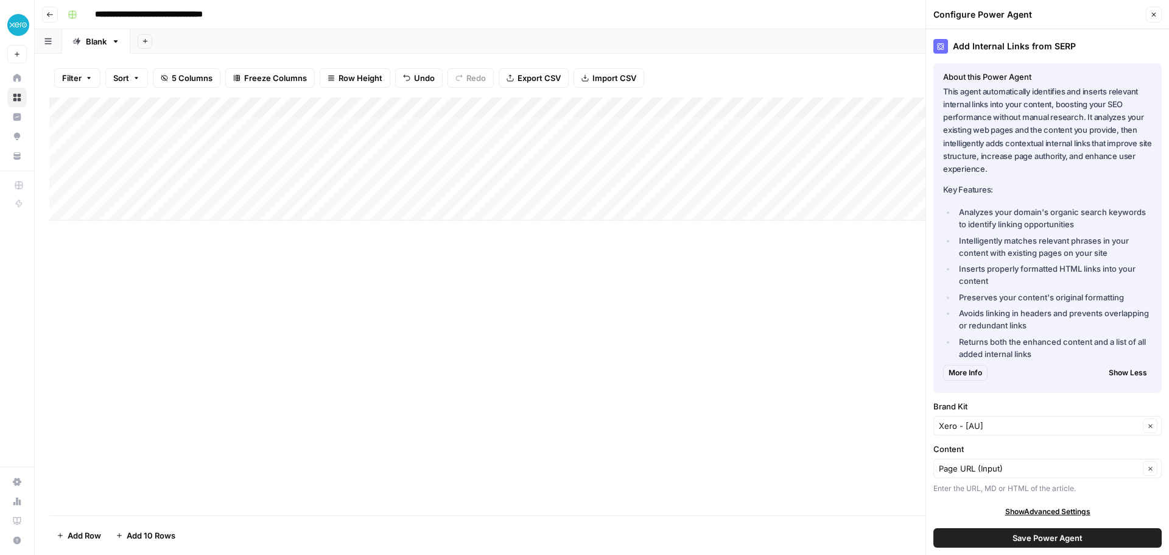
drag, startPoint x: 972, startPoint y: 94, endPoint x: 957, endPoint y: 134, distance: 42.8
click at [957, 134] on p "This agent automatically identifies and inserts relevant internal links into yo…" at bounding box center [1047, 130] width 209 height 90
click at [966, 367] on span "More Info" at bounding box center [965, 371] width 33 height 11
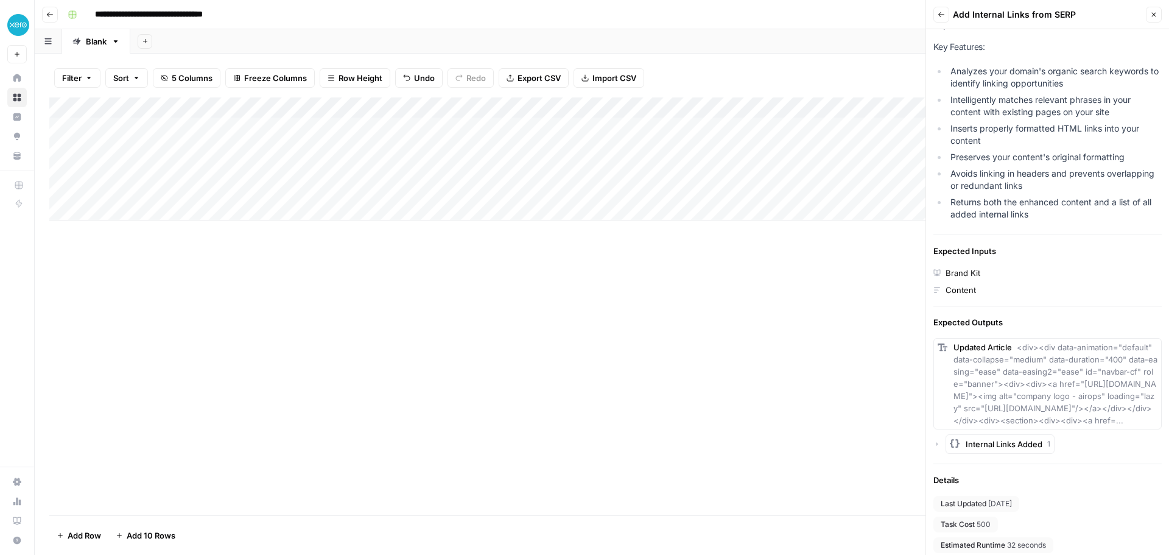
scroll to position [192, 0]
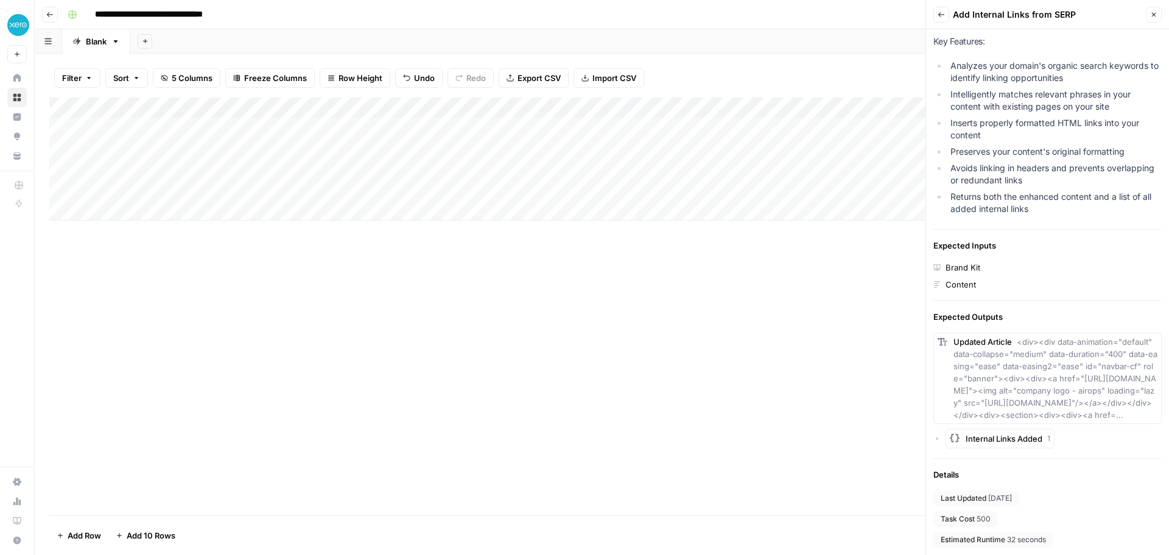
drag, startPoint x: 1004, startPoint y: 337, endPoint x: 1074, endPoint y: 367, distance: 75.8
click at [1074, 368] on span "<div><div data-animation="default" data-collapse="medium" data-duration="400" d…" at bounding box center [1056, 378] width 204 height 83
click at [1074, 366] on span "<div><div data-animation="default" data-collapse="medium" data-duration="400" d…" at bounding box center [1056, 378] width 204 height 83
click at [1024, 437] on span "Internal Links Added" at bounding box center [1004, 438] width 77 height 12
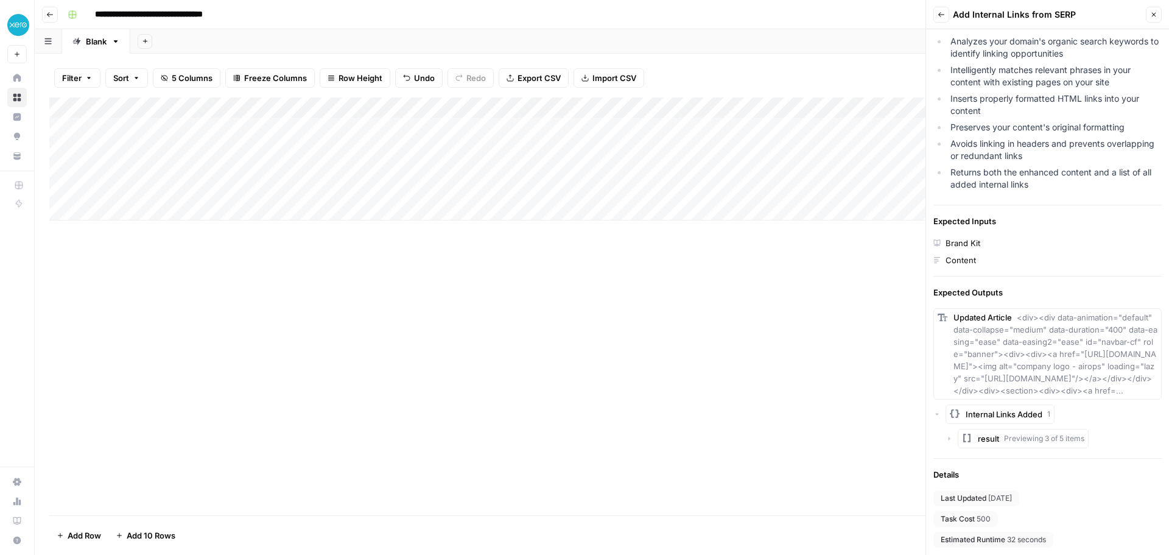
click at [1024, 444] on span "Previewing 3 of 5 items" at bounding box center [1044, 438] width 80 height 11
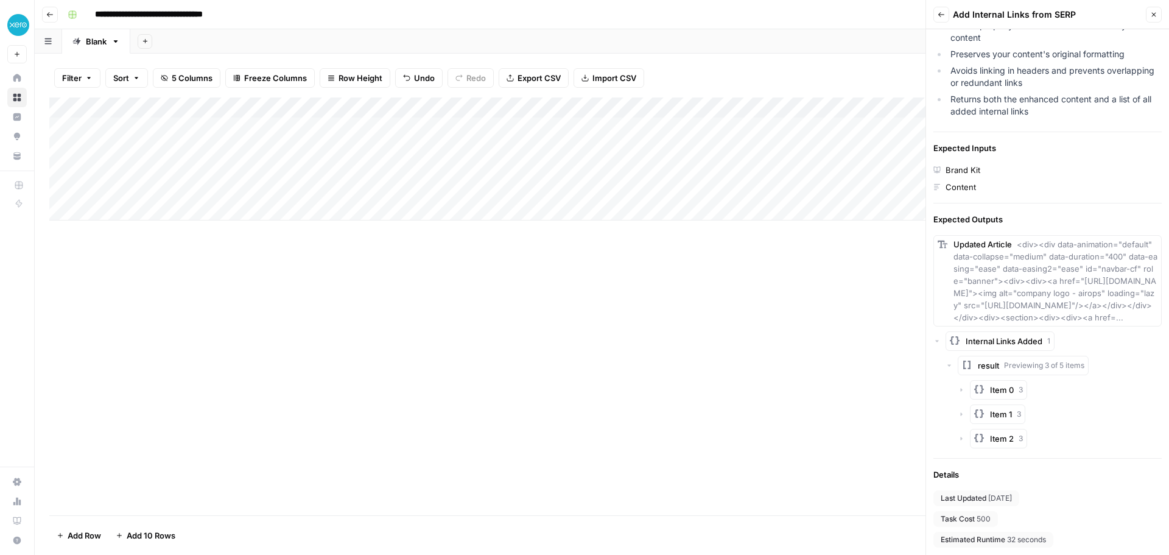
scroll to position [290, 0]
click at [1009, 385] on span "Item 0" at bounding box center [1002, 390] width 24 height 12
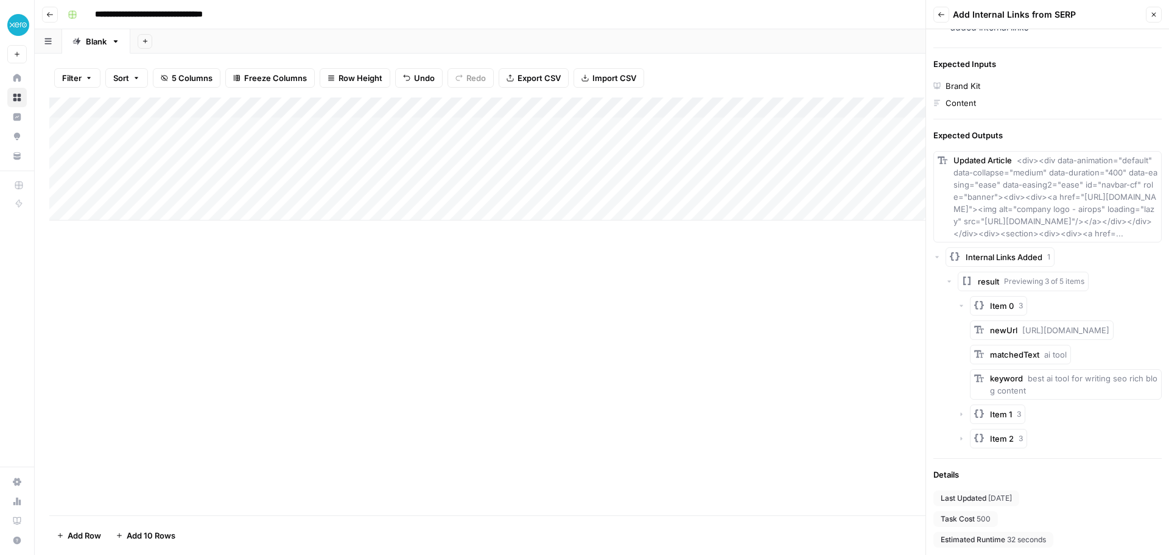
scroll to position [397, 0]
click at [1007, 415] on span "Item 1" at bounding box center [1001, 414] width 22 height 12
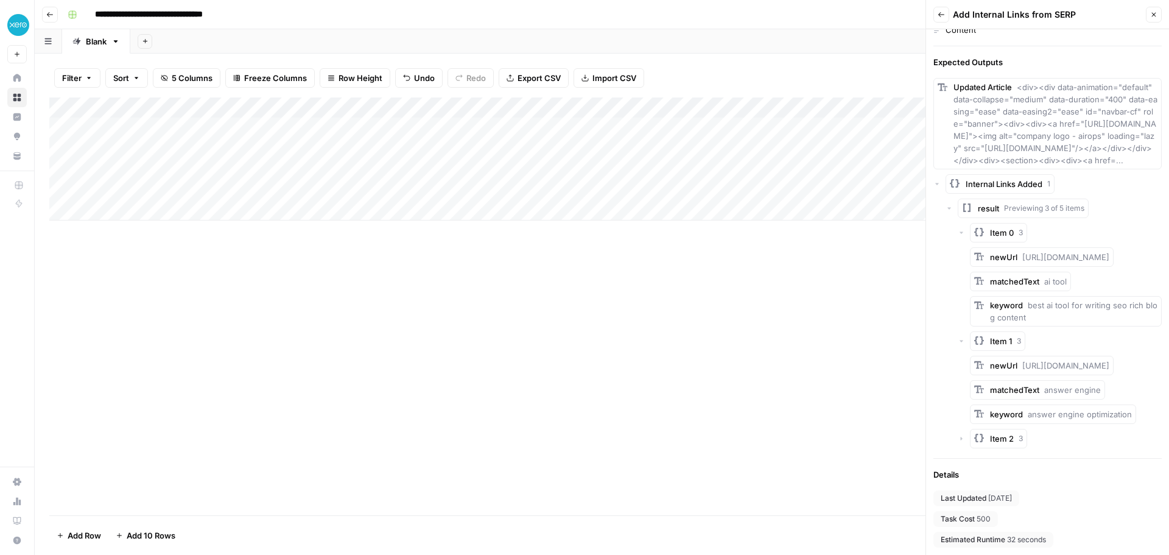
scroll to position [481, 0]
click at [1005, 443] on span "Item 2" at bounding box center [1002, 438] width 24 height 12
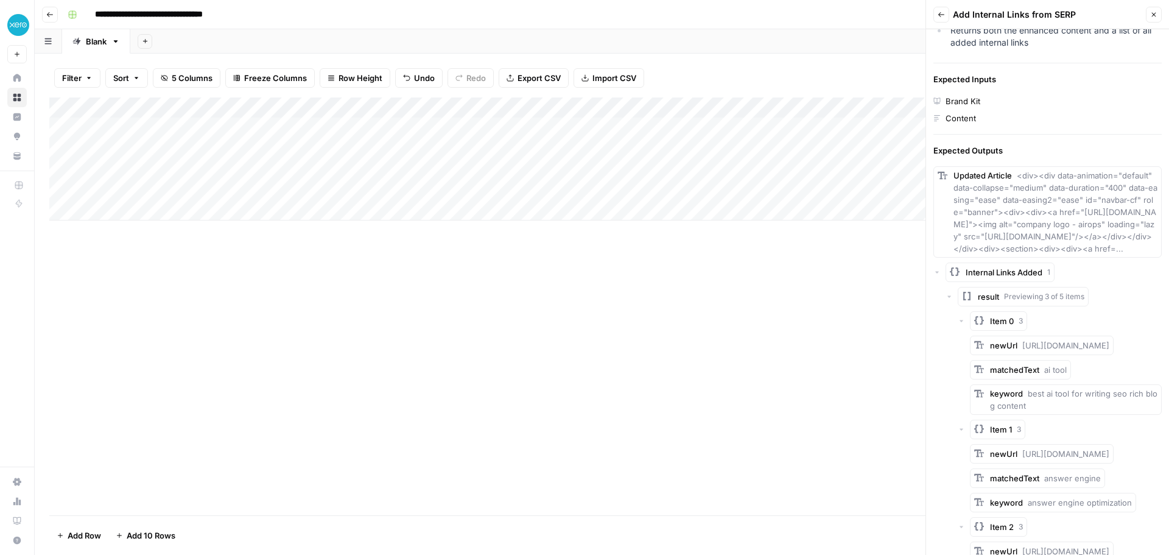
scroll to position [272, 0]
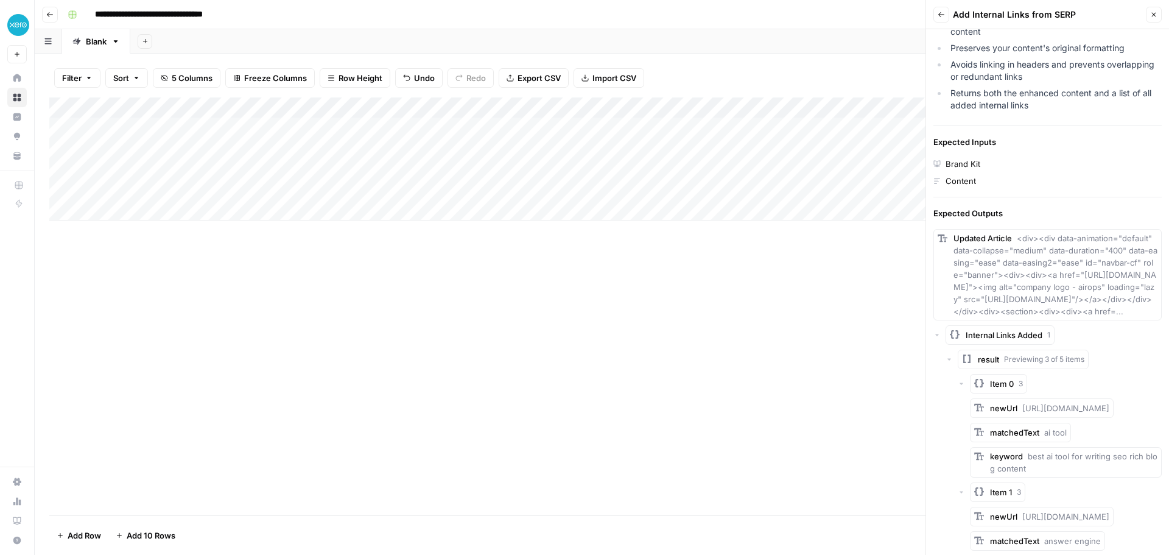
drag, startPoint x: 1156, startPoint y: 18, endPoint x: 951, endPoint y: 27, distance: 205.4
click at [973, 29] on header "Back Add Internal Links from SERP Close" at bounding box center [1047, 14] width 243 height 29
click at [940, 14] on icon "button" at bounding box center [941, 14] width 6 height 5
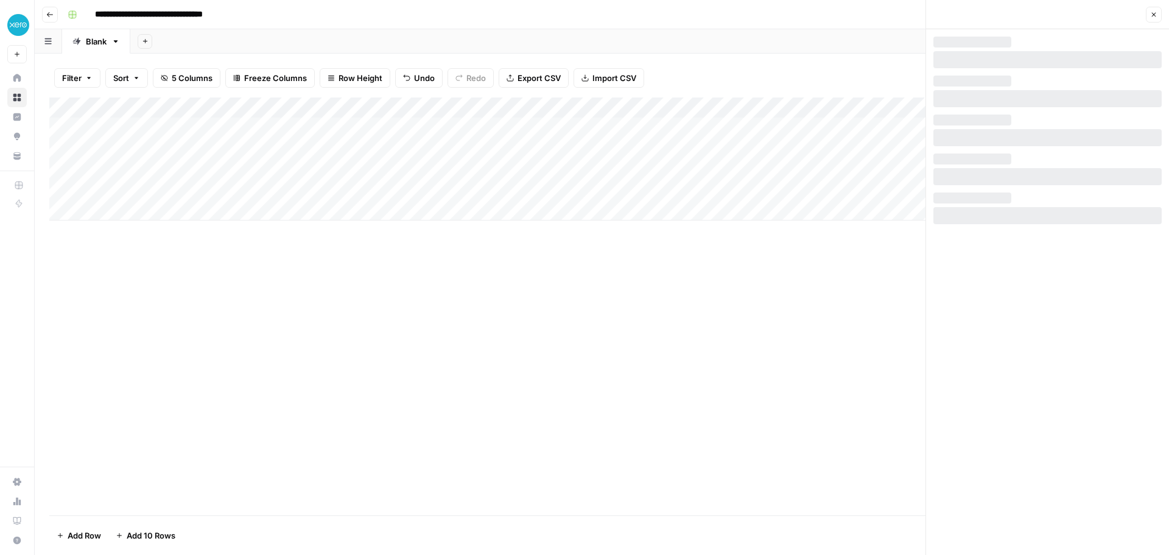
scroll to position [0, 0]
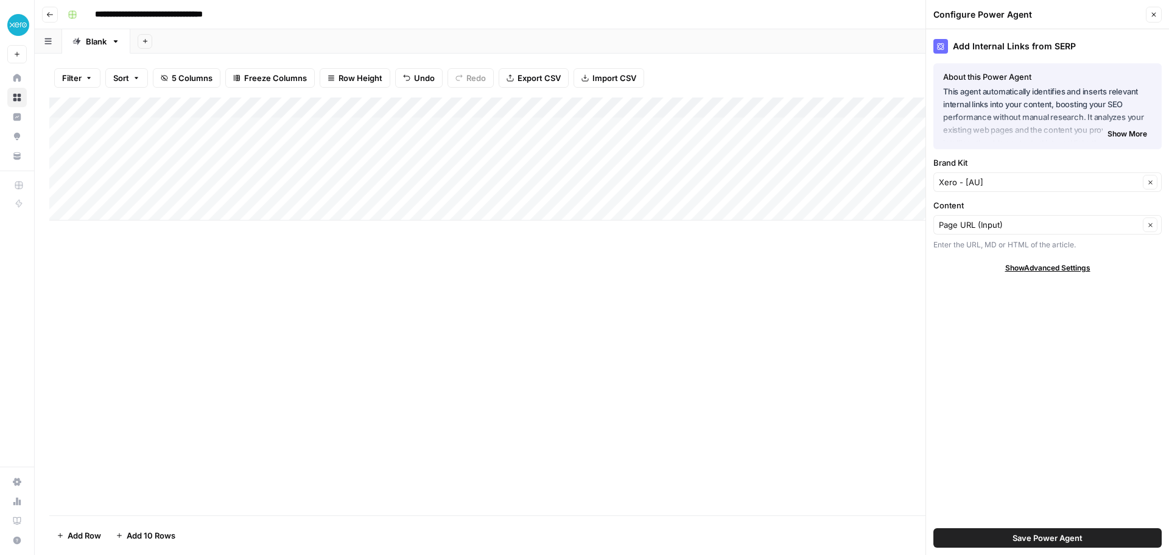
click at [1150, 12] on icon "button" at bounding box center [1153, 14] width 7 height 7
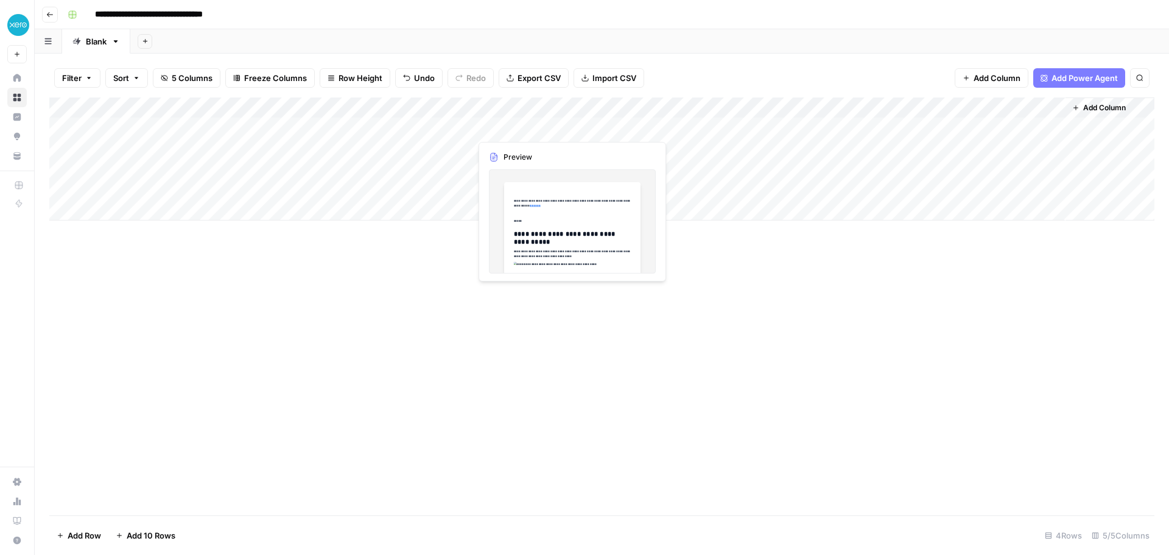
click at [559, 128] on div "Add Column" at bounding box center [601, 158] width 1105 height 123
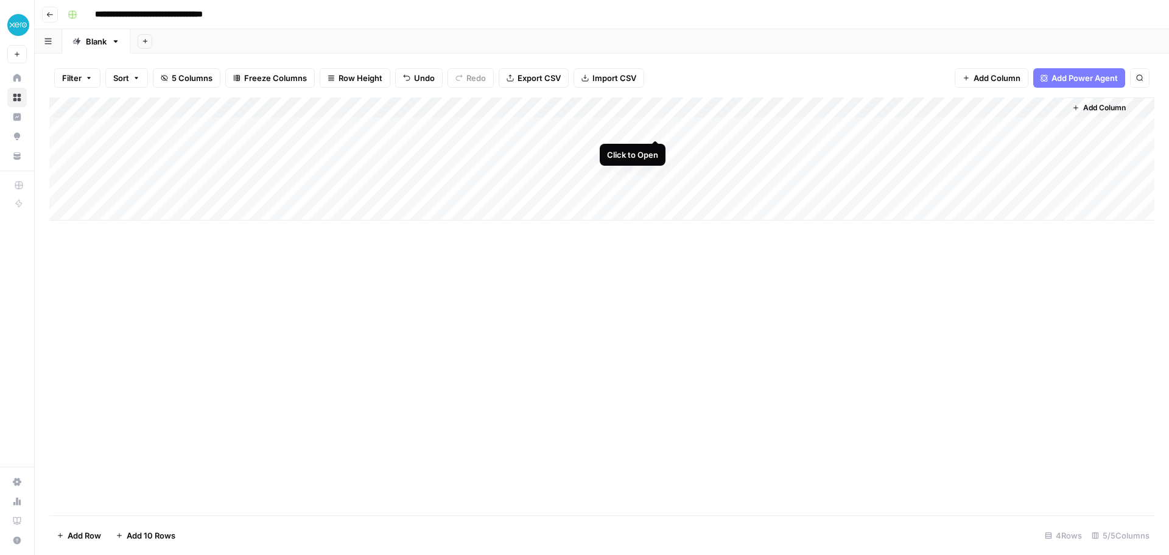
click at [656, 126] on div "Add Column" at bounding box center [601, 158] width 1105 height 123
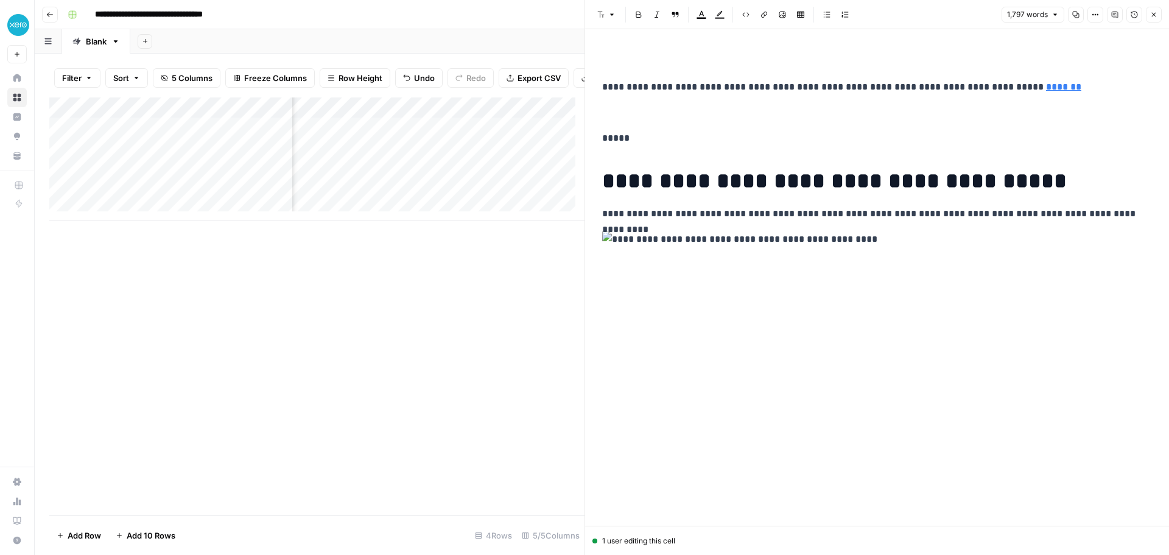
scroll to position [0, 295]
click at [382, 136] on div "Add Column" at bounding box center [316, 158] width 535 height 123
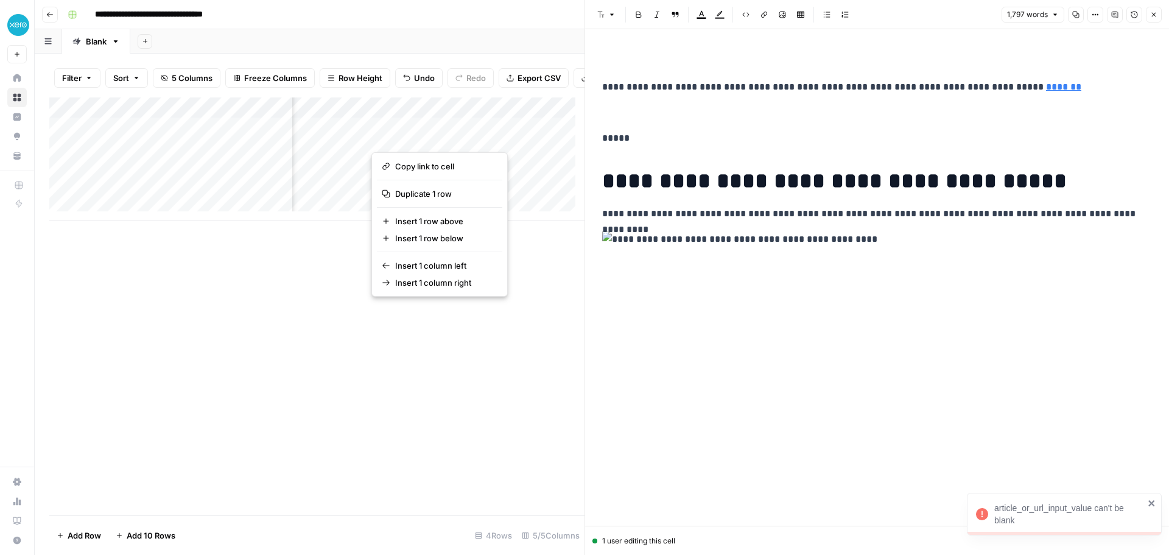
click at [493, 116] on div "Add Column" at bounding box center [316, 158] width 535 height 123
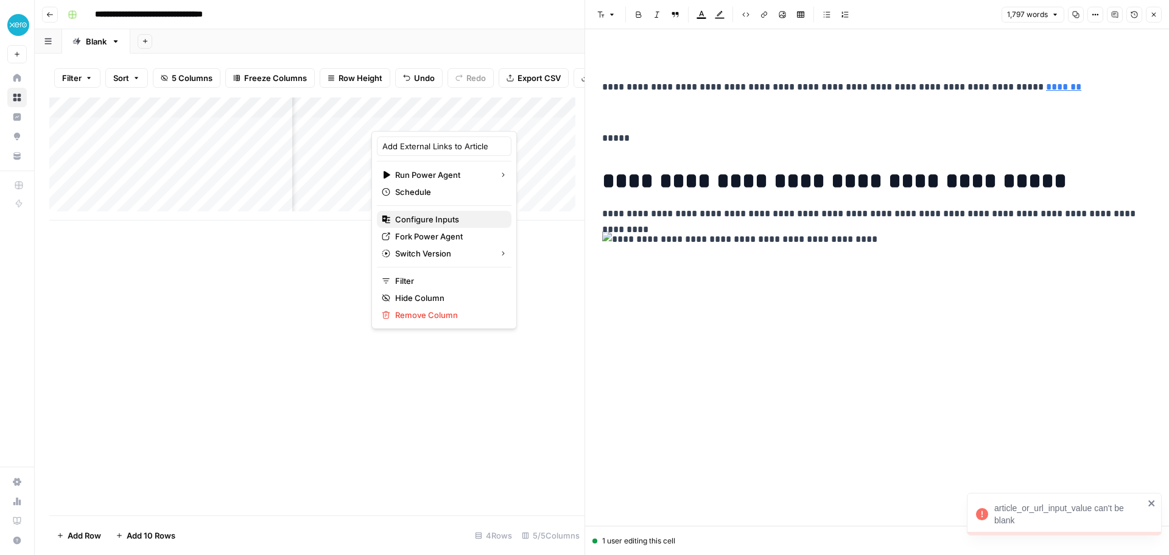
click at [432, 219] on span "Configure Inputs" at bounding box center [448, 219] width 107 height 12
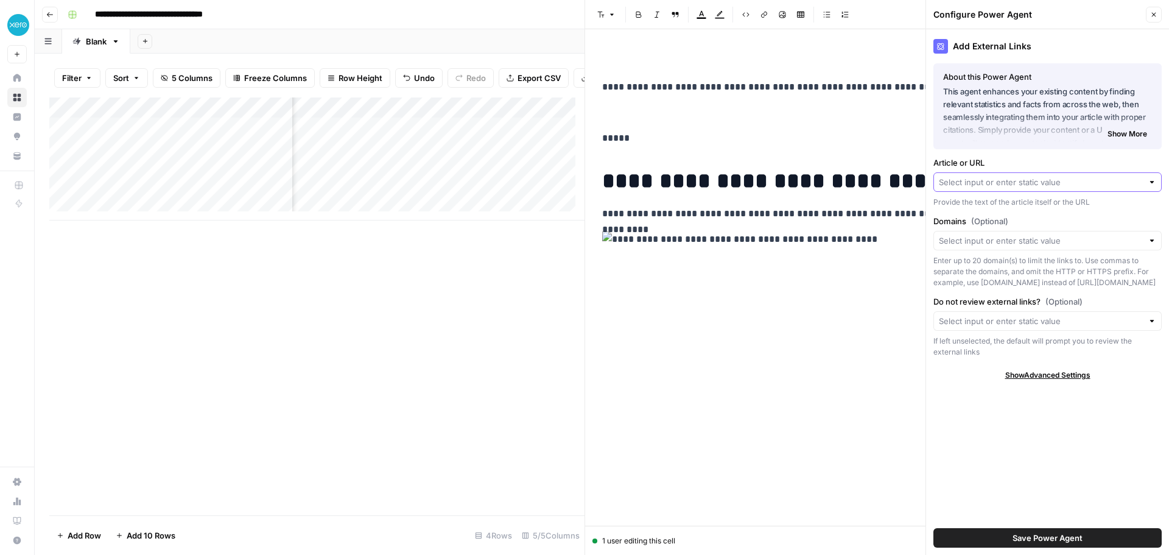
click at [1028, 185] on input "Article or URL" at bounding box center [1041, 182] width 204 height 12
click at [1058, 243] on span "Updated Article with Internal Links (HTML)" at bounding box center [1038, 247] width 188 height 12
type input "Updated Article with Internal Links (HTML)"
click at [1058, 243] on input "Domains (Optional)" at bounding box center [1041, 240] width 204 height 12
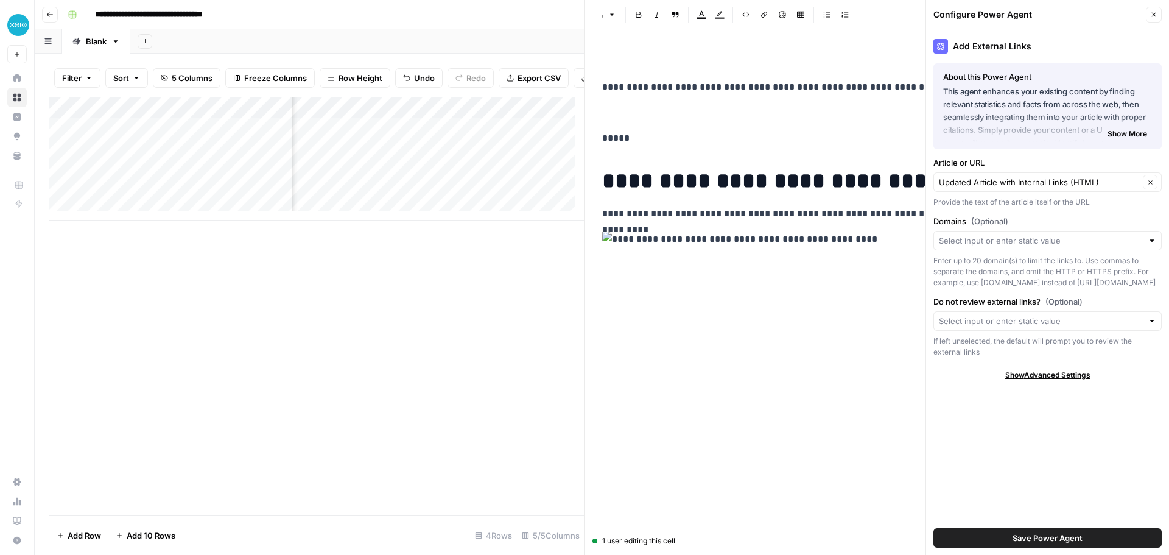
click at [1047, 205] on div "Provide the text of the article itself or the URL" at bounding box center [1048, 202] width 228 height 11
click at [1033, 320] on input "Do not review external links? (Optional)" at bounding box center [1041, 321] width 204 height 12
click at [977, 283] on div "Enter up to 20 domain(s) to limit the links to. Use commas to separate the doma…" at bounding box center [1048, 271] width 228 height 33
click at [1021, 539] on span "Save Power Agent" at bounding box center [1048, 538] width 70 height 12
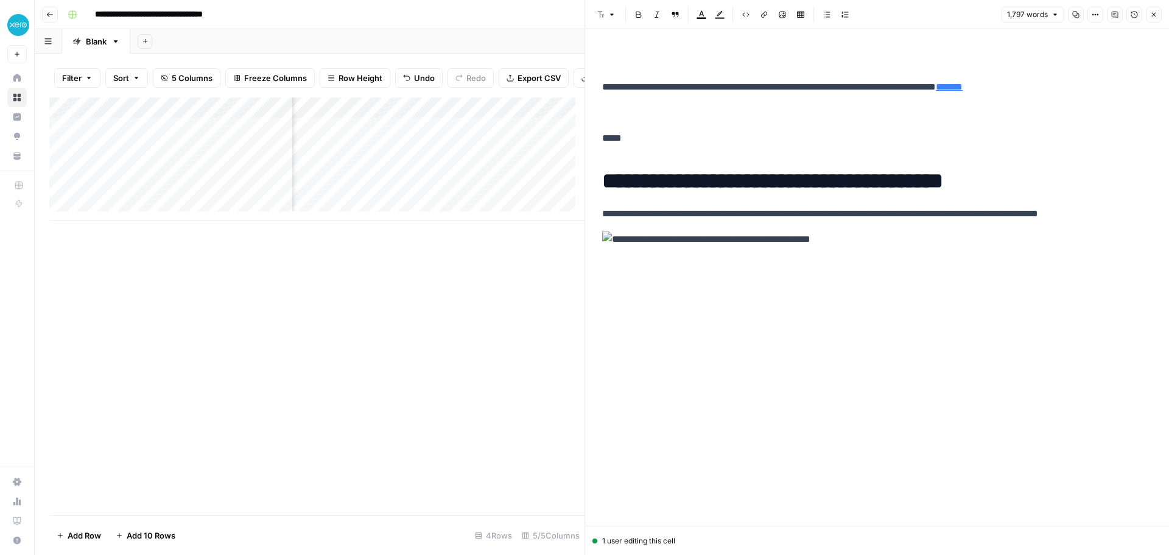
scroll to position [0, 264]
click at [480, 135] on div "Add Column" at bounding box center [316, 158] width 535 height 123
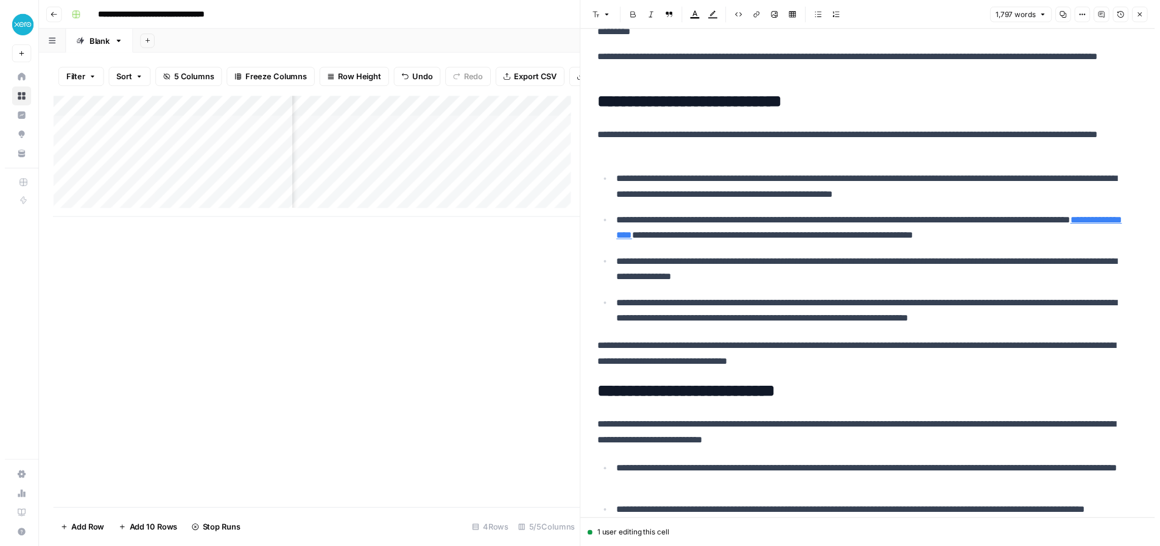
scroll to position [670, 0]
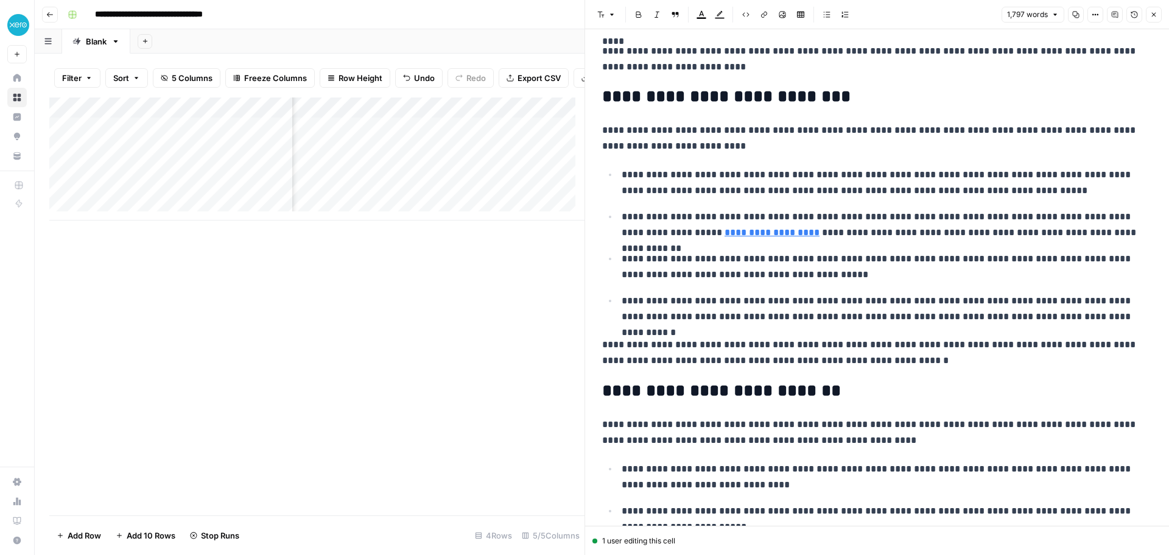
click at [340, 139] on div "Add Column" at bounding box center [316, 158] width 535 height 123
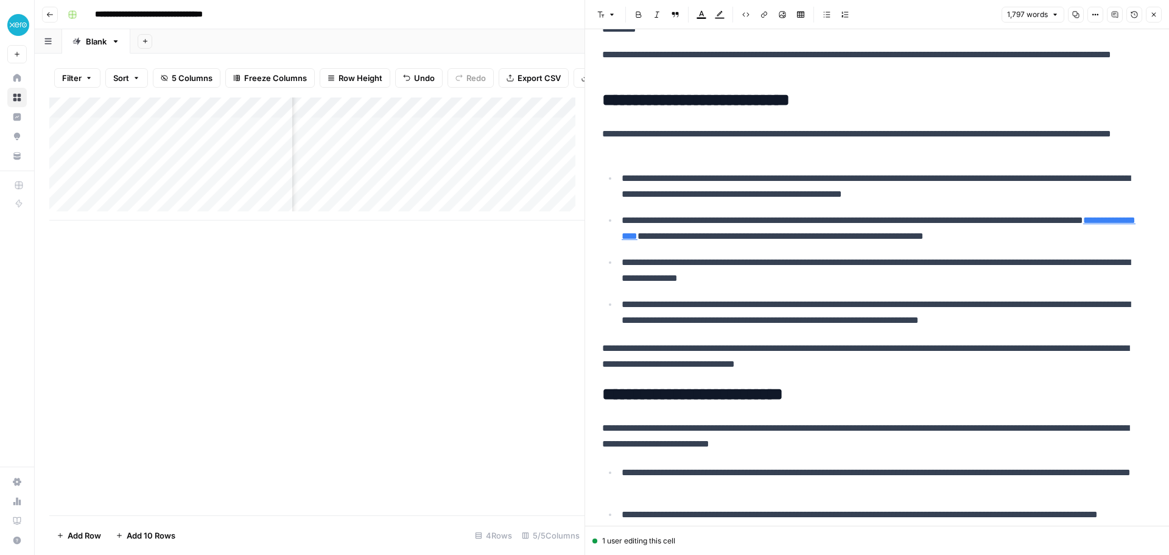
click at [1157, 13] on icon "button" at bounding box center [1153, 14] width 7 height 7
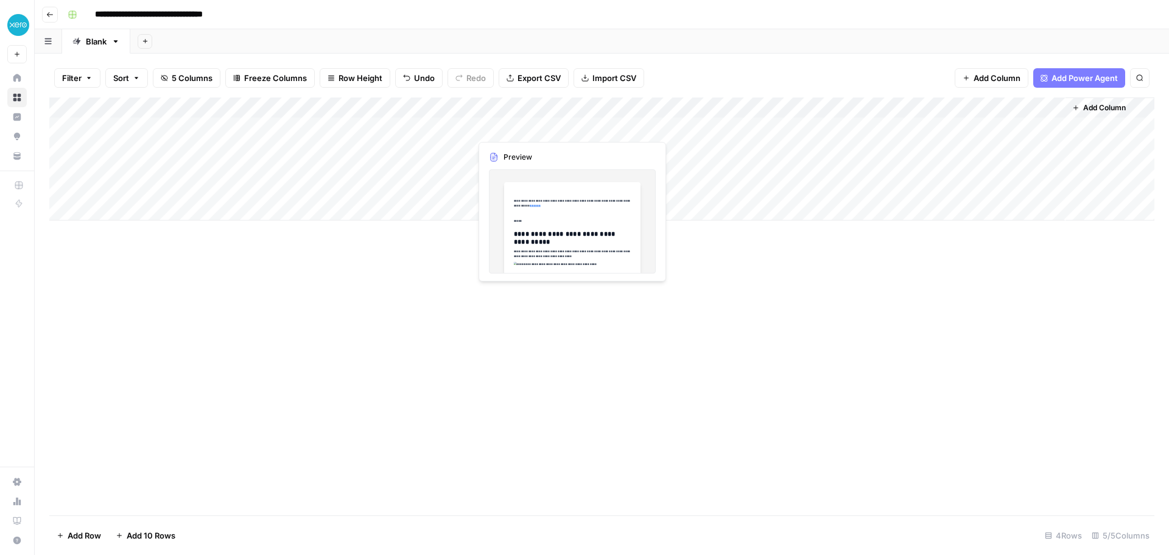
click at [544, 125] on div "Add Column" at bounding box center [601, 158] width 1105 height 123
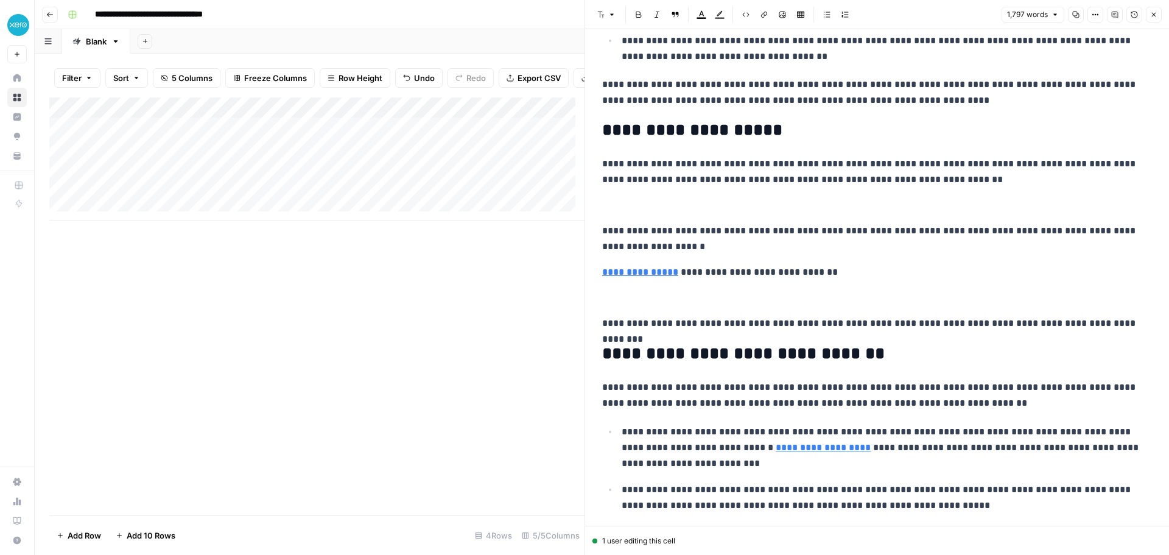
scroll to position [1340, 0]
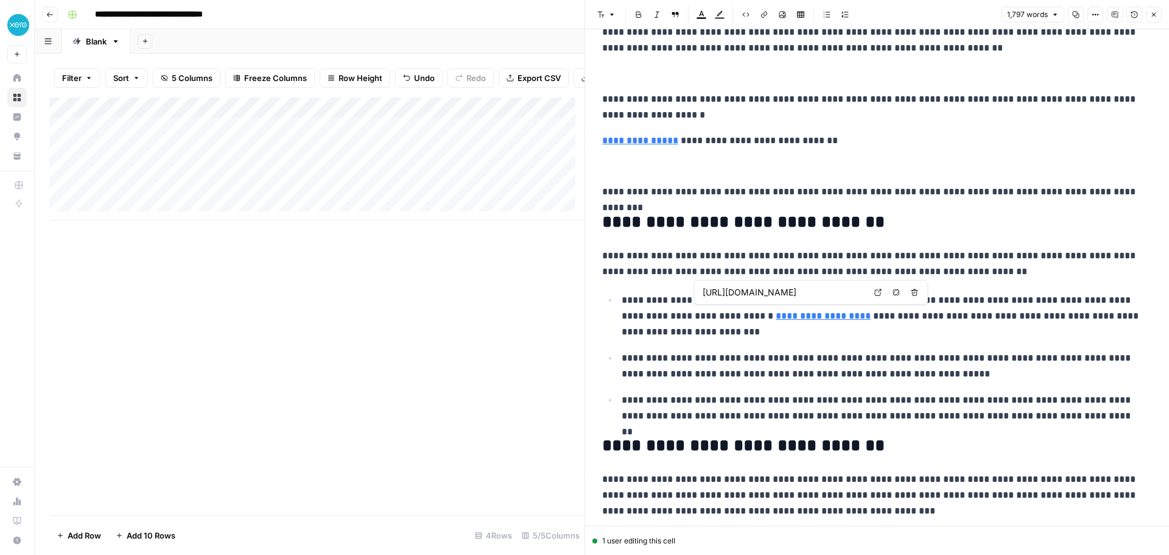
click at [776, 311] on link "**********" at bounding box center [823, 315] width 95 height 9
drag, startPoint x: 750, startPoint y: 310, endPoint x: 778, endPoint y: 339, distance: 40.1
click at [778, 339] on ul "**********" at bounding box center [877, 358] width 550 height 132
type input "[URL][DOMAIN_NAME]"
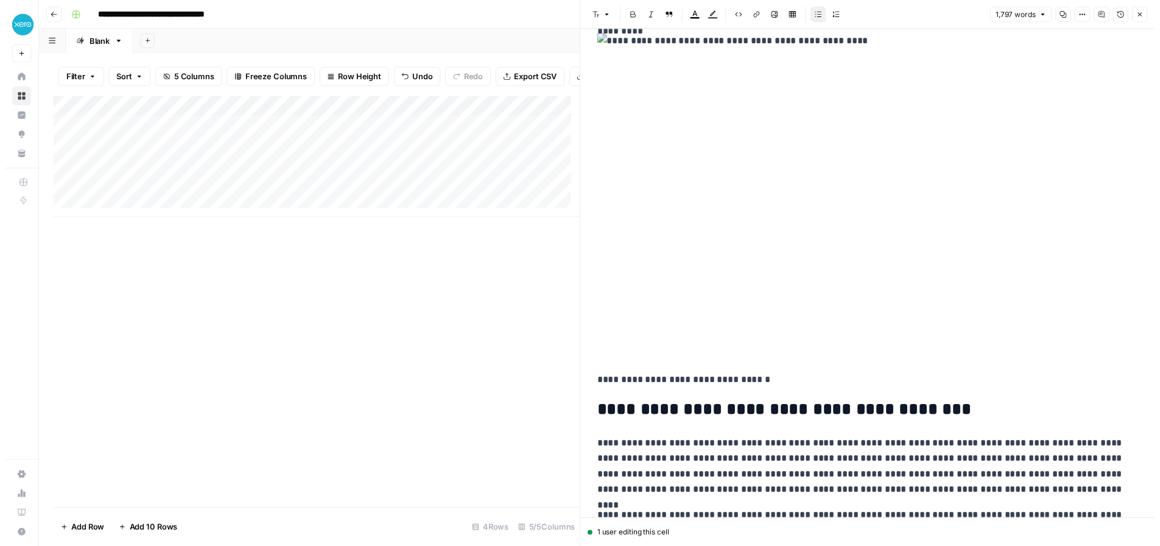
scroll to position [122, 0]
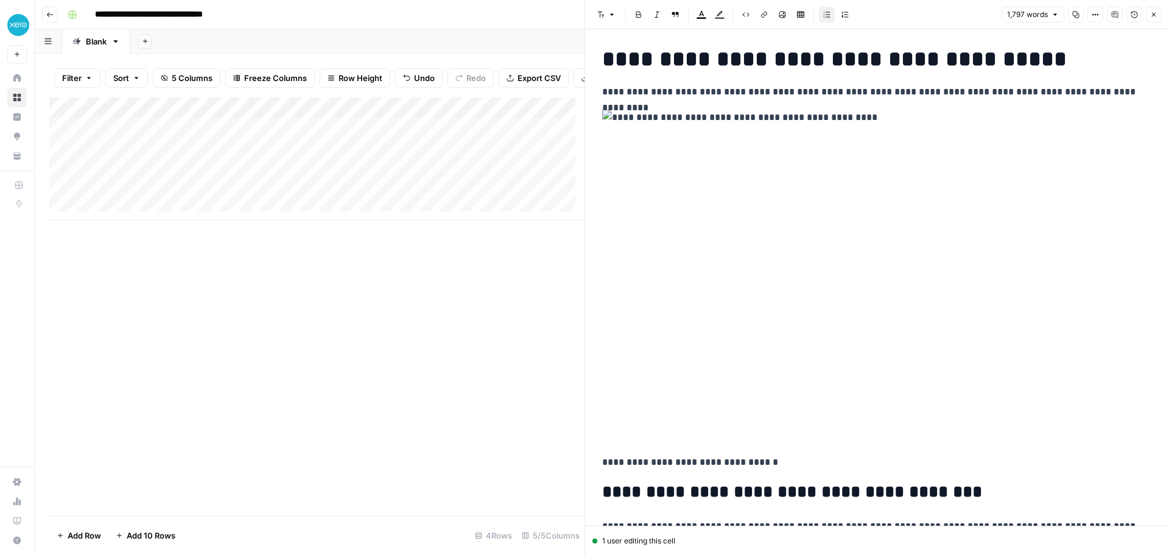
click at [1129, 13] on button "Version History" at bounding box center [1135, 15] width 16 height 16
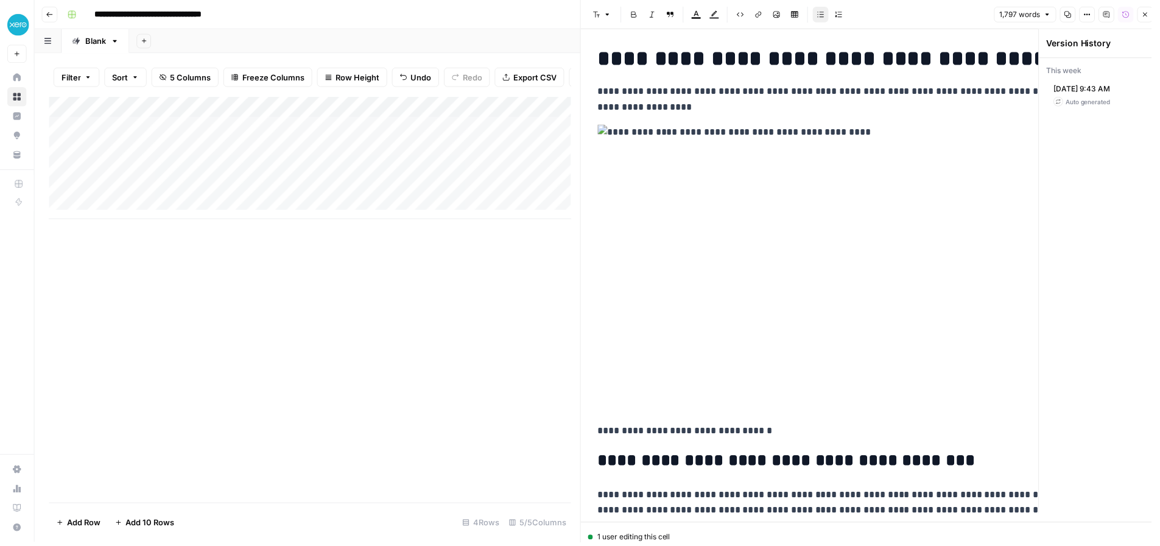
scroll to position [138, 0]
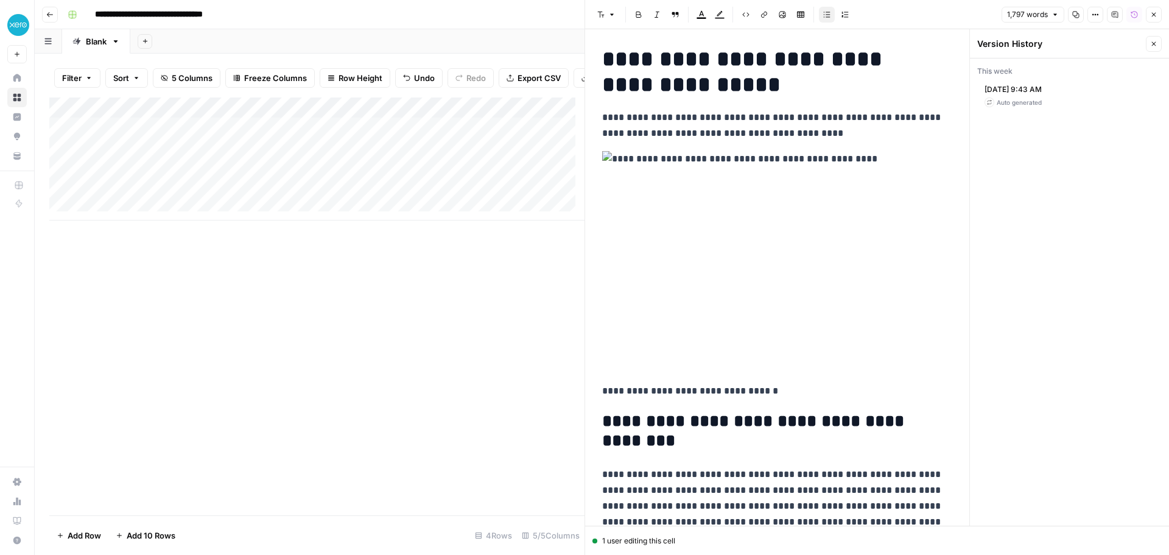
click at [1032, 90] on span "[DATE] 9:43 AM" at bounding box center [1013, 89] width 57 height 11
click at [1155, 44] on icon "button" at bounding box center [1153, 43] width 7 height 7
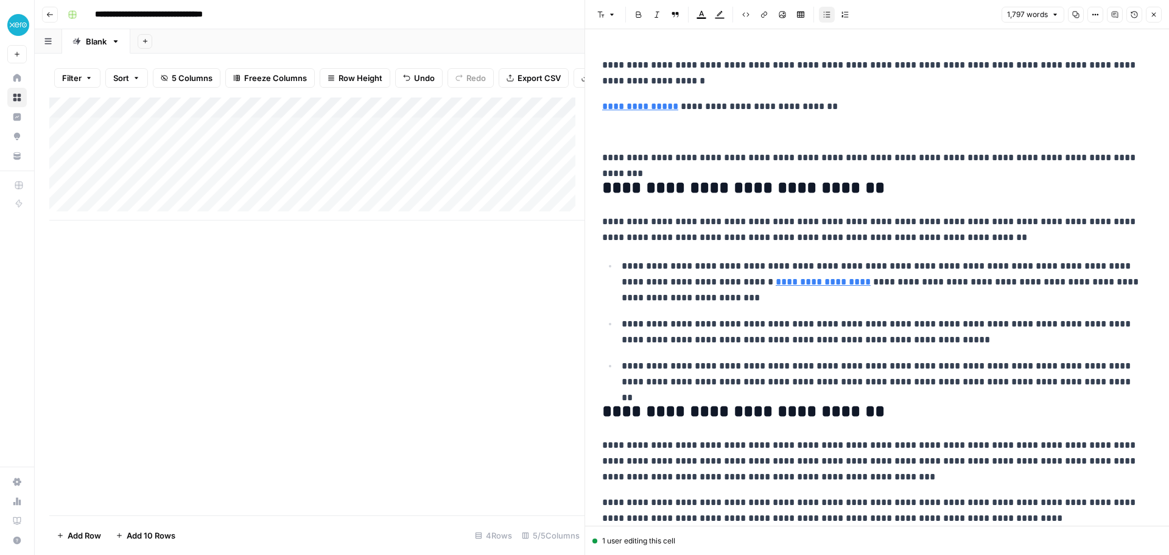
scroll to position [1644, 0]
